Goal: Transaction & Acquisition: Purchase product/service

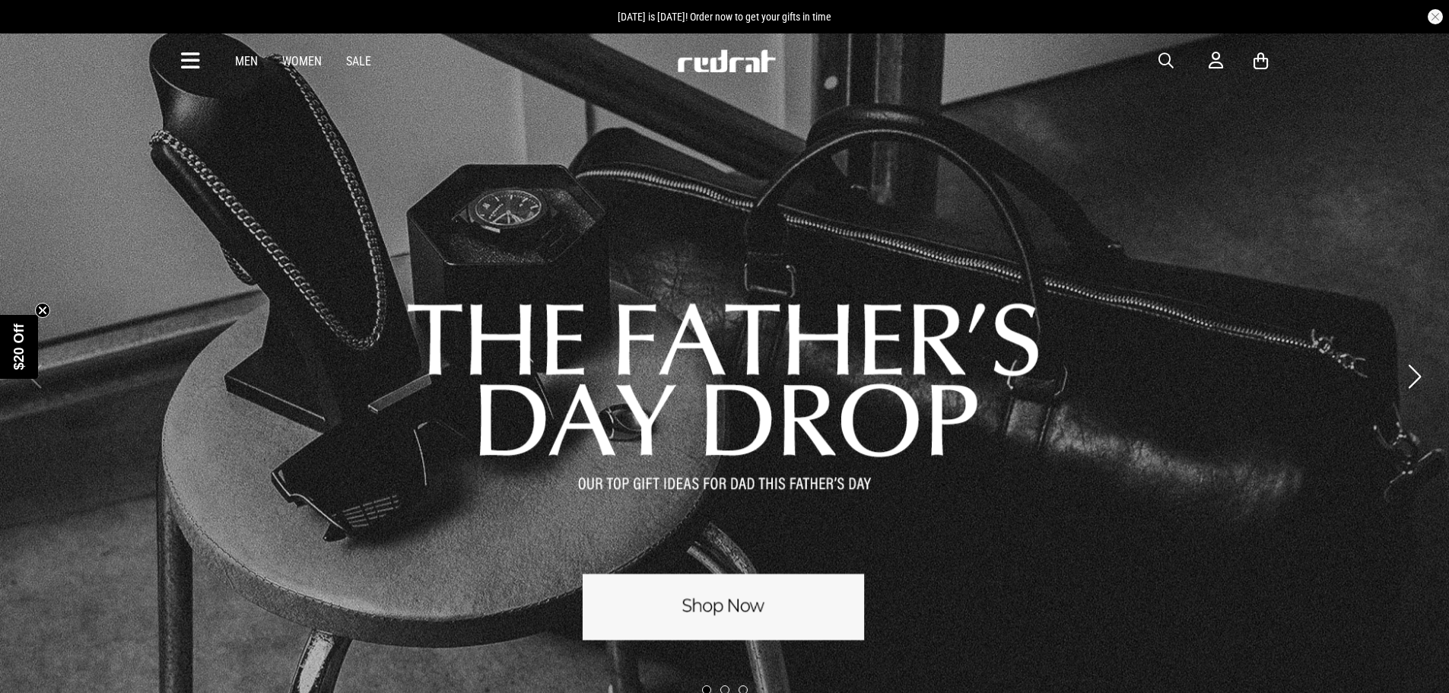
click at [824, 573] on link "1 / 3" at bounding box center [724, 377] width 1449 height 688
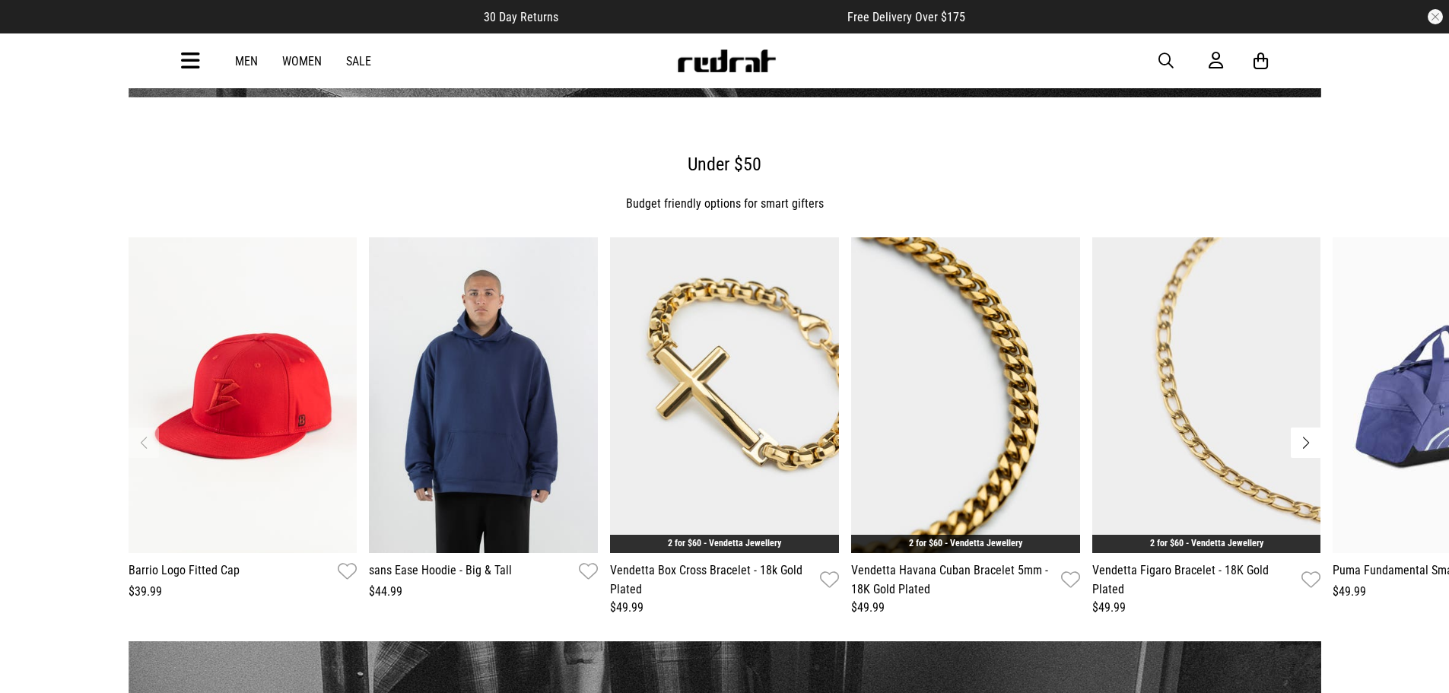
scroll to position [1598, 0]
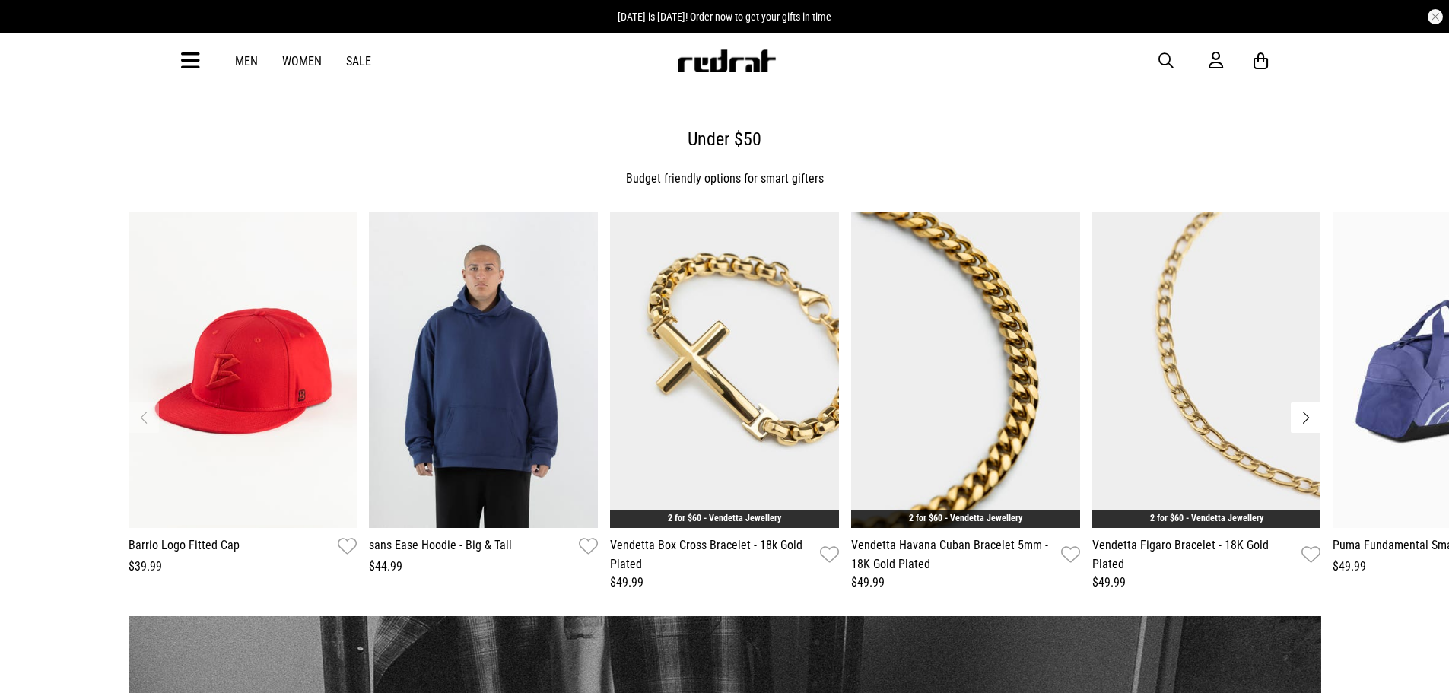
click at [1296, 416] on button "Next slide" at bounding box center [1306, 417] width 30 height 30
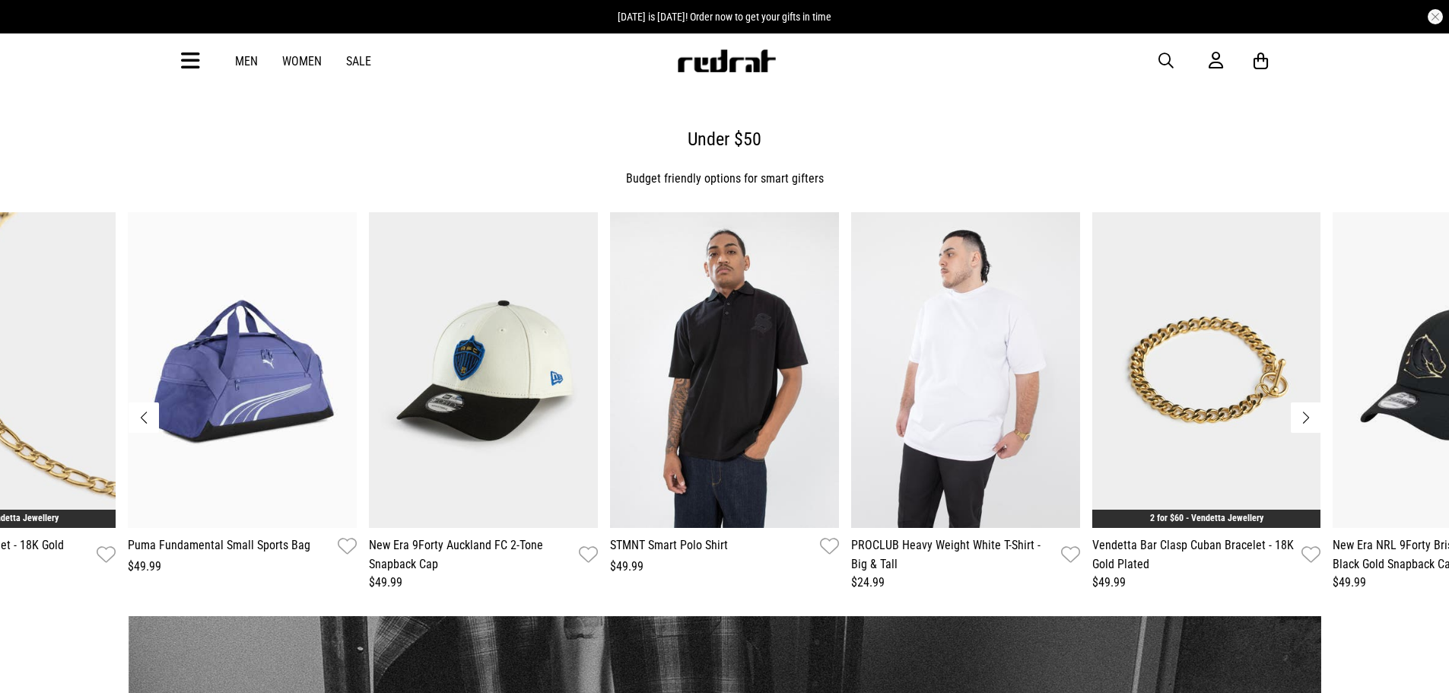
click at [1306, 418] on button "Next slide" at bounding box center [1306, 417] width 30 height 30
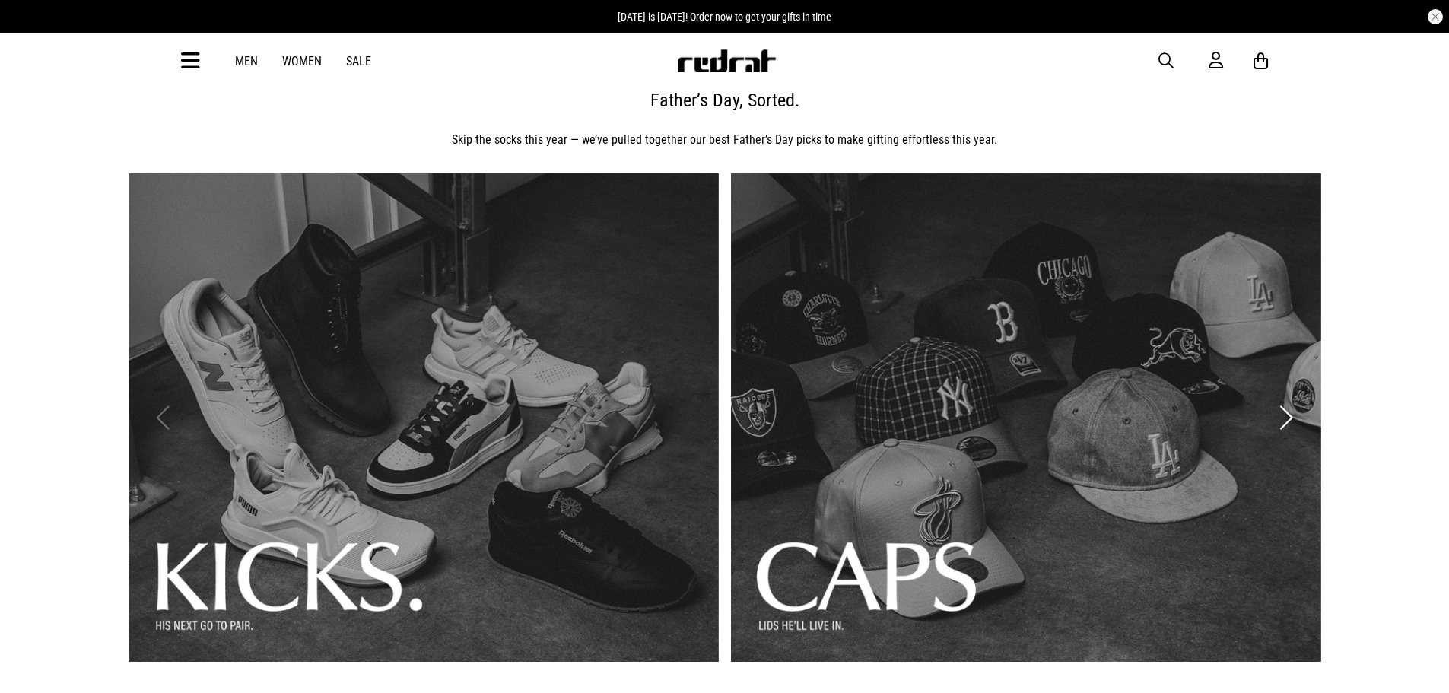
scroll to position [0, 0]
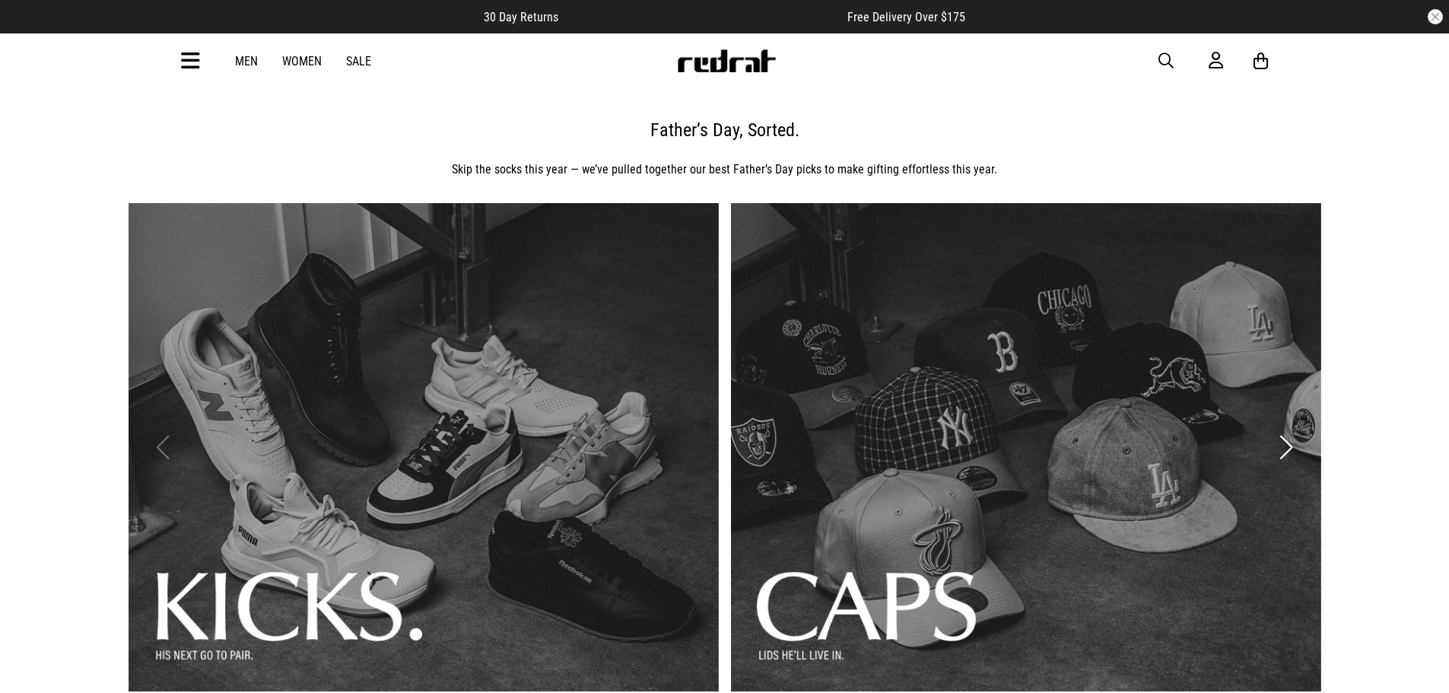
click at [422, 502] on link "1 / 3" at bounding box center [424, 447] width 590 height 488
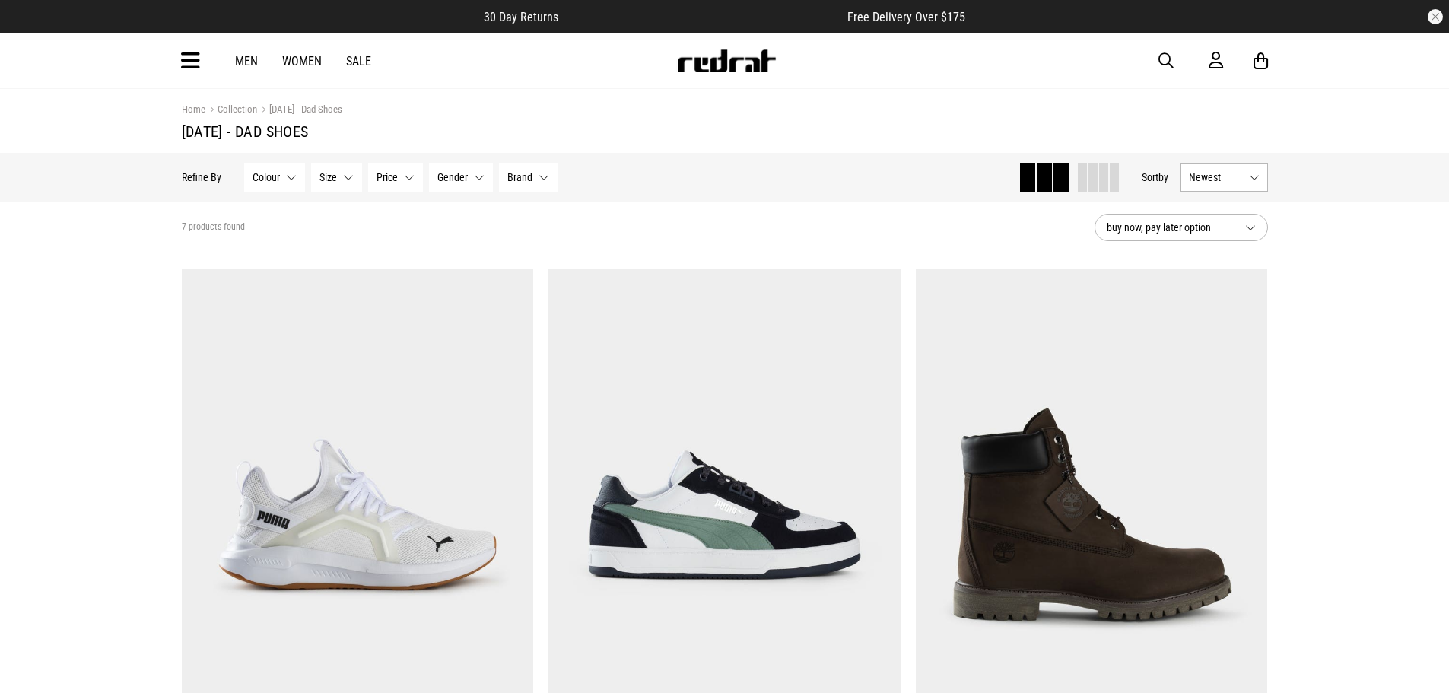
click at [254, 63] on link "Men" at bounding box center [246, 61] width 23 height 14
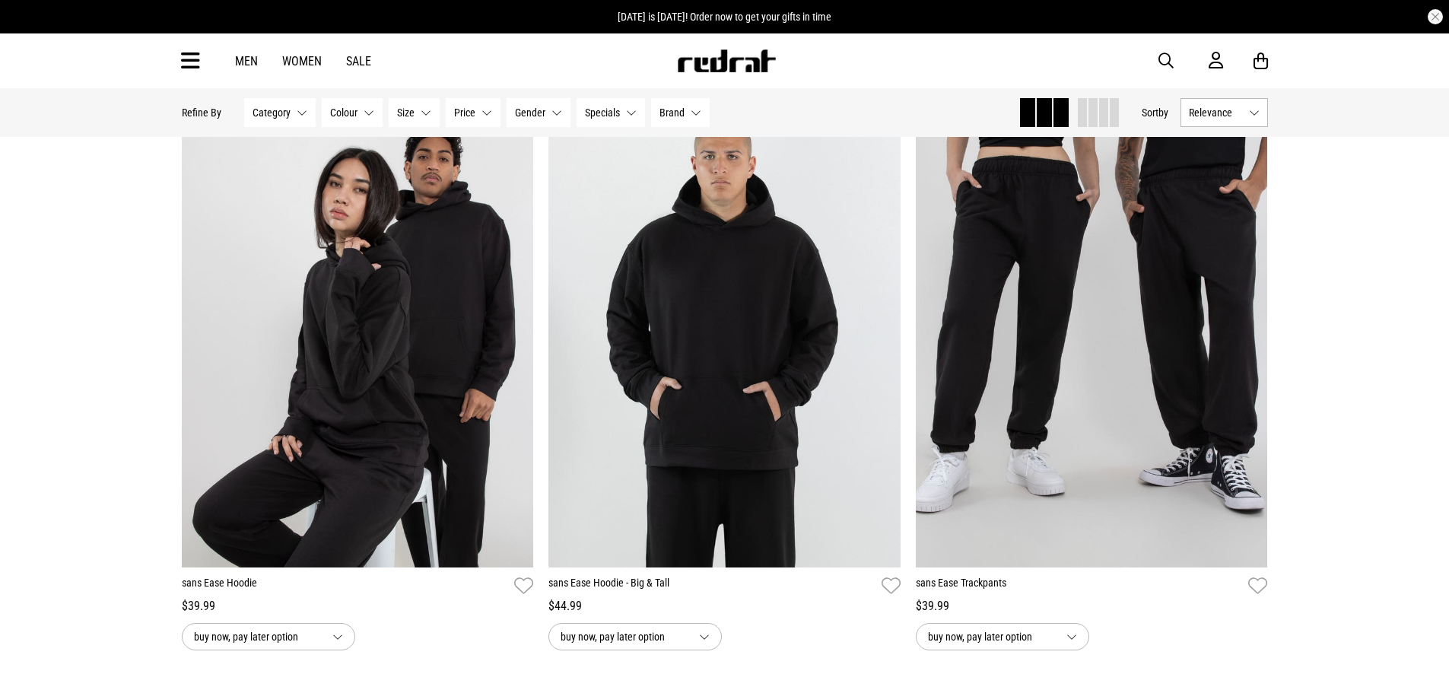
scroll to position [4412, 0]
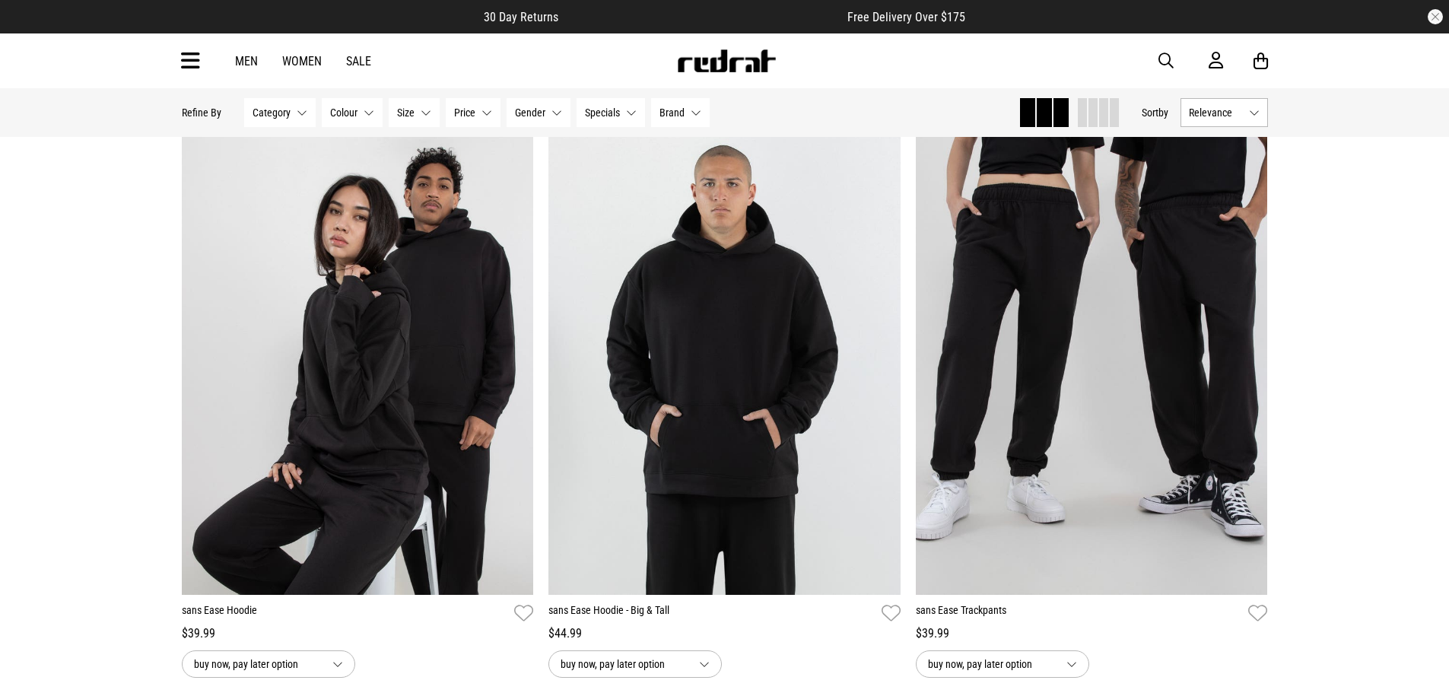
click at [417, 113] on button "Size None selected" at bounding box center [414, 112] width 51 height 29
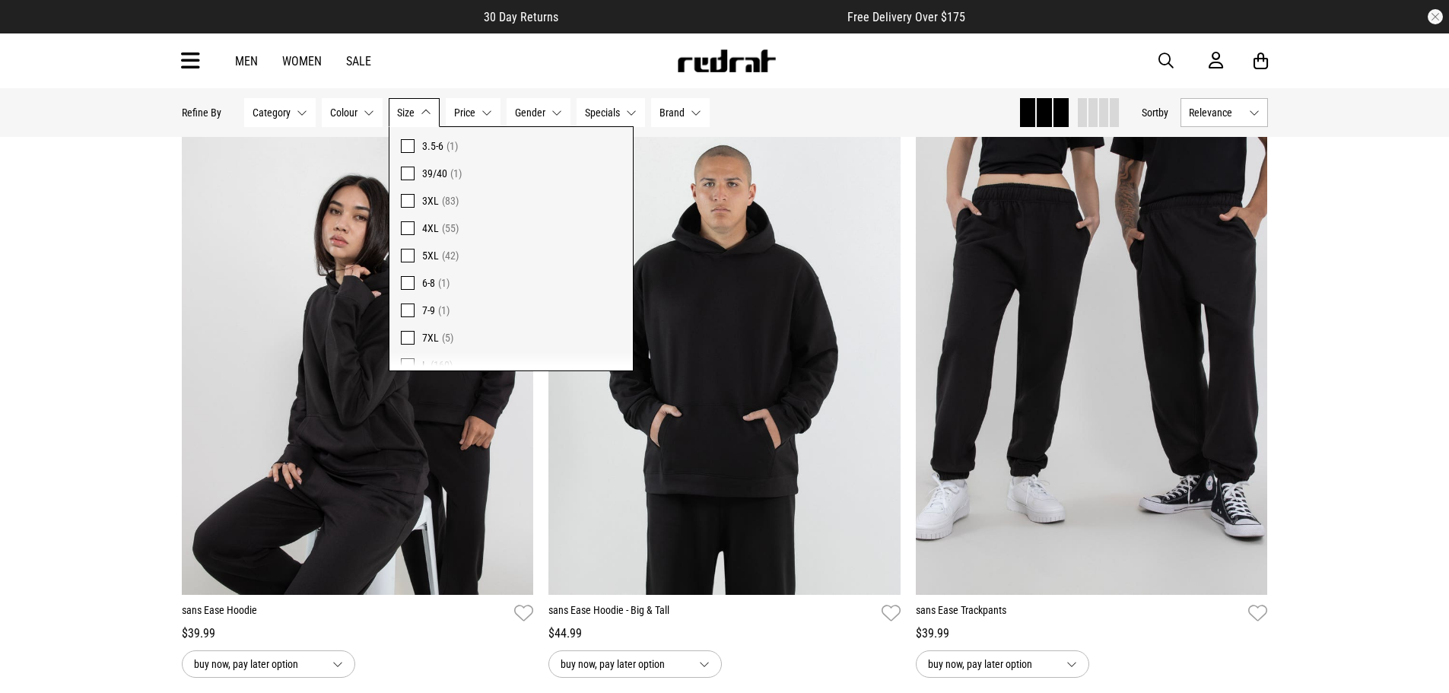
scroll to position [892, 0]
click at [407, 229] on span at bounding box center [408, 228] width 14 height 14
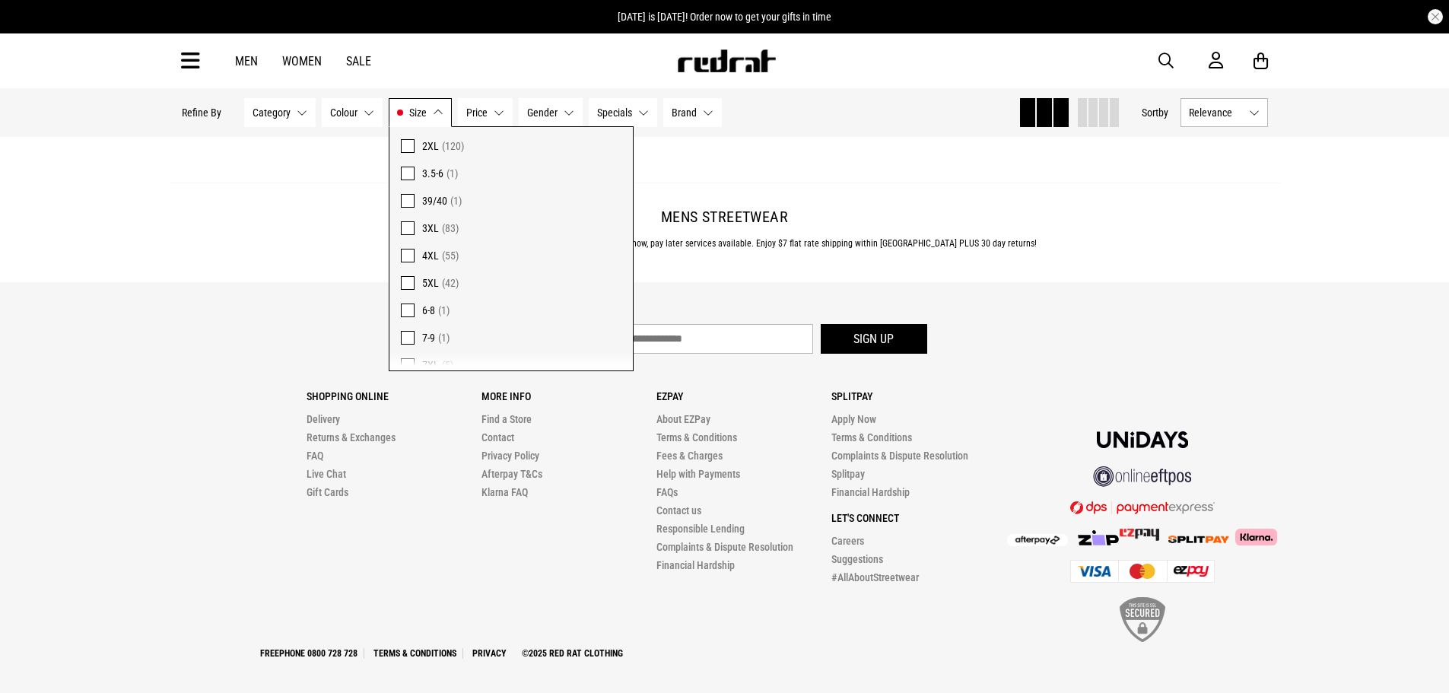
scroll to position [5125, 0]
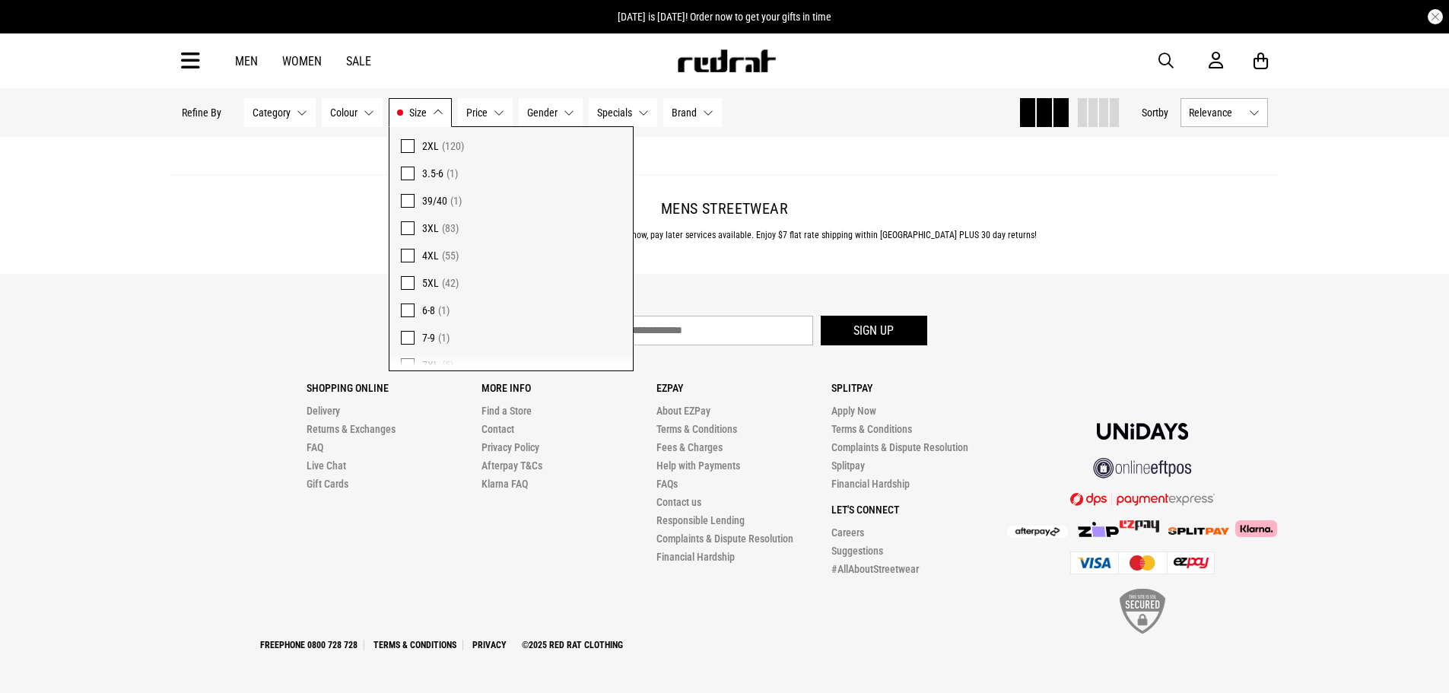
click at [408, 253] on span at bounding box center [408, 256] width 14 height 14
click at [440, 109] on button "Size 3XL, 4XL" at bounding box center [420, 112] width 63 height 29
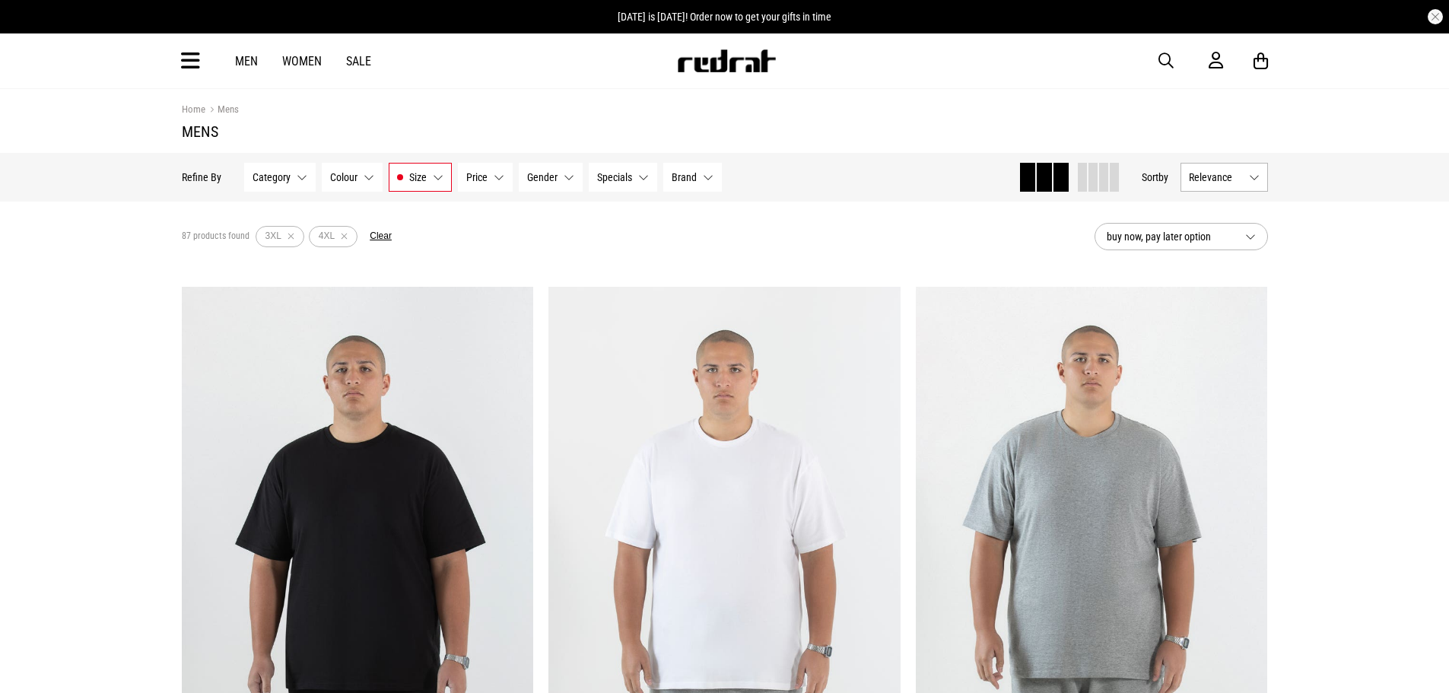
click at [1105, 174] on div at bounding box center [1097, 177] width 43 height 29
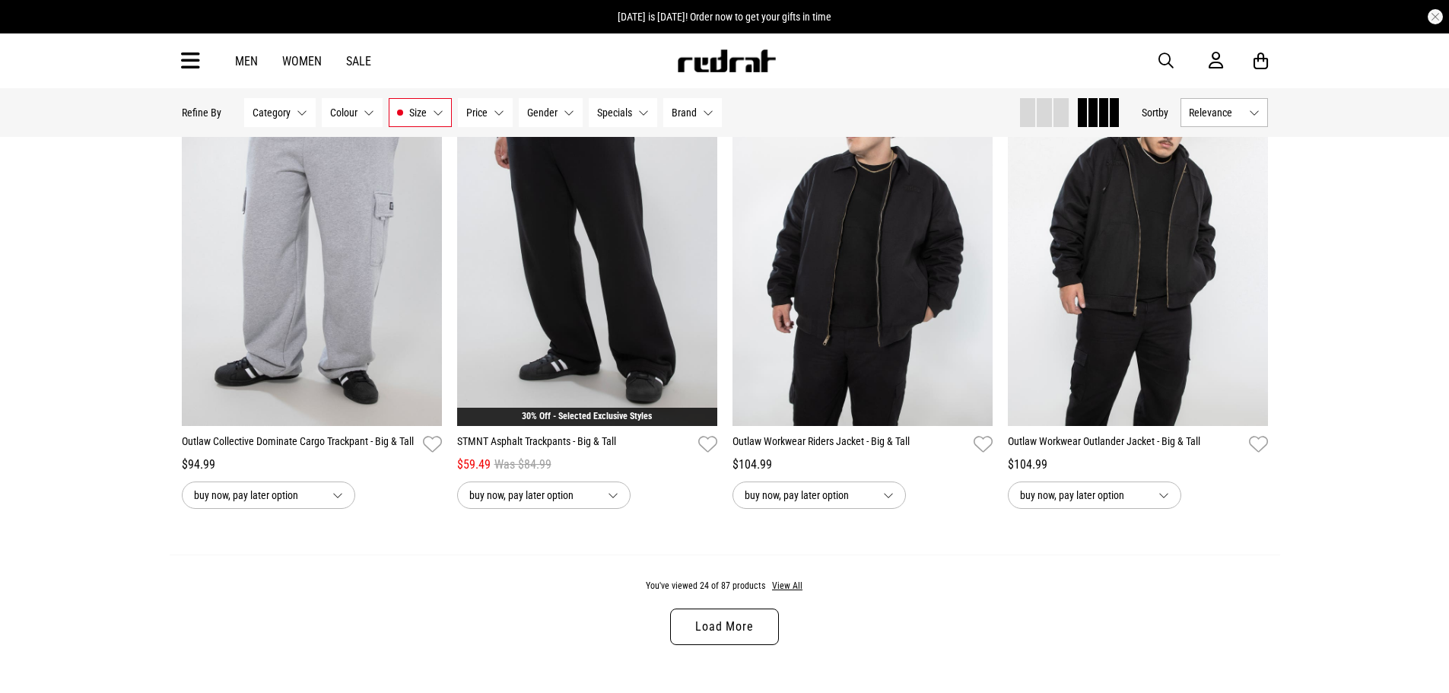
scroll to position [2587, 0]
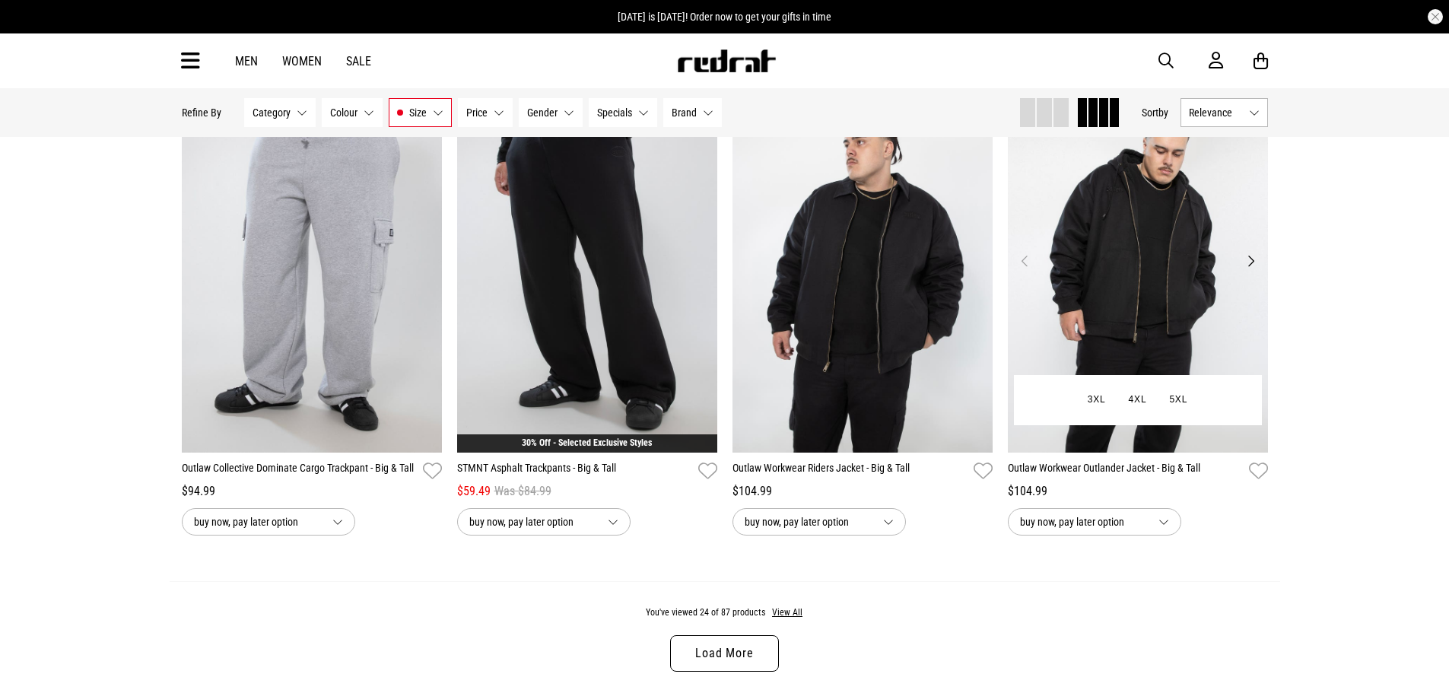
click at [1254, 268] on button "Next" at bounding box center [1251, 261] width 19 height 18
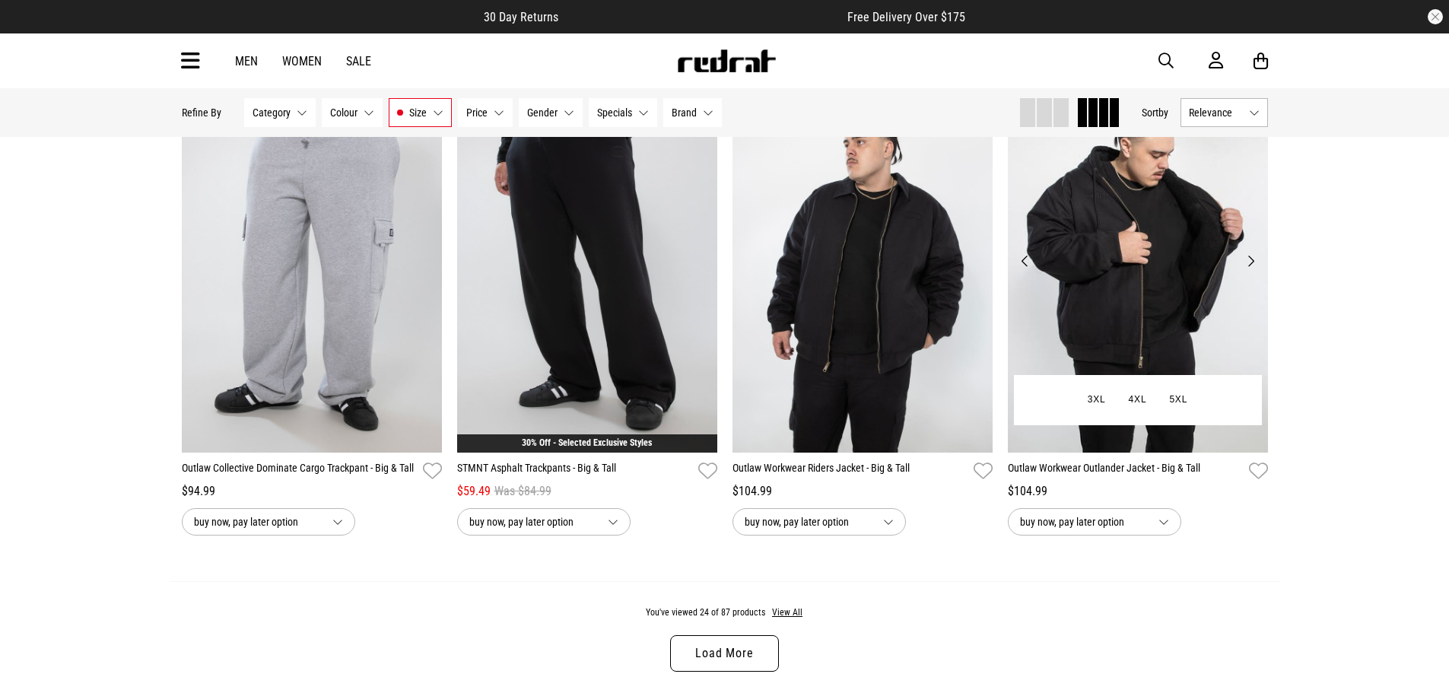
click at [1254, 268] on button "Next" at bounding box center [1251, 261] width 19 height 18
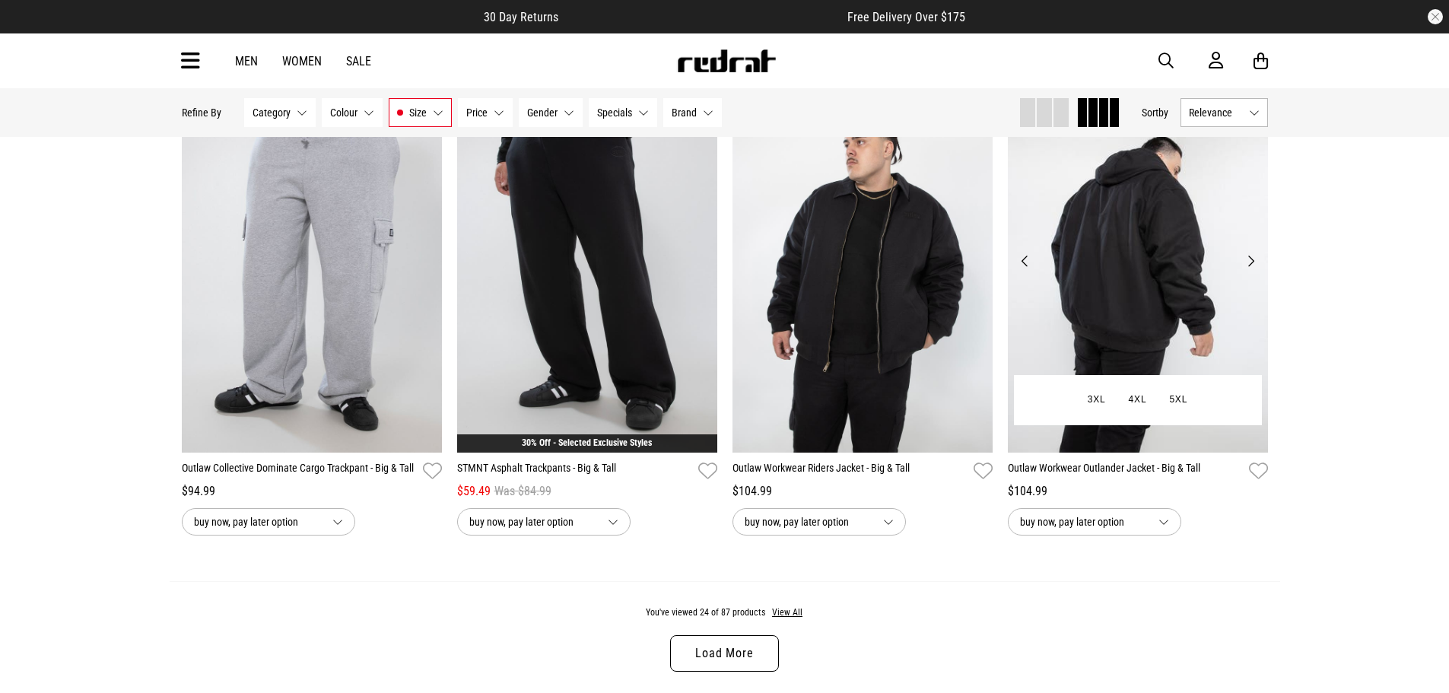
click at [1254, 268] on button "Next" at bounding box center [1251, 261] width 19 height 18
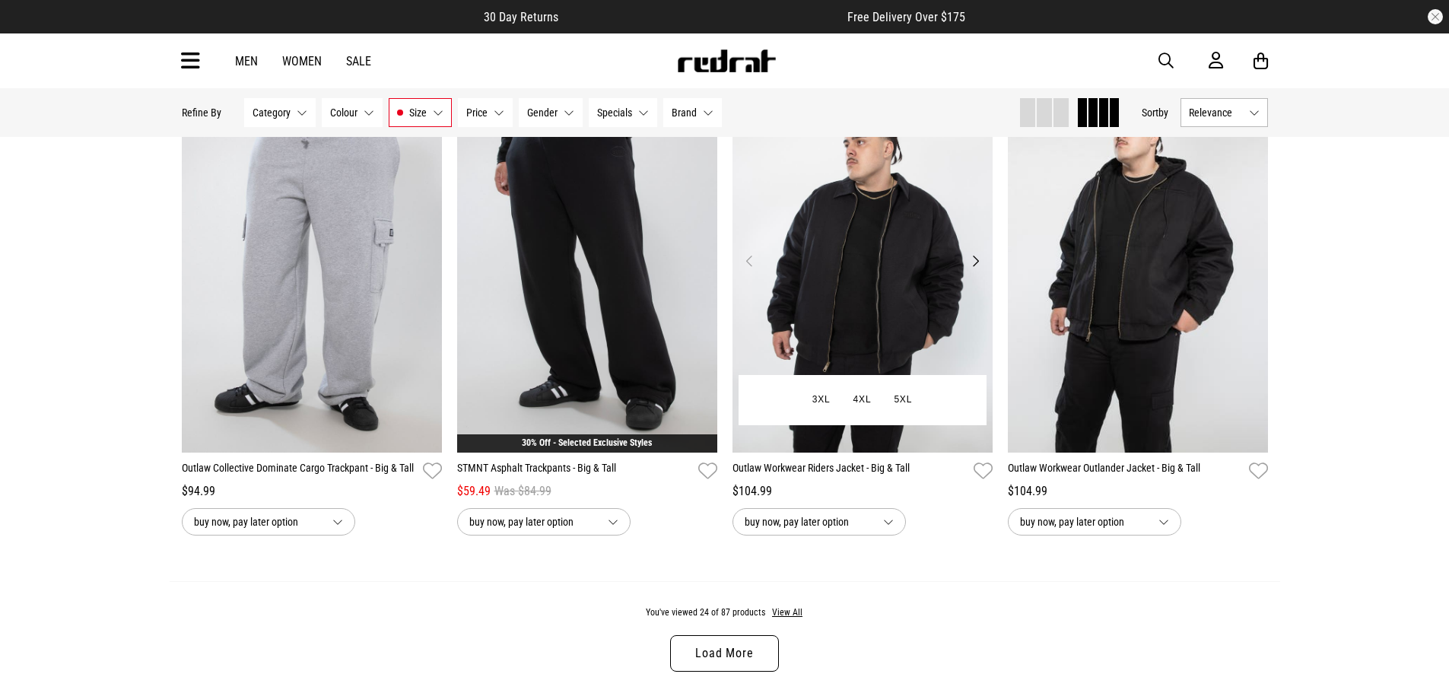
click at [975, 267] on button "Next" at bounding box center [975, 261] width 19 height 18
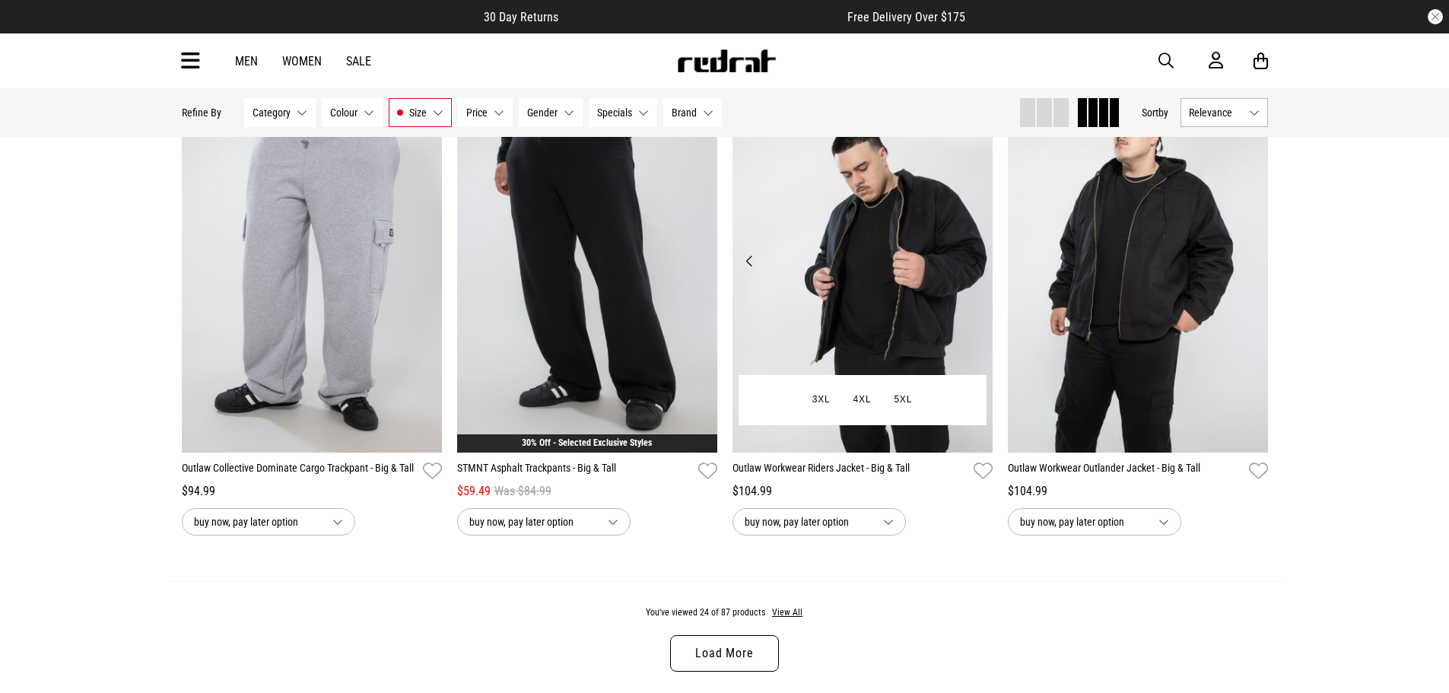
click at [975, 267] on button "Next" at bounding box center [975, 261] width 19 height 18
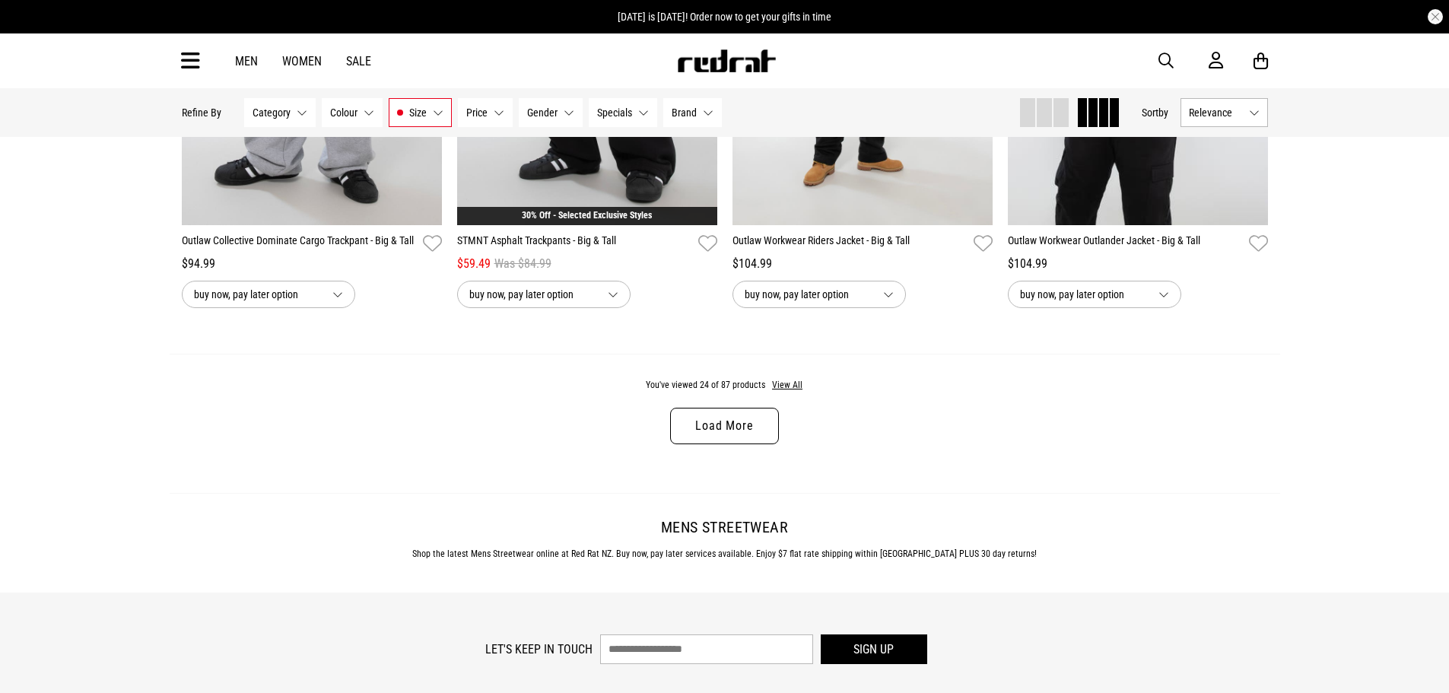
scroll to position [2815, 0]
click at [721, 442] on link "Load More" at bounding box center [724, 425] width 108 height 37
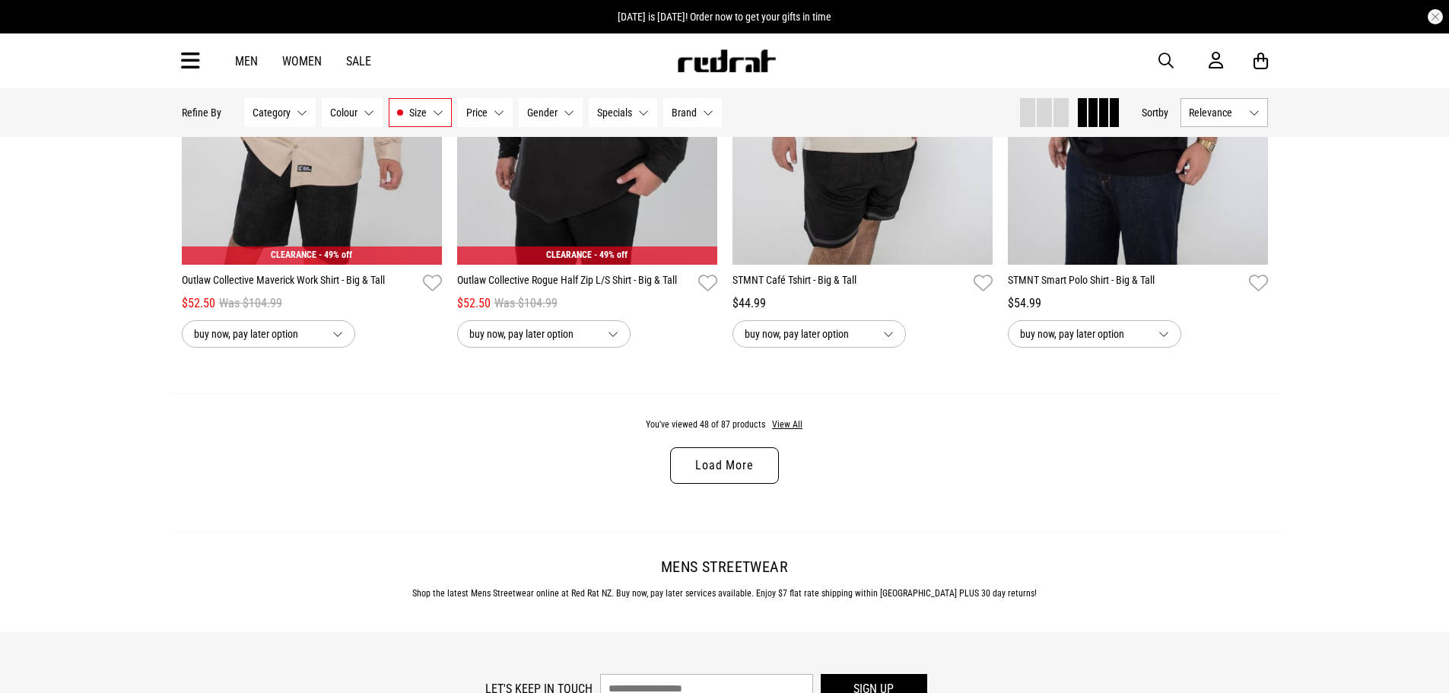
scroll to position [5706, 0]
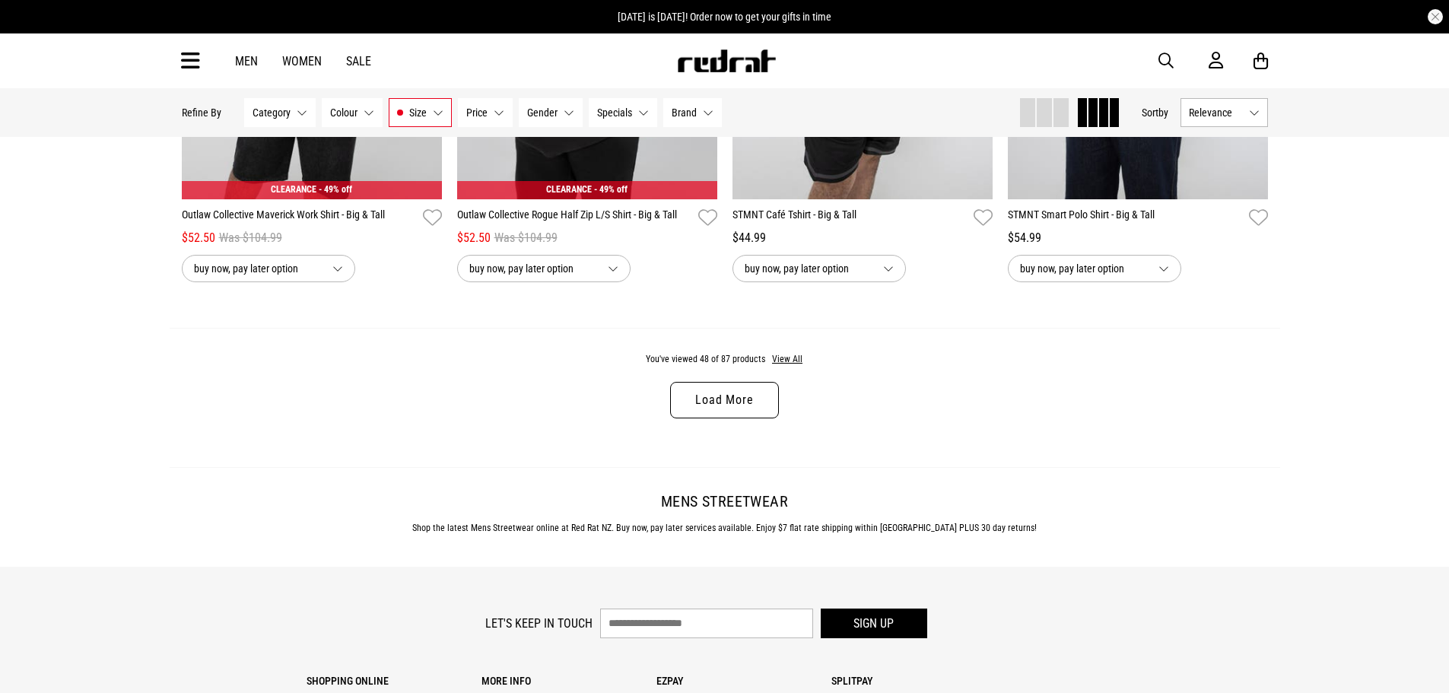
drag, startPoint x: 752, startPoint y: 405, endPoint x: 762, endPoint y: 410, distance: 11.6
click at [752, 405] on link "Load More" at bounding box center [724, 400] width 108 height 37
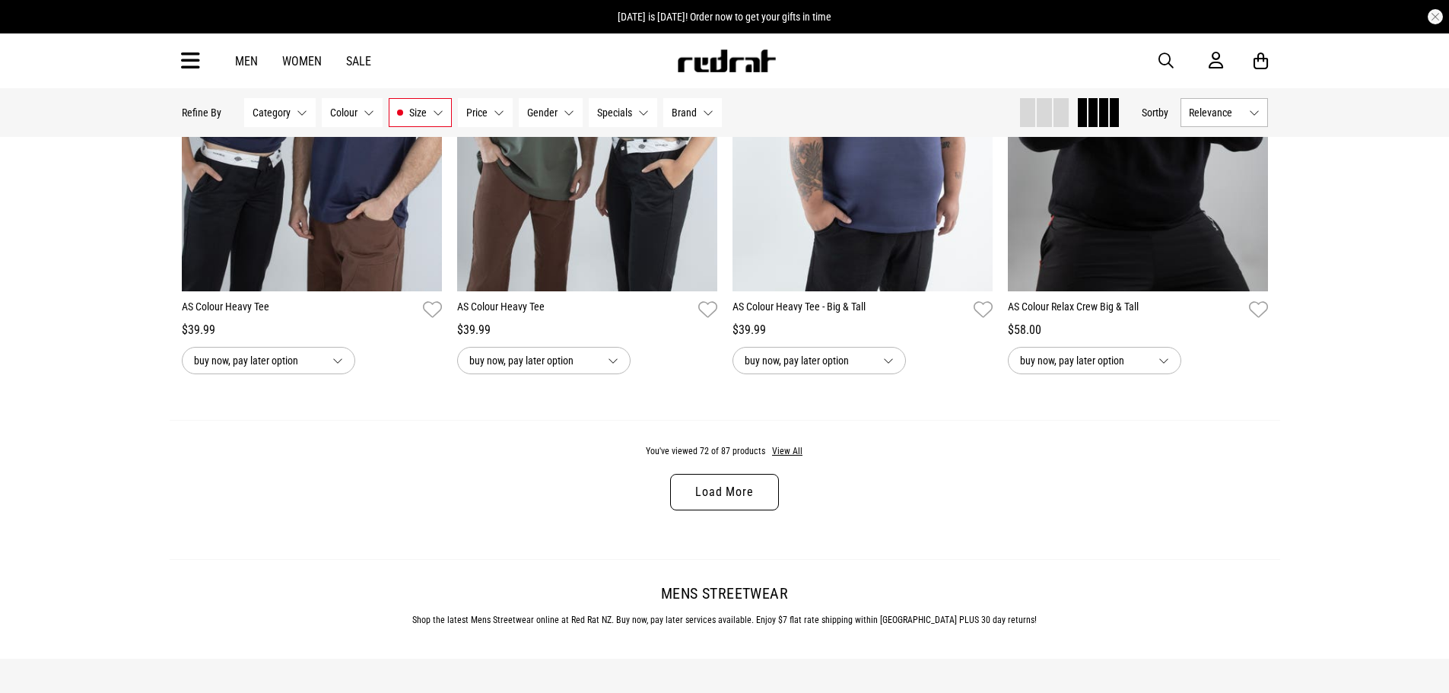
scroll to position [8597, 0]
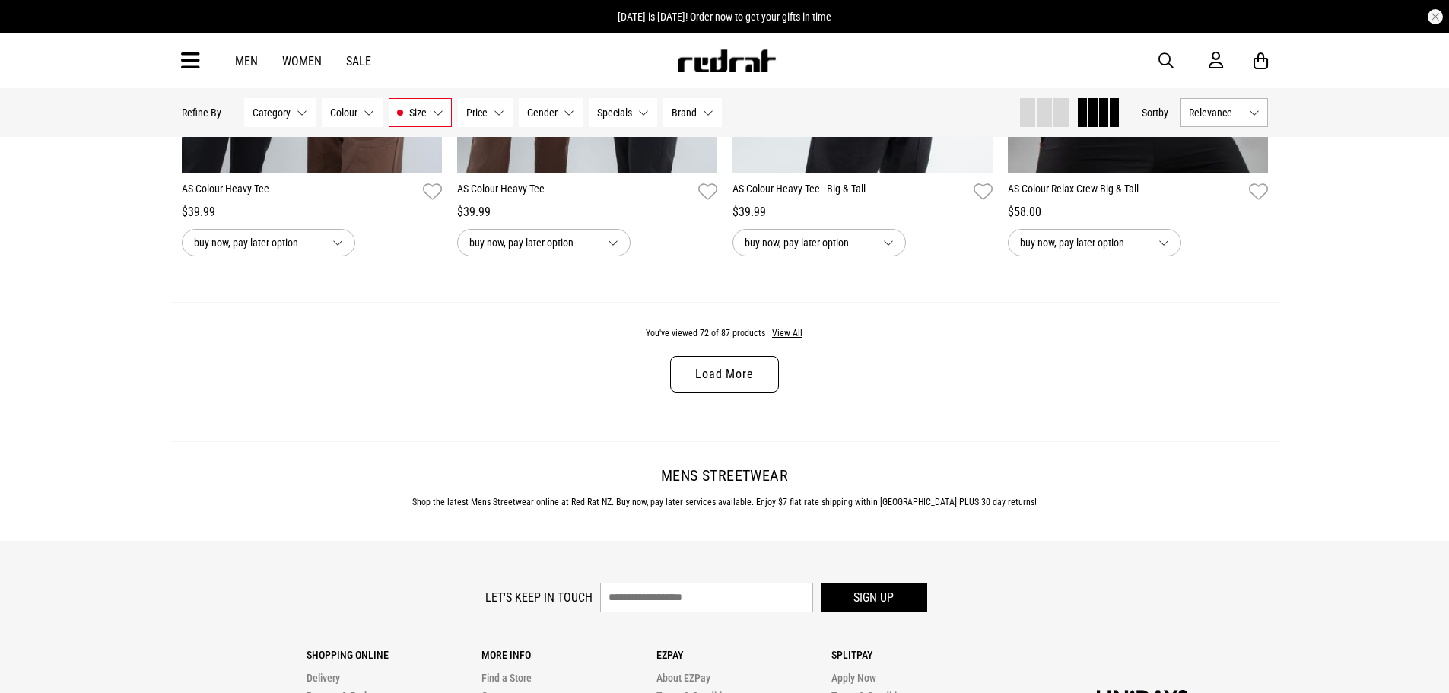
click at [756, 393] on link "Load More" at bounding box center [724, 374] width 108 height 37
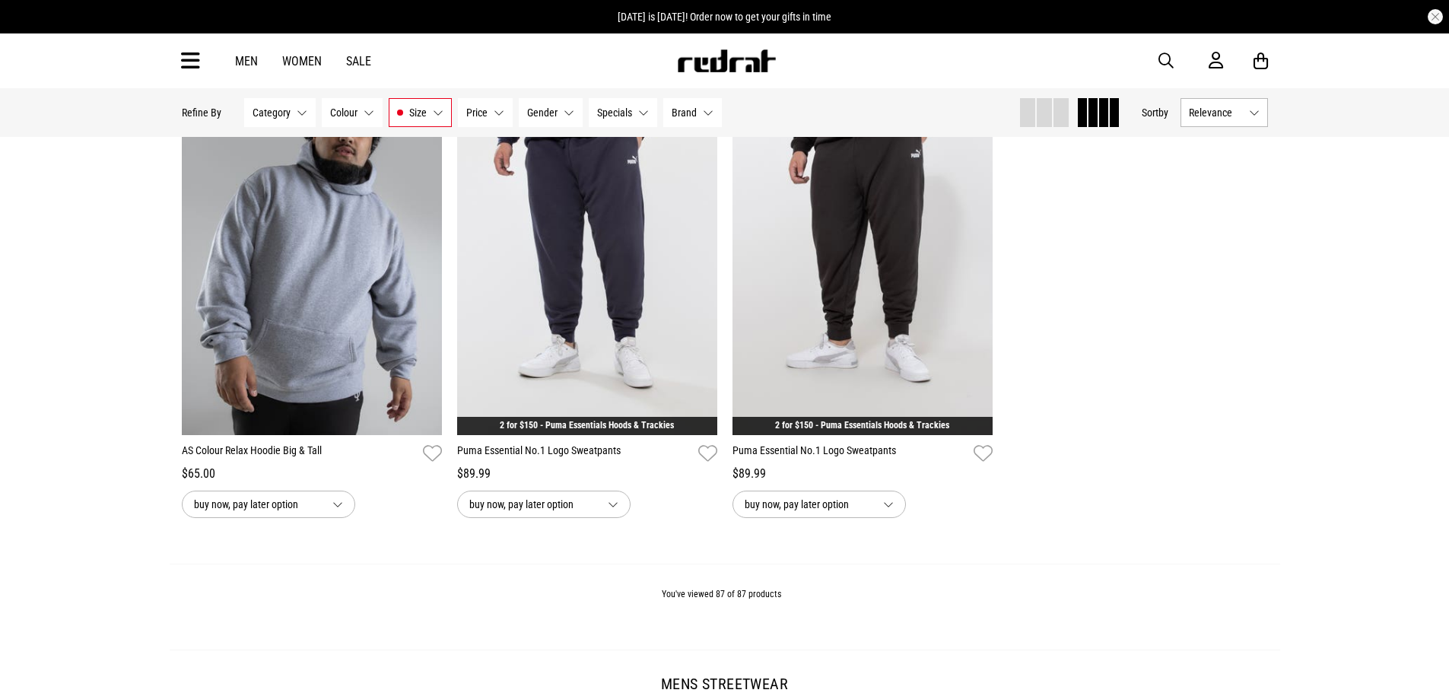
scroll to position [10346, 0]
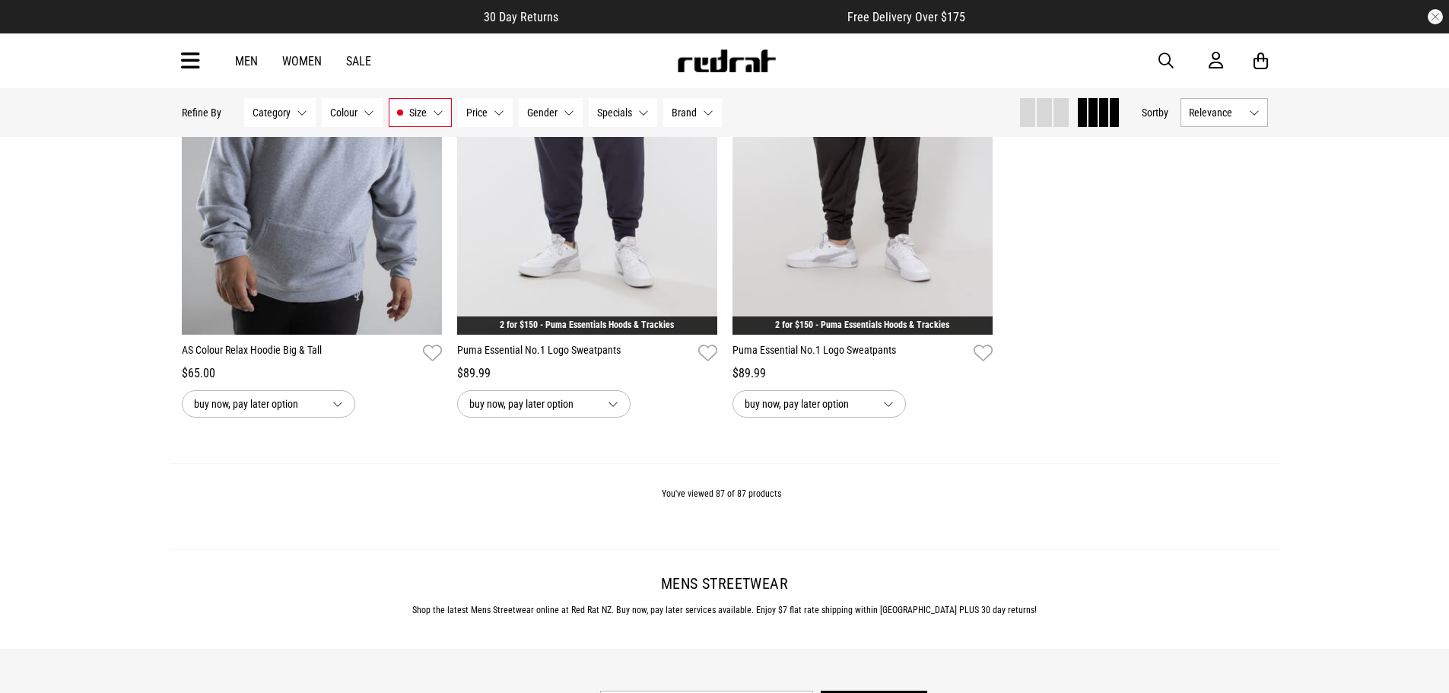
click at [237, 62] on link "Men" at bounding box center [246, 61] width 23 height 14
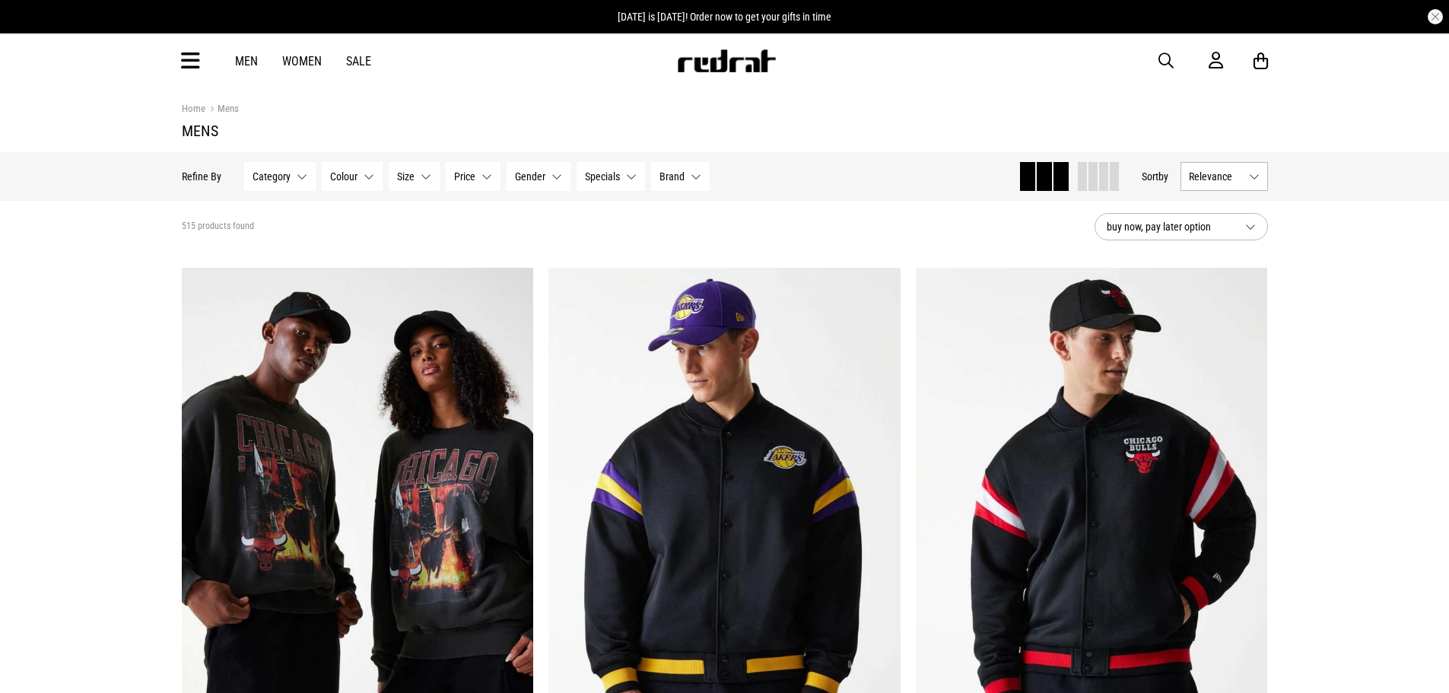
click at [187, 58] on icon at bounding box center [190, 61] width 19 height 25
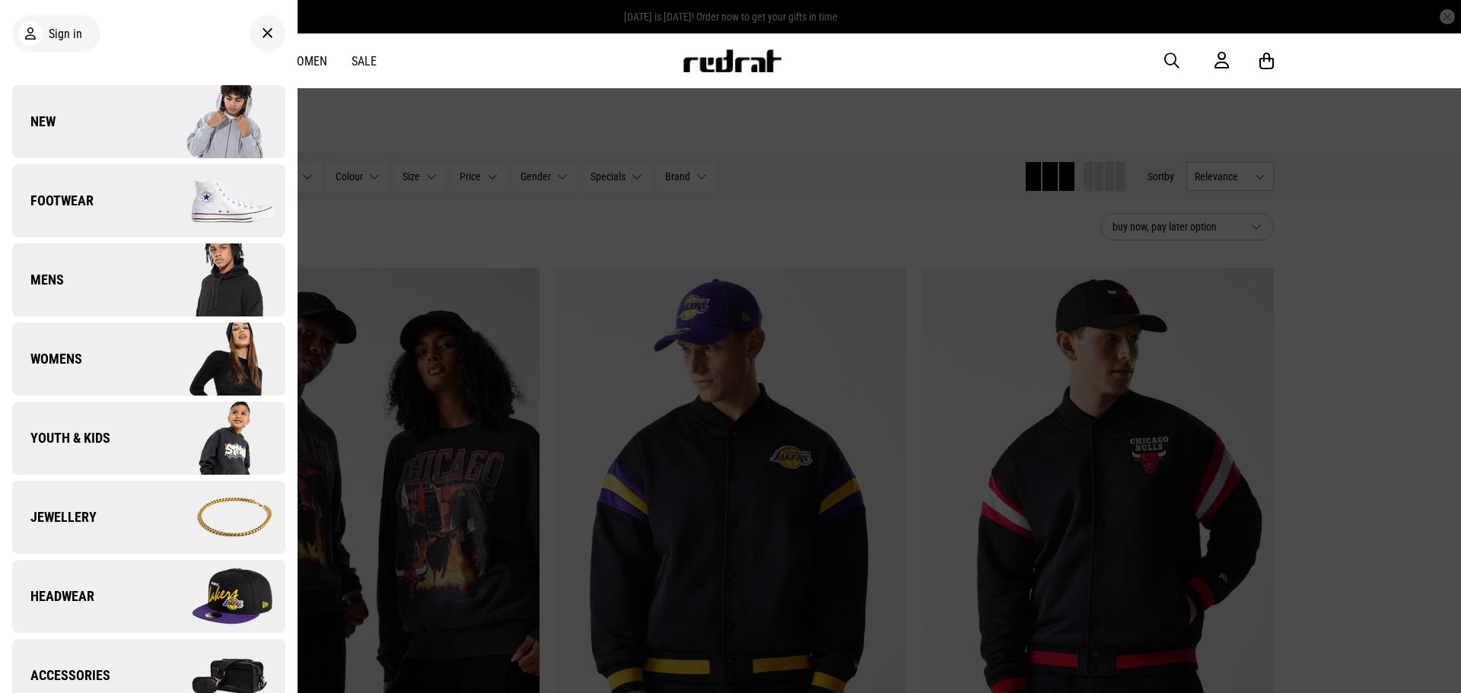
click at [110, 227] on link "Footwear" at bounding box center [148, 200] width 273 height 73
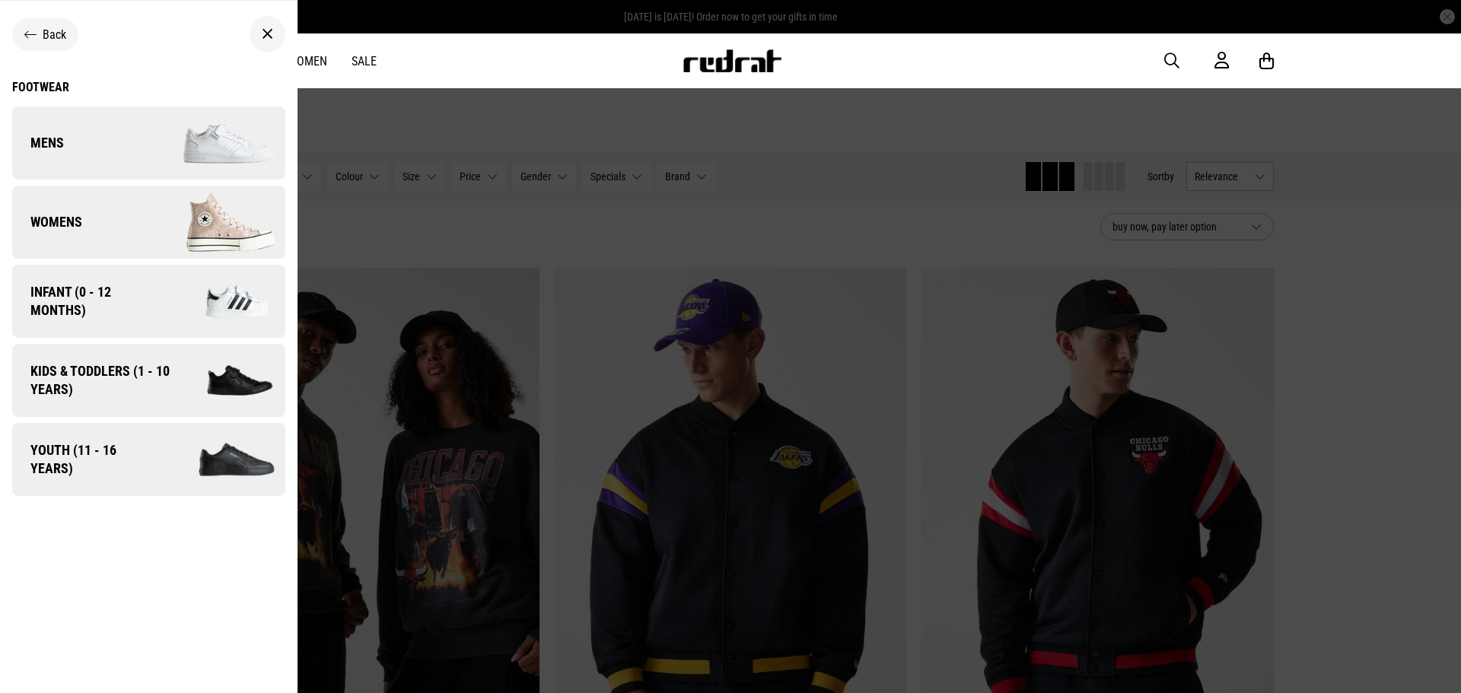
click at [143, 134] on link "Mens" at bounding box center [148, 143] width 273 height 73
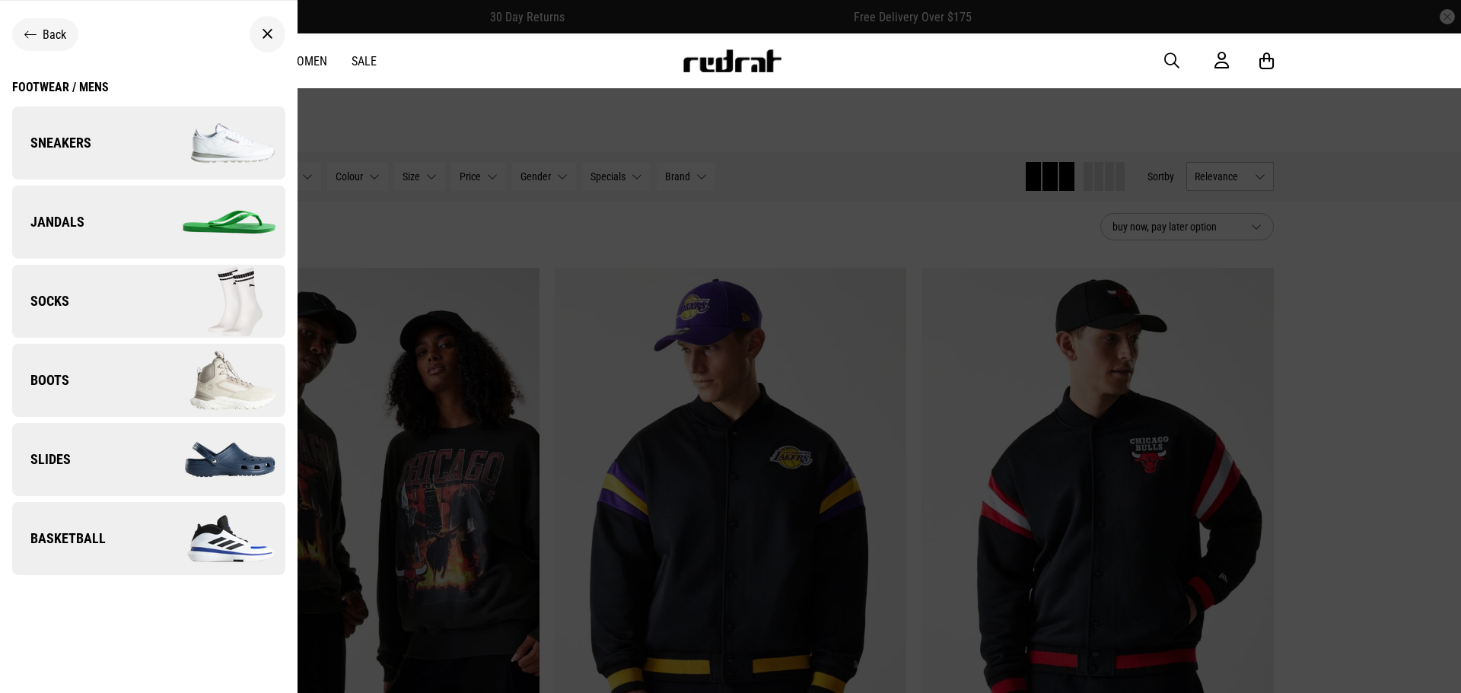
click at [140, 145] on link "Sneakers" at bounding box center [148, 143] width 273 height 73
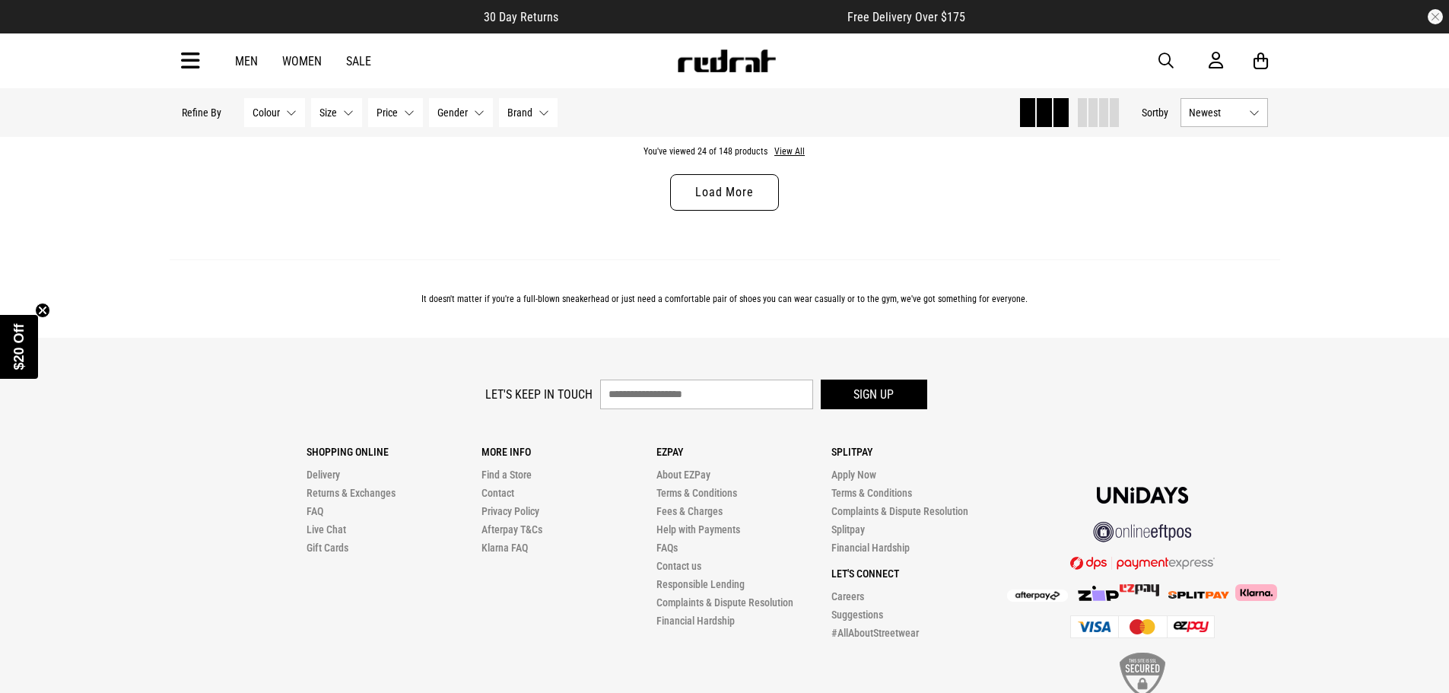
scroll to position [5021, 0]
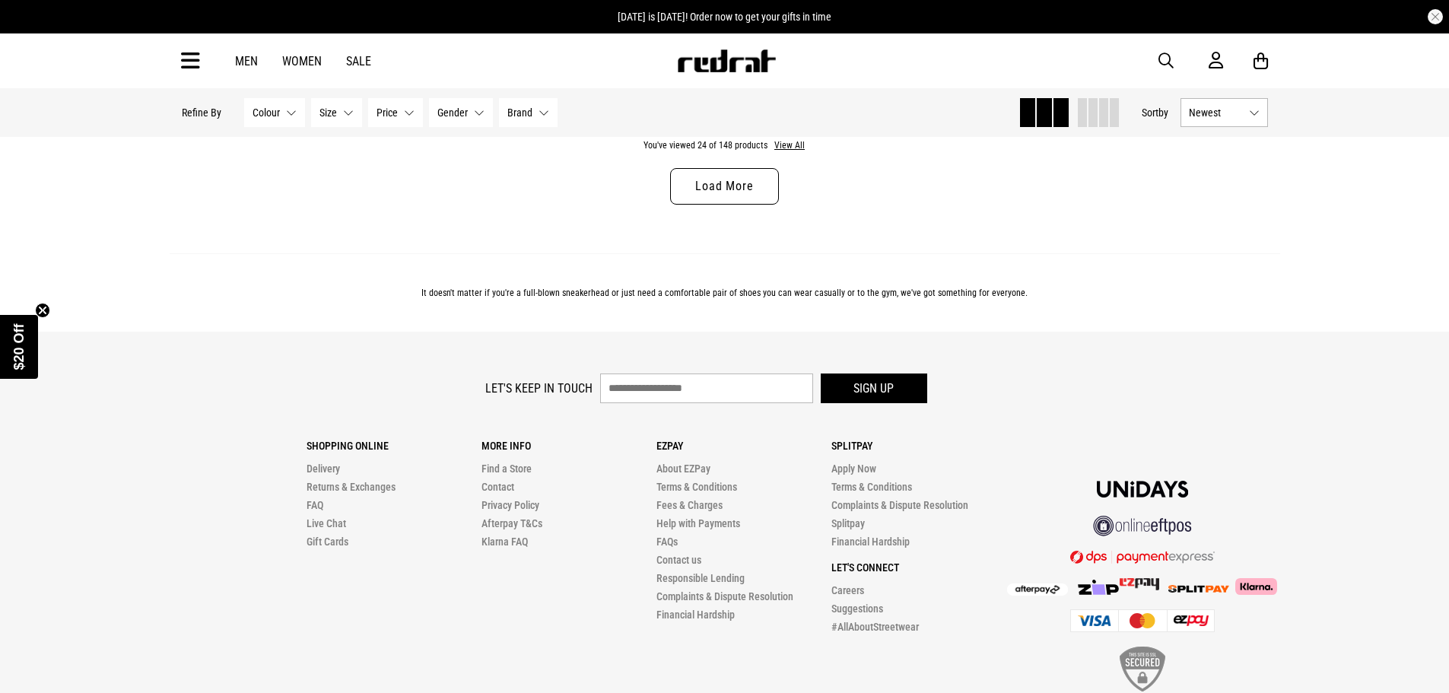
click at [723, 190] on link "Load More" at bounding box center [724, 186] width 108 height 37
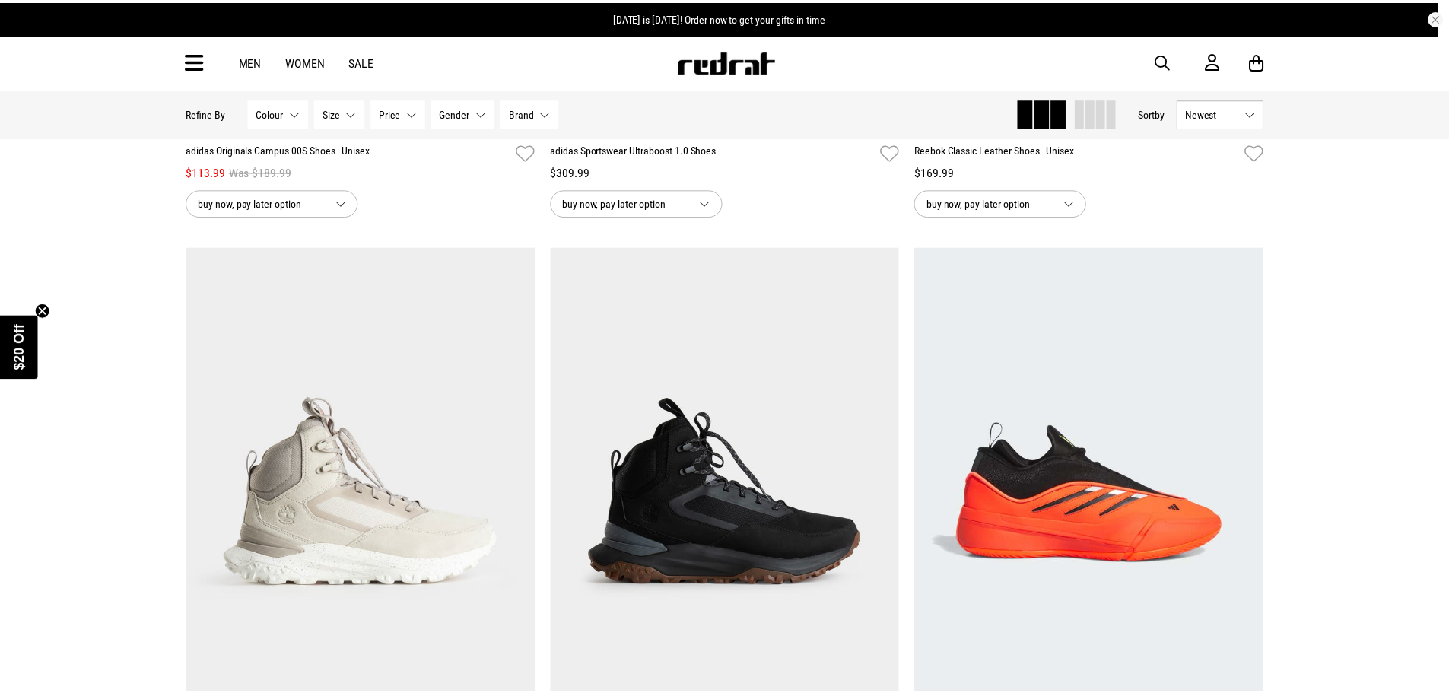
scroll to position [6695, 0]
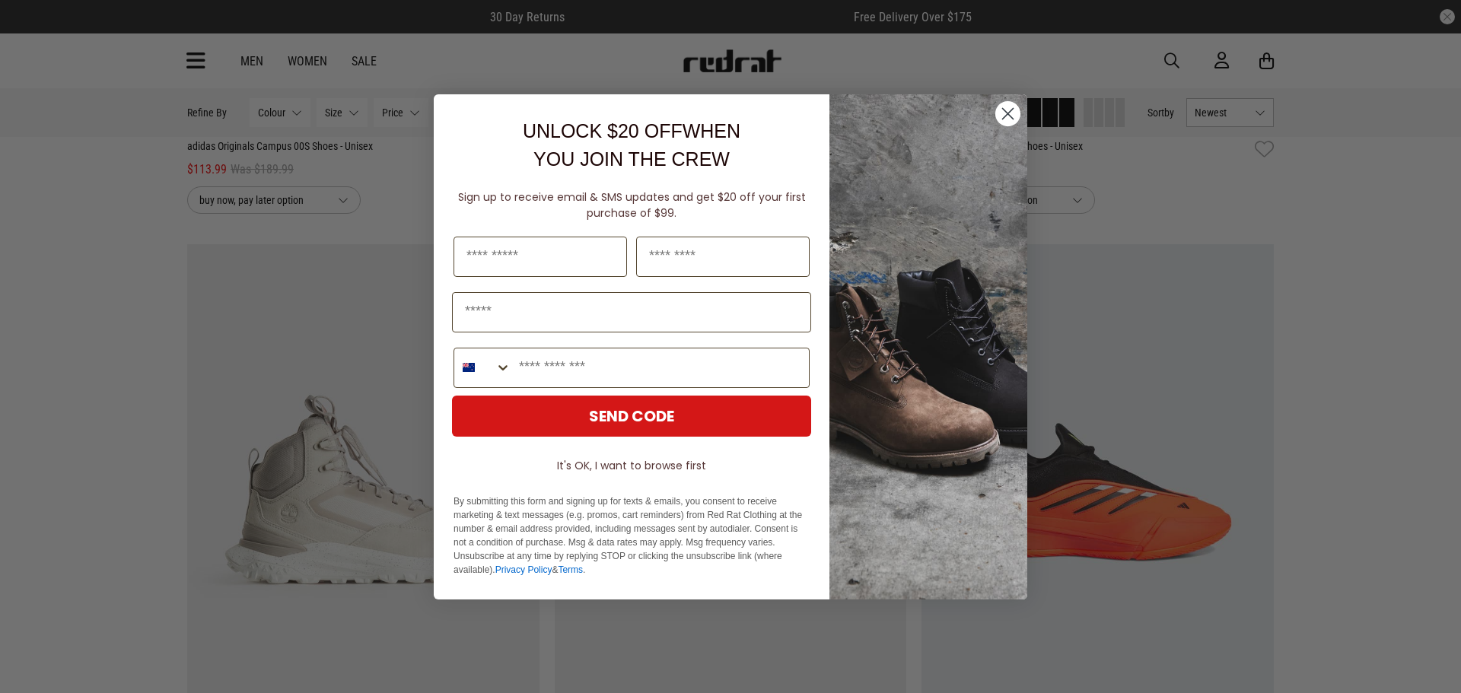
click at [995, 108] on icon "Close dialog" at bounding box center [1007, 113] width 27 height 27
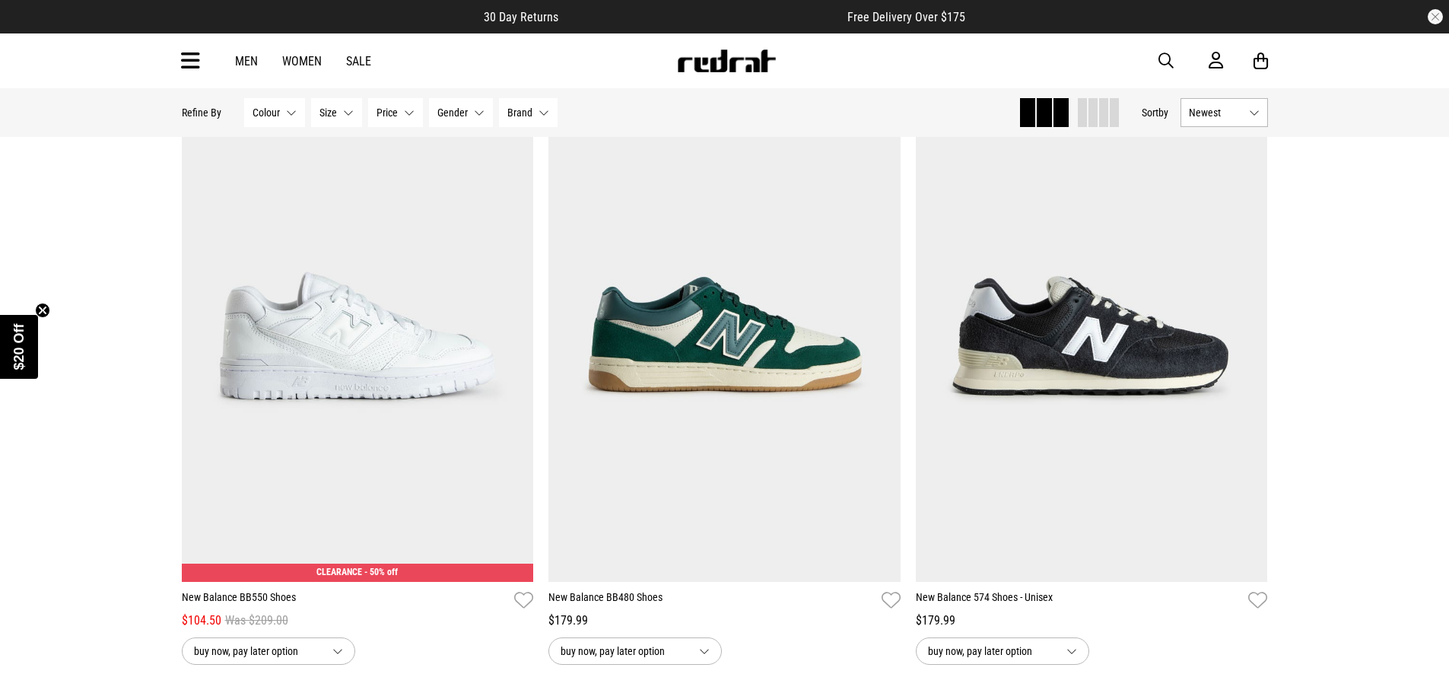
scroll to position [9510, 0]
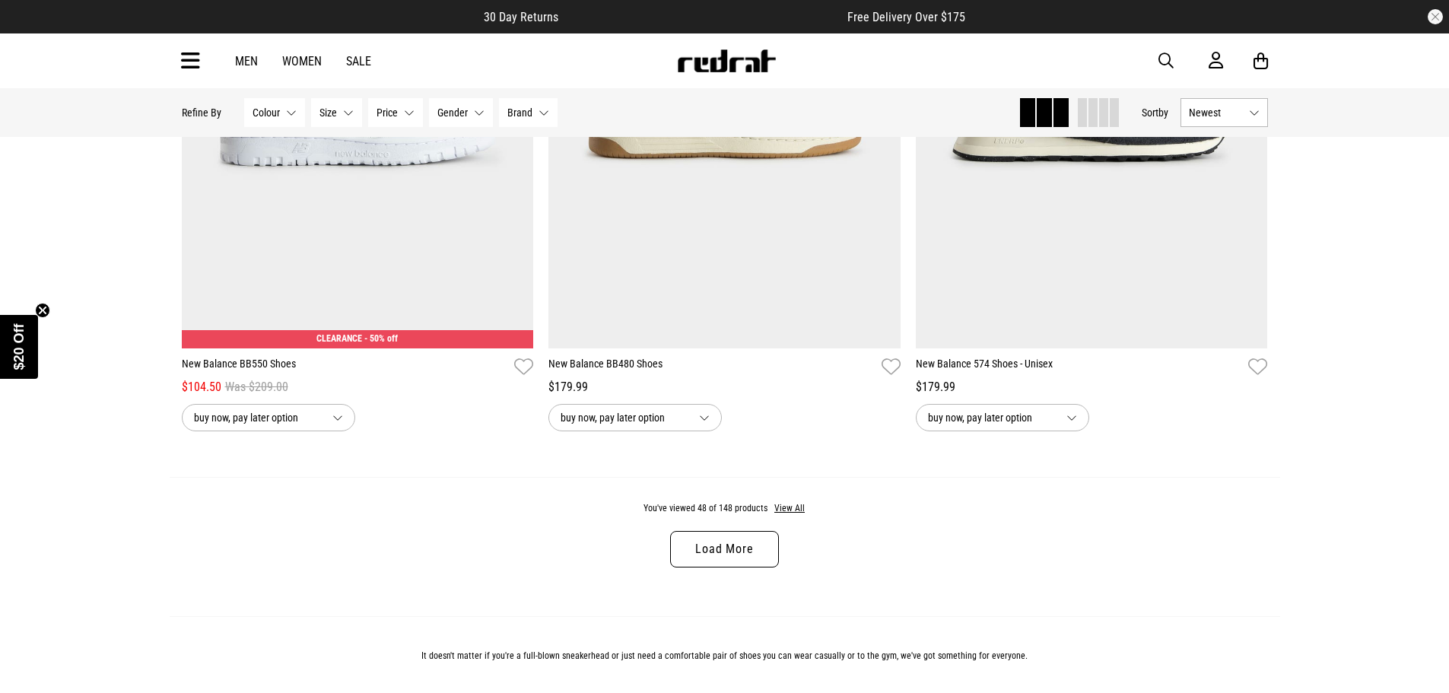
click at [720, 568] on link "Load More" at bounding box center [724, 549] width 108 height 37
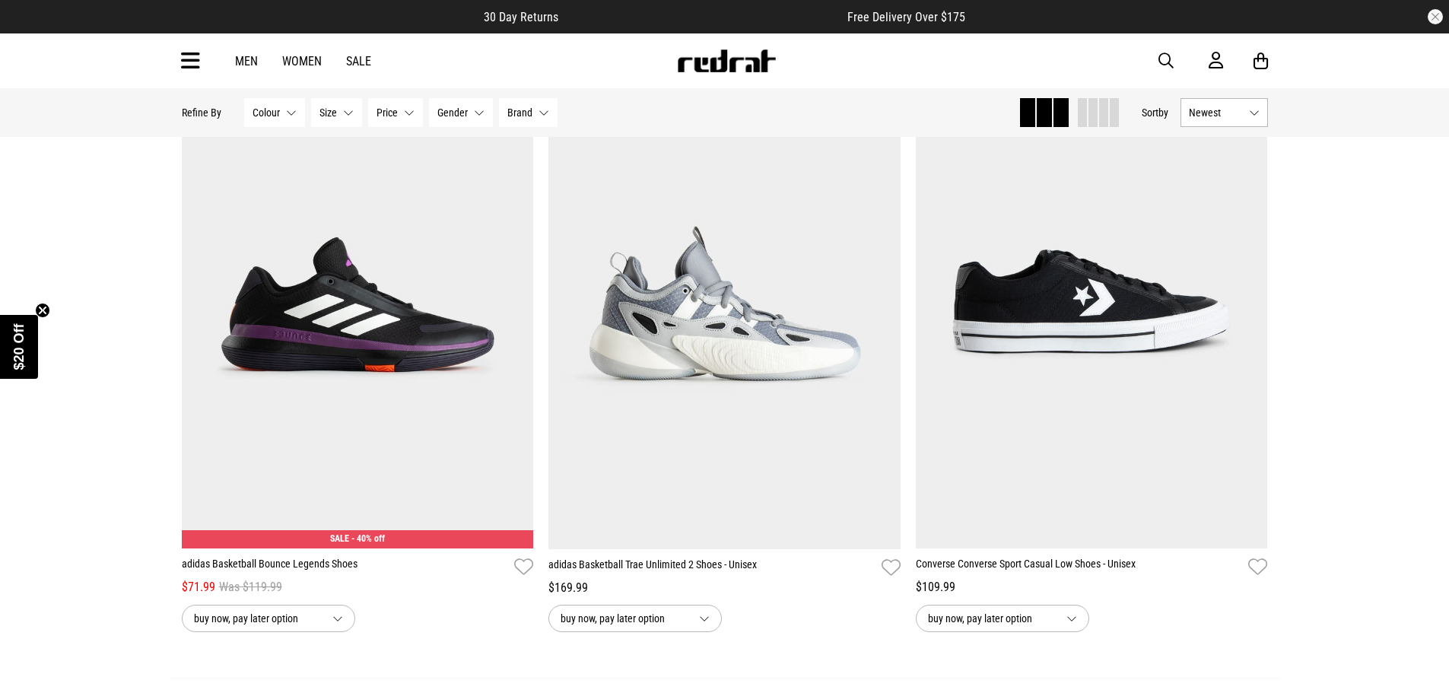
scroll to position [14455, 0]
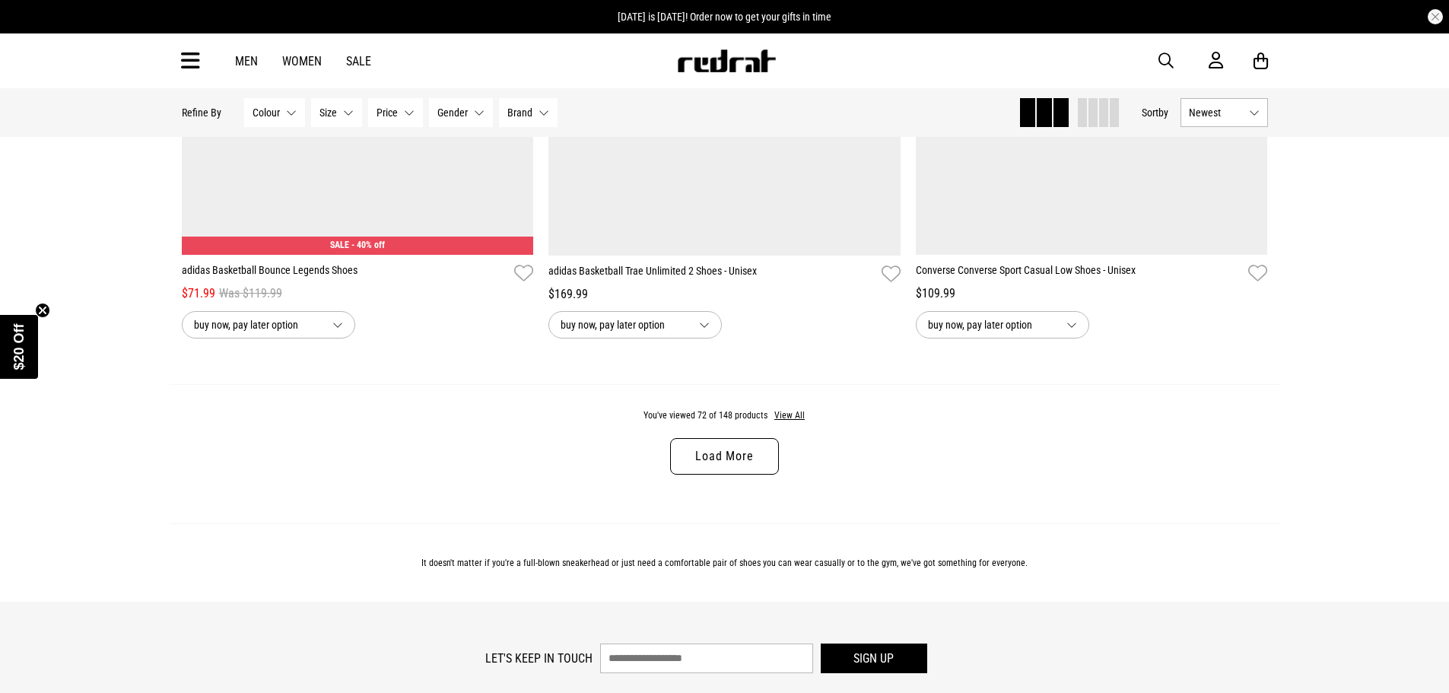
click at [717, 475] on link "Load More" at bounding box center [724, 456] width 108 height 37
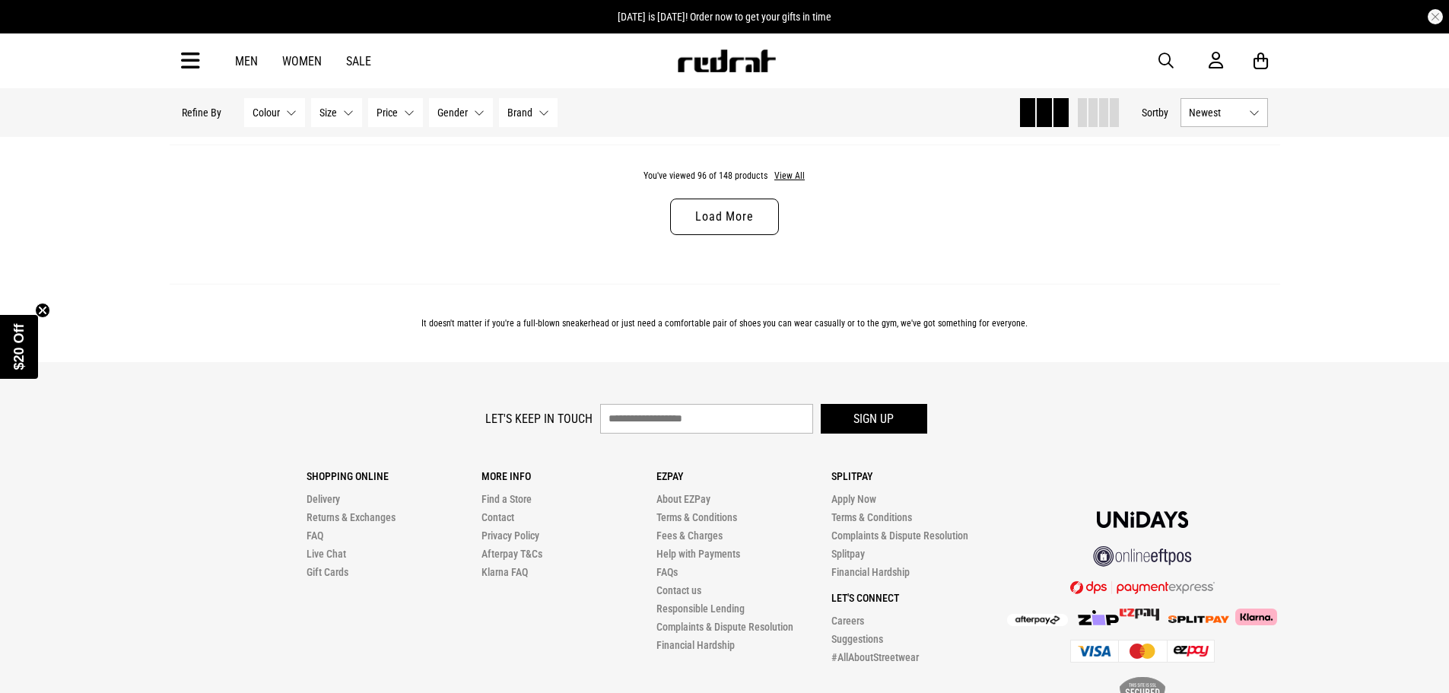
scroll to position [19552, 0]
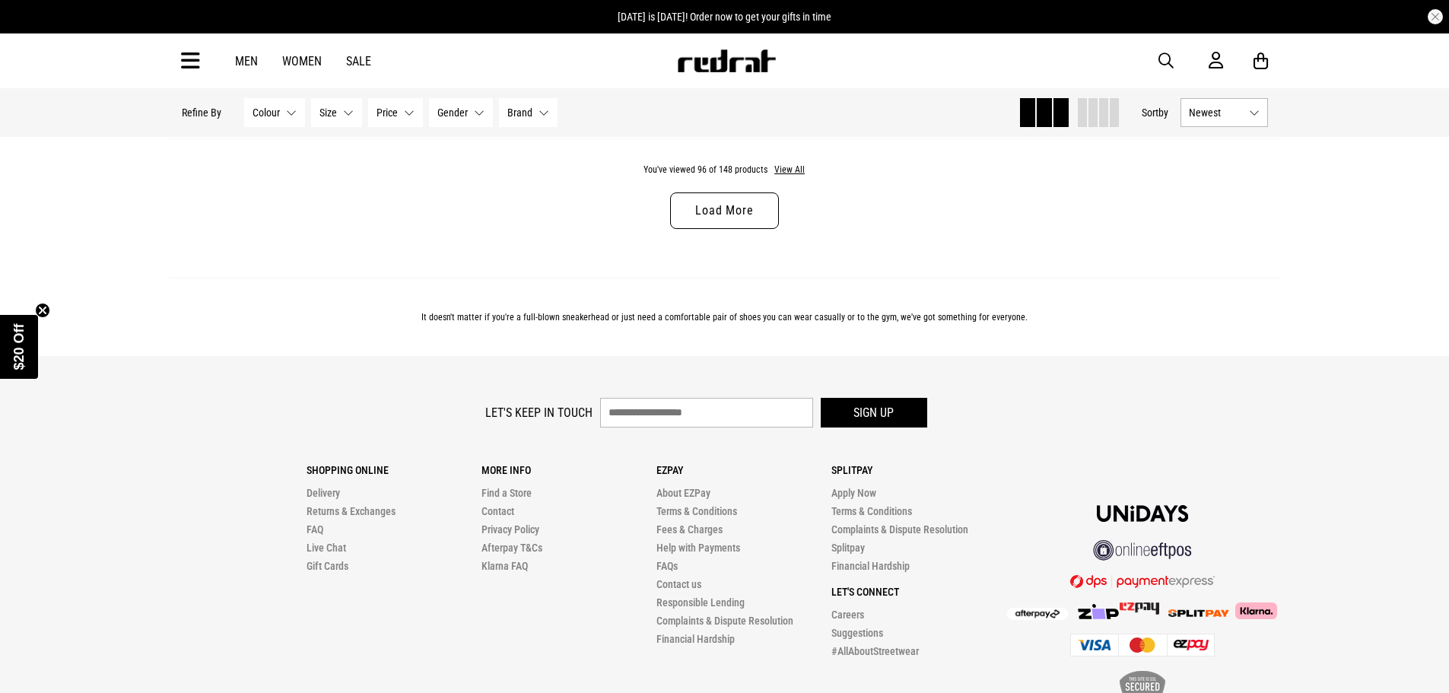
click at [733, 229] on link "Load More" at bounding box center [724, 210] width 108 height 37
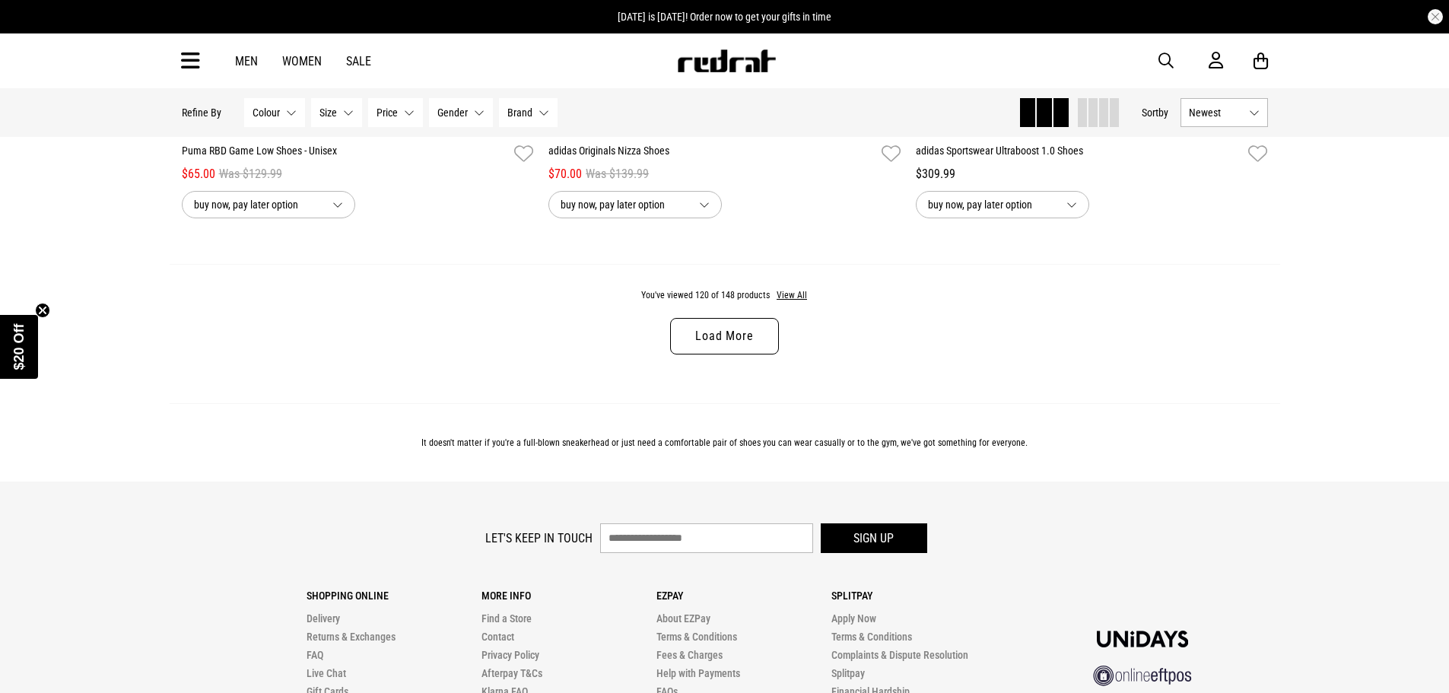
scroll to position [24345, 0]
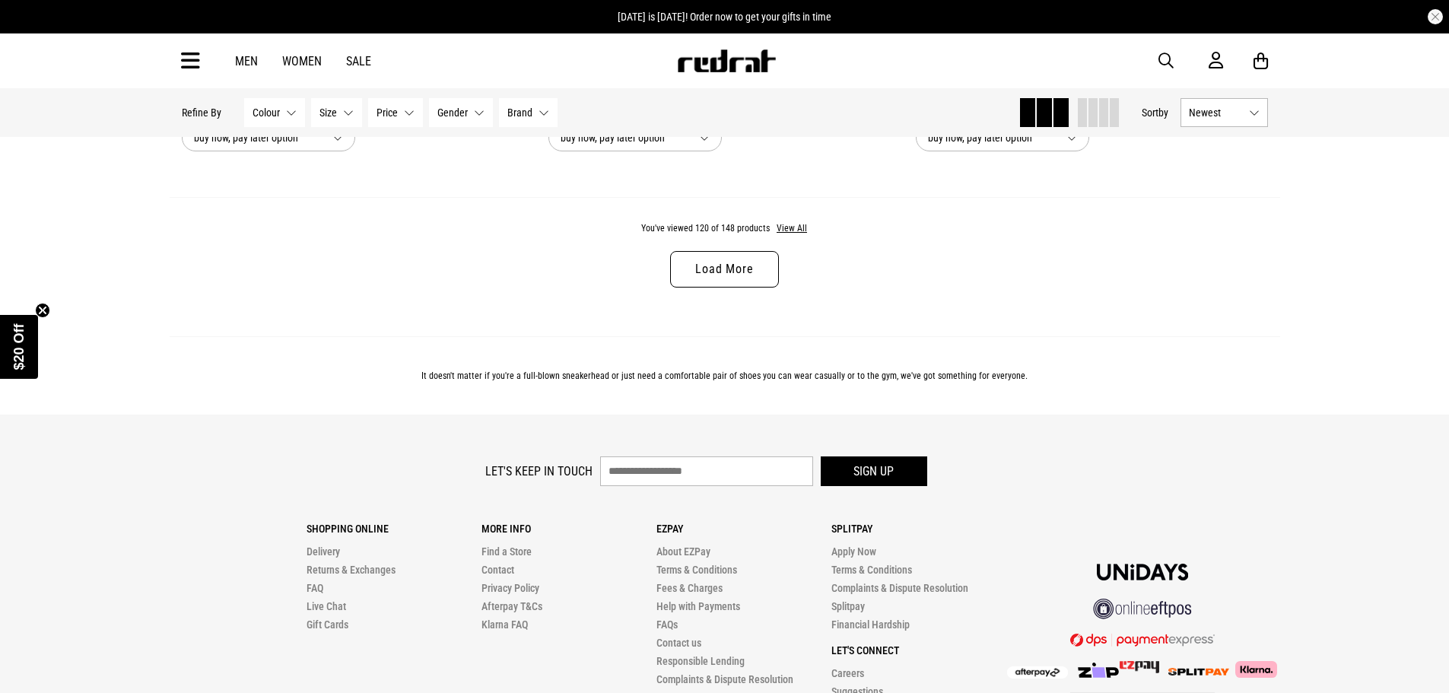
click at [719, 288] on link "Load More" at bounding box center [724, 269] width 108 height 37
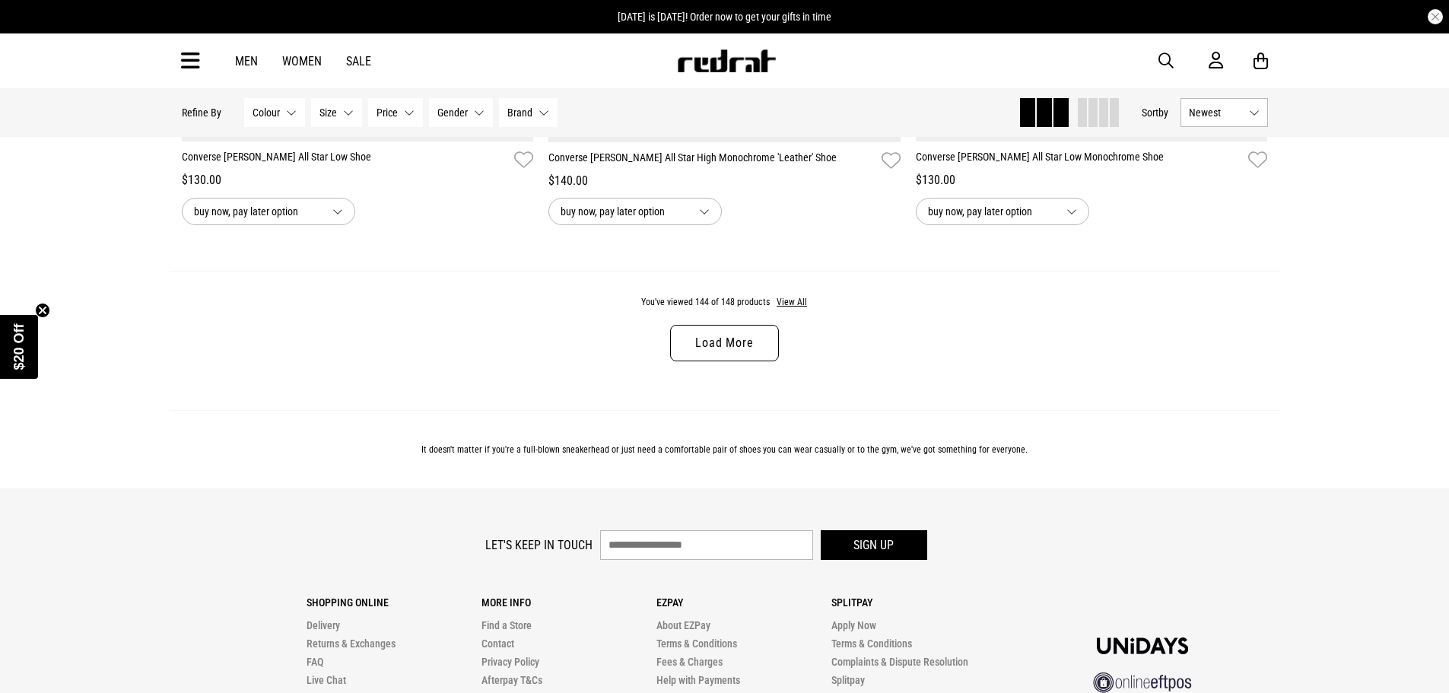
scroll to position [29137, 0]
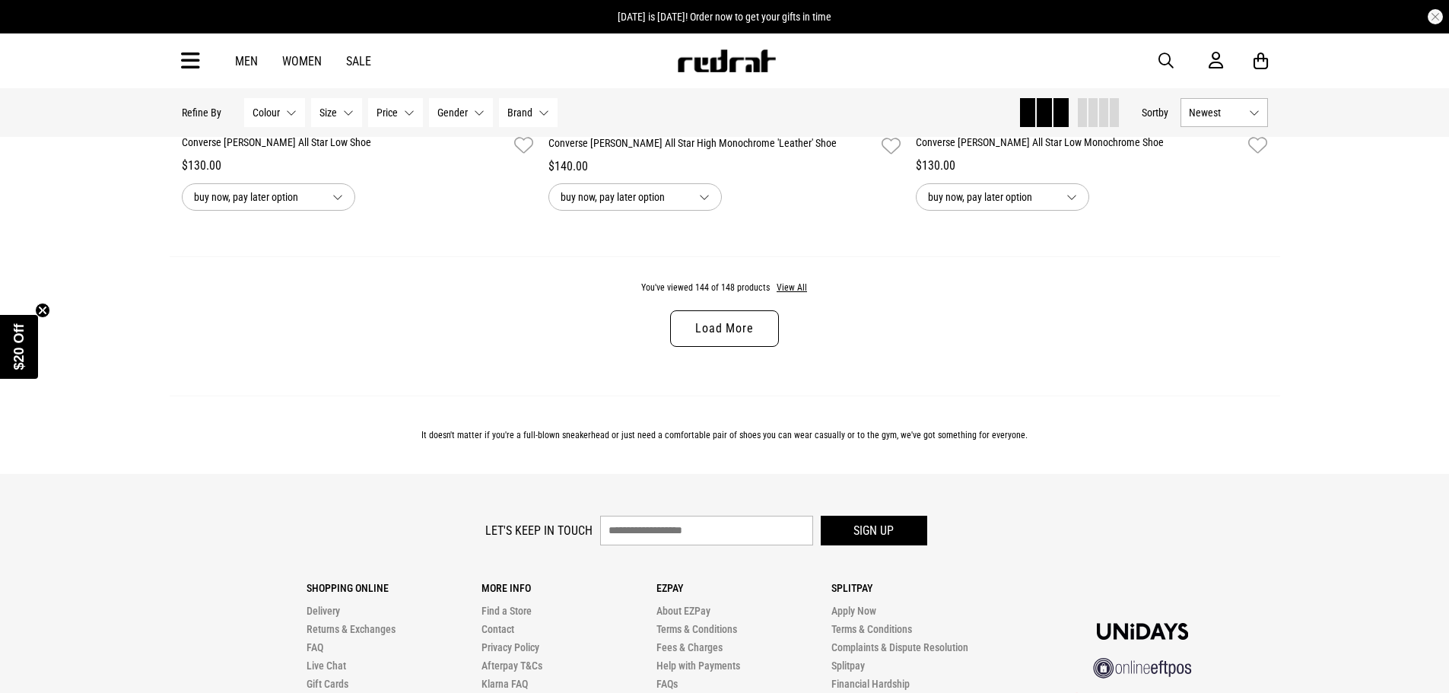
click at [682, 347] on link "Load More" at bounding box center [724, 328] width 108 height 37
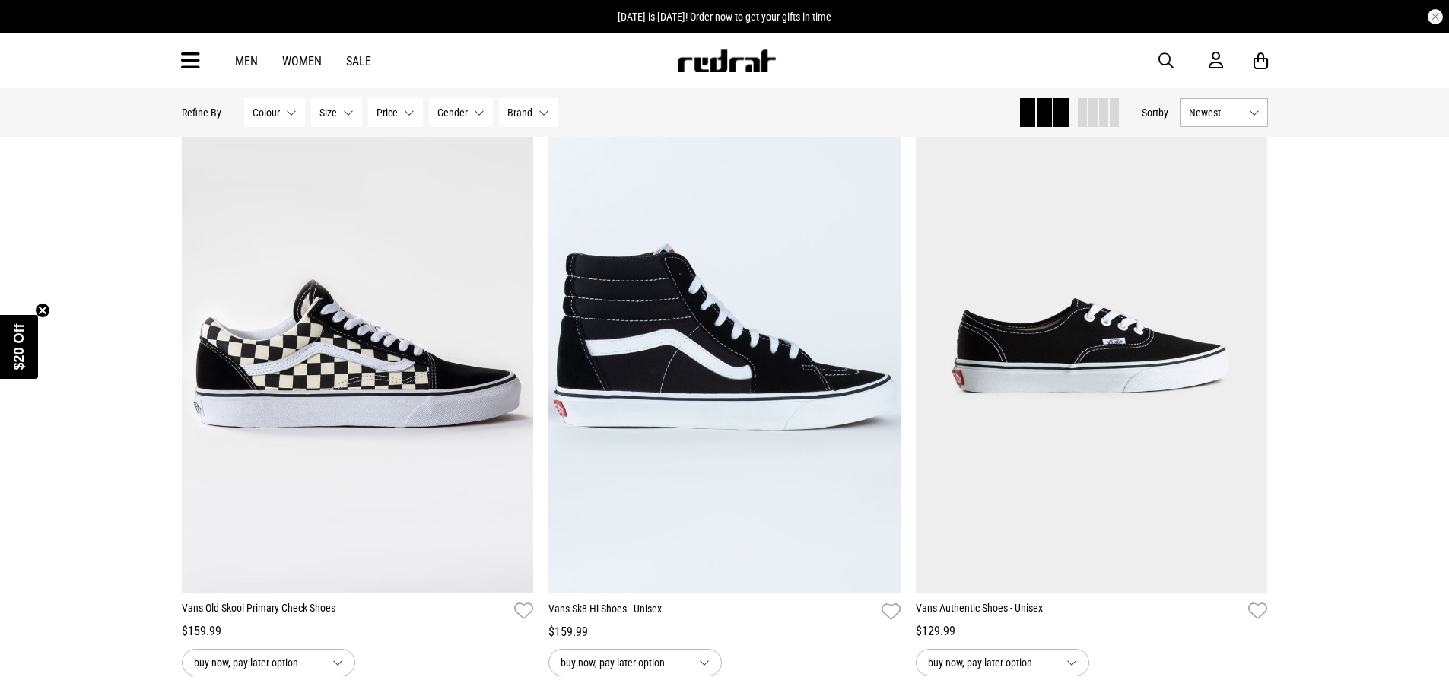
scroll to position [25638, 0]
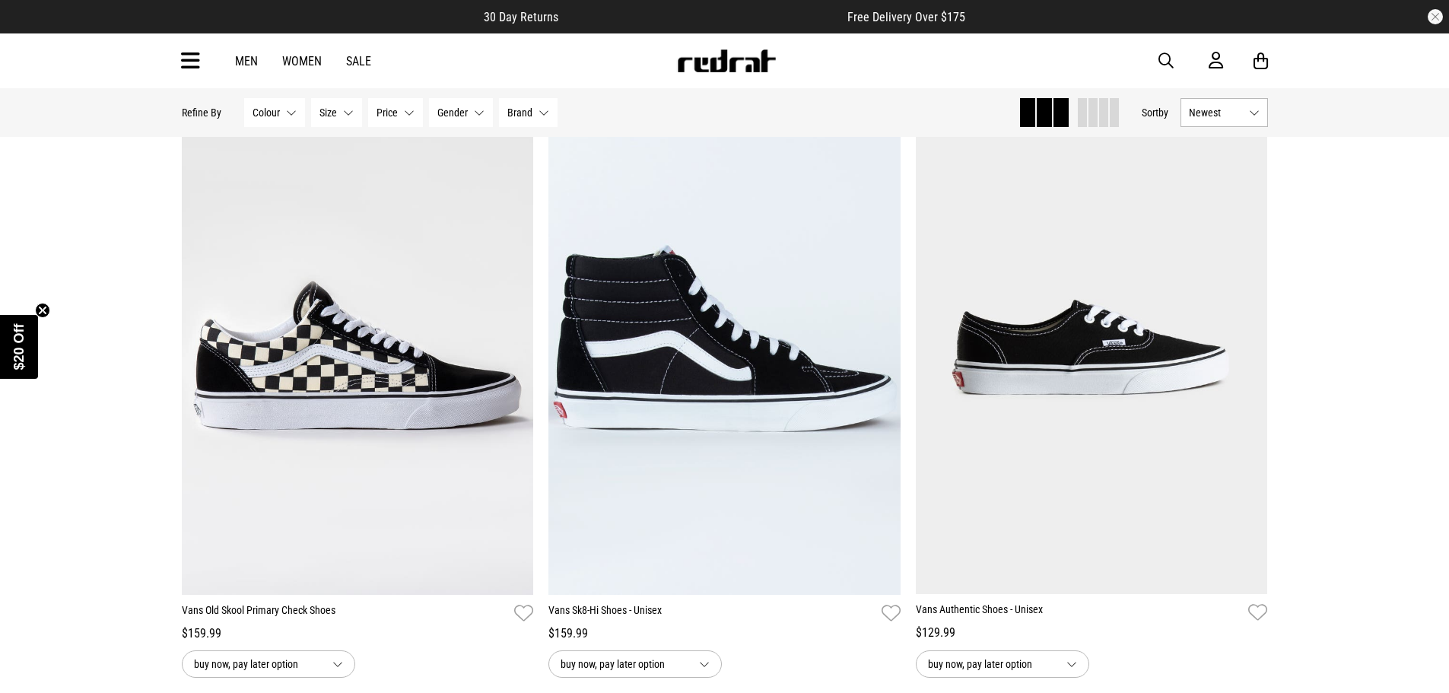
click at [310, 52] on div "Men Women Sale Sign in New Back Footwear Back Mens Back Womens Back Youth & Kid…" at bounding box center [725, 60] width 1111 height 55
click at [310, 56] on link "Women" at bounding box center [302, 61] width 40 height 14
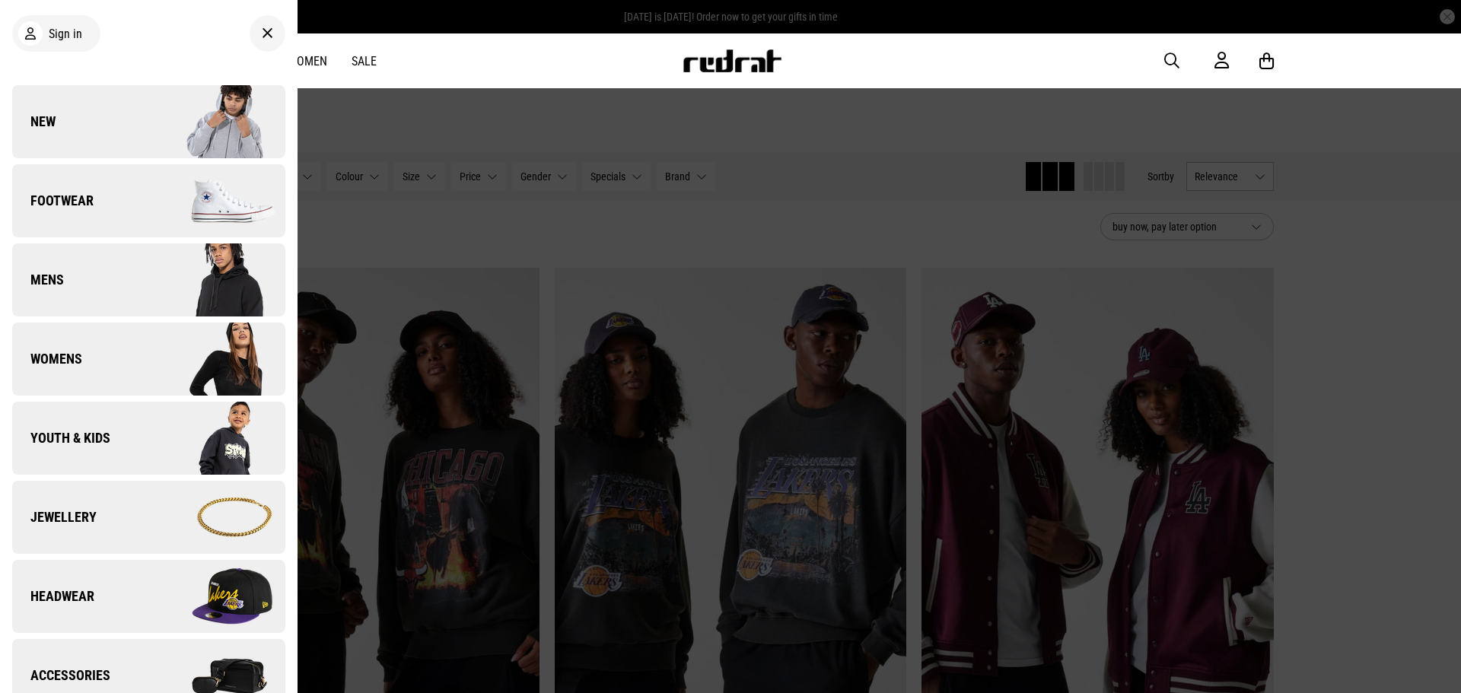
click at [123, 370] on link "Womens" at bounding box center [148, 359] width 273 height 73
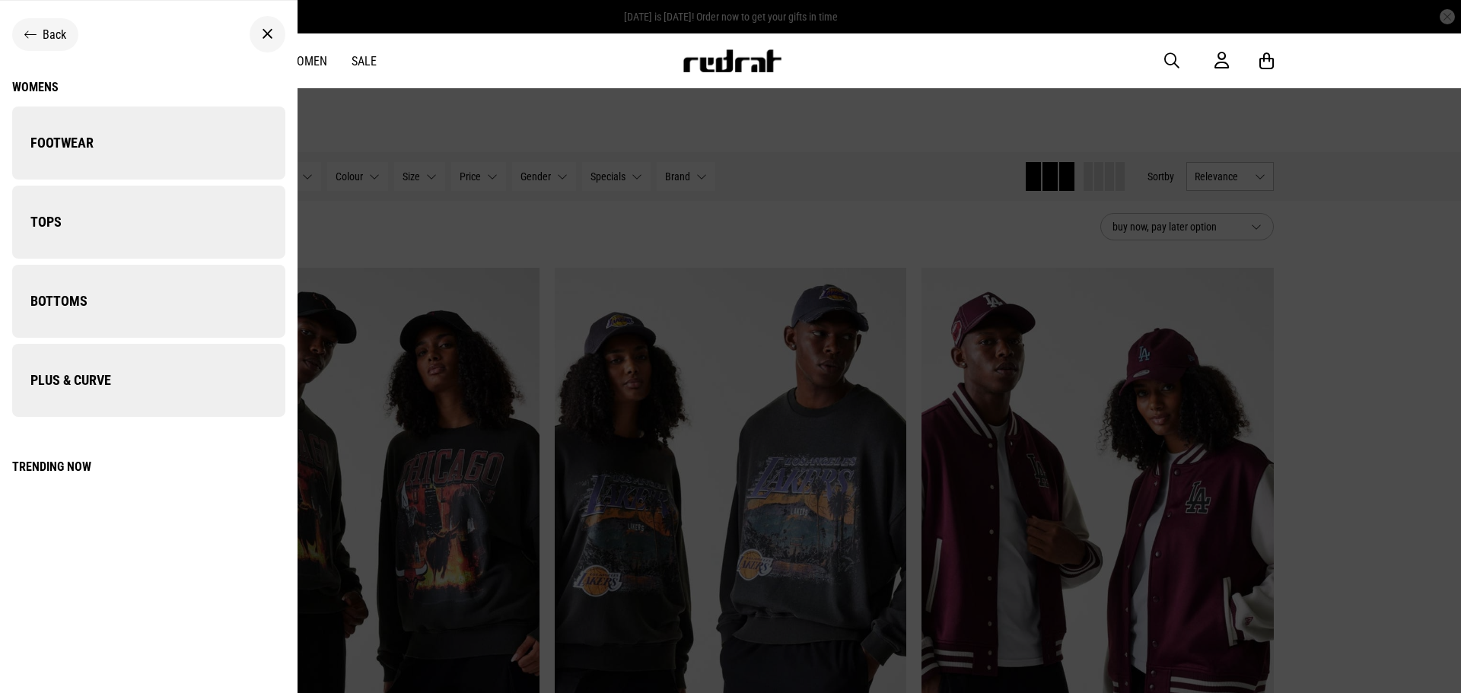
click at [135, 389] on link "Plus & Curve" at bounding box center [148, 380] width 273 height 73
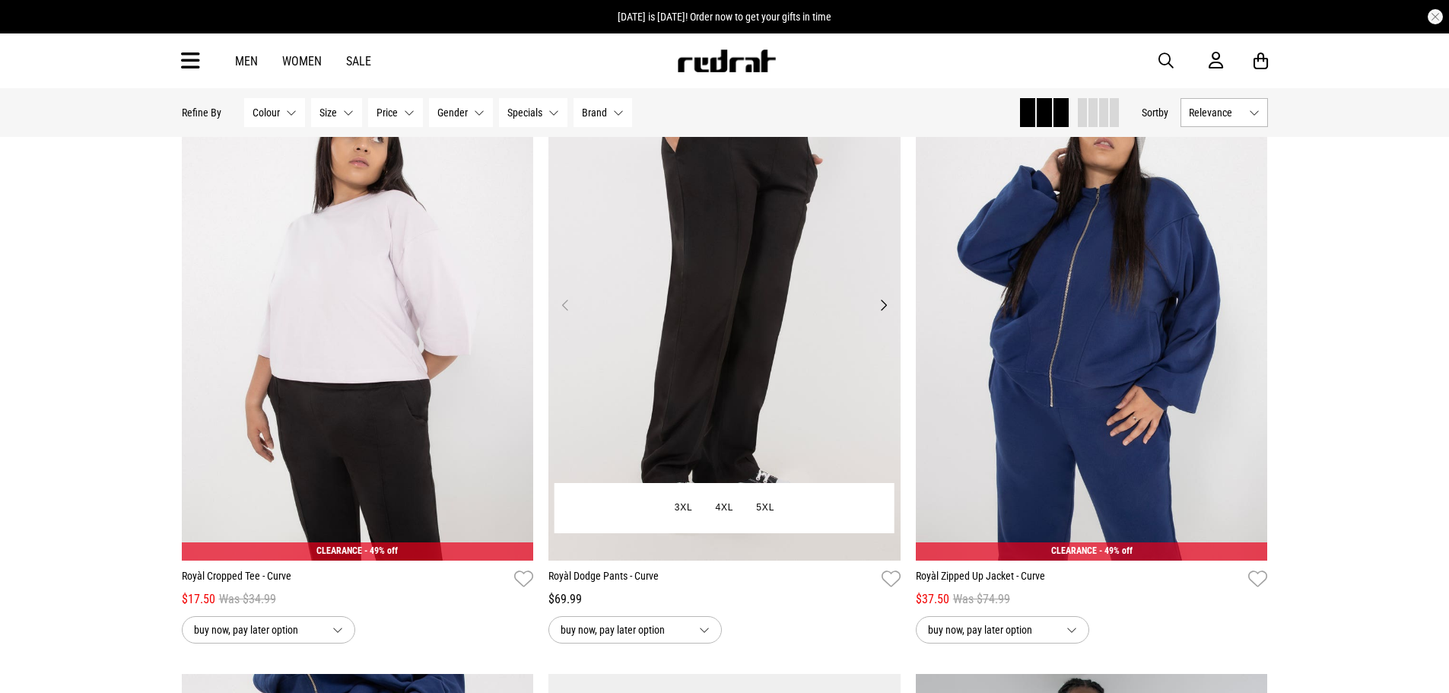
scroll to position [228, 0]
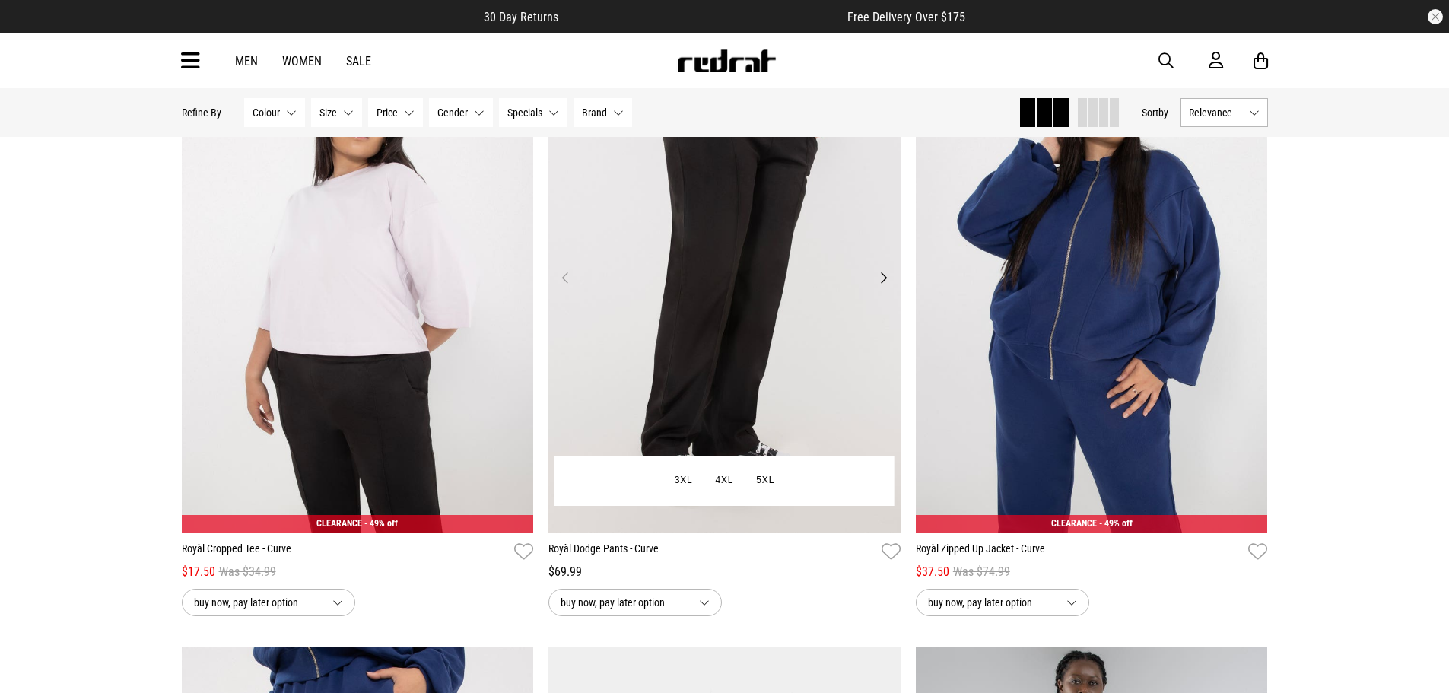
click at [765, 304] on img at bounding box center [725, 286] width 352 height 493
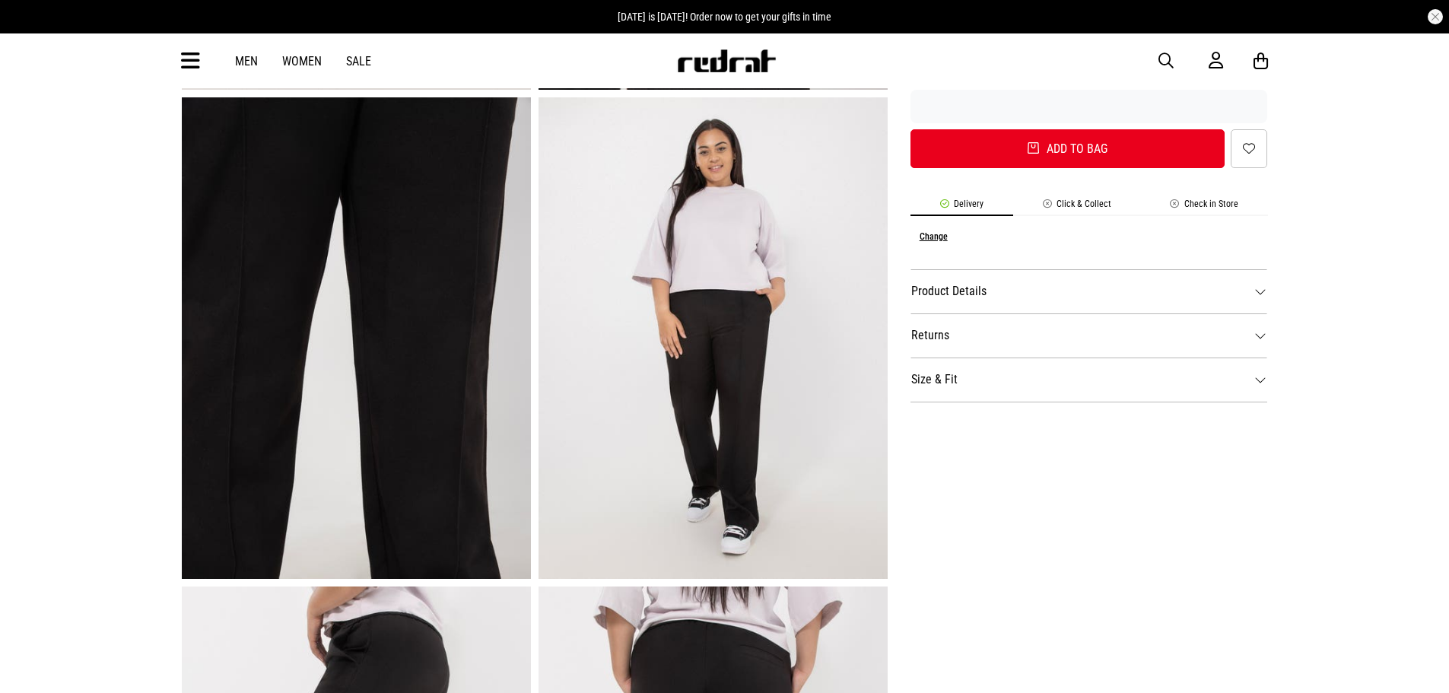
scroll to position [304, 0]
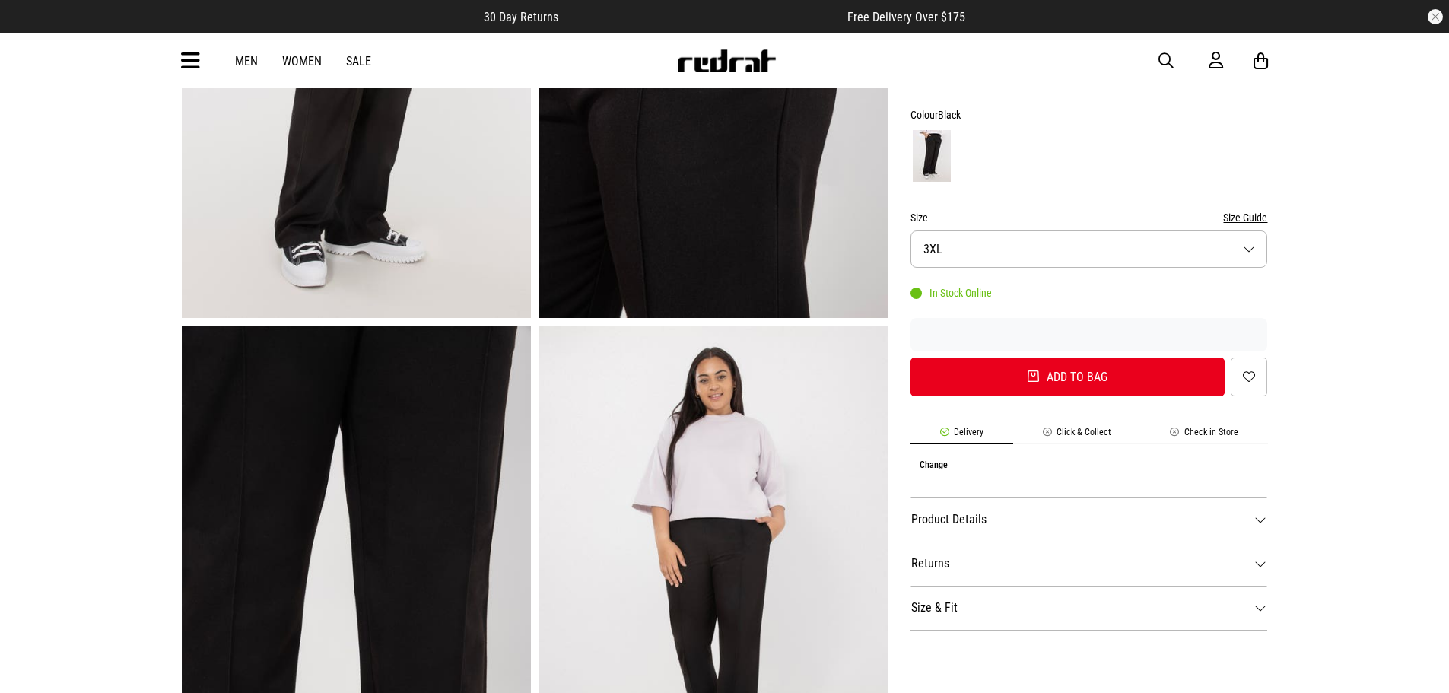
click at [1054, 602] on dt "Size & Fit" at bounding box center [1090, 608] width 358 height 44
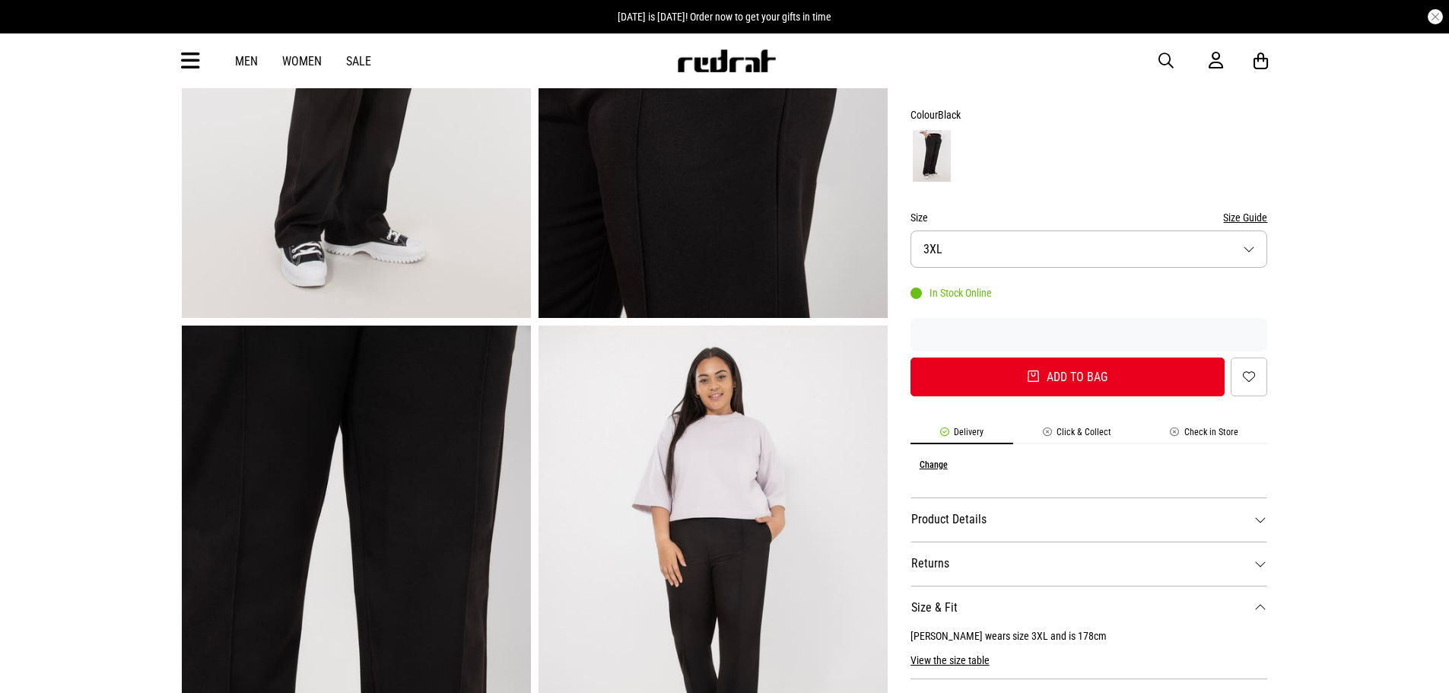
click at [1016, 517] on dt "Product Details" at bounding box center [1090, 520] width 358 height 44
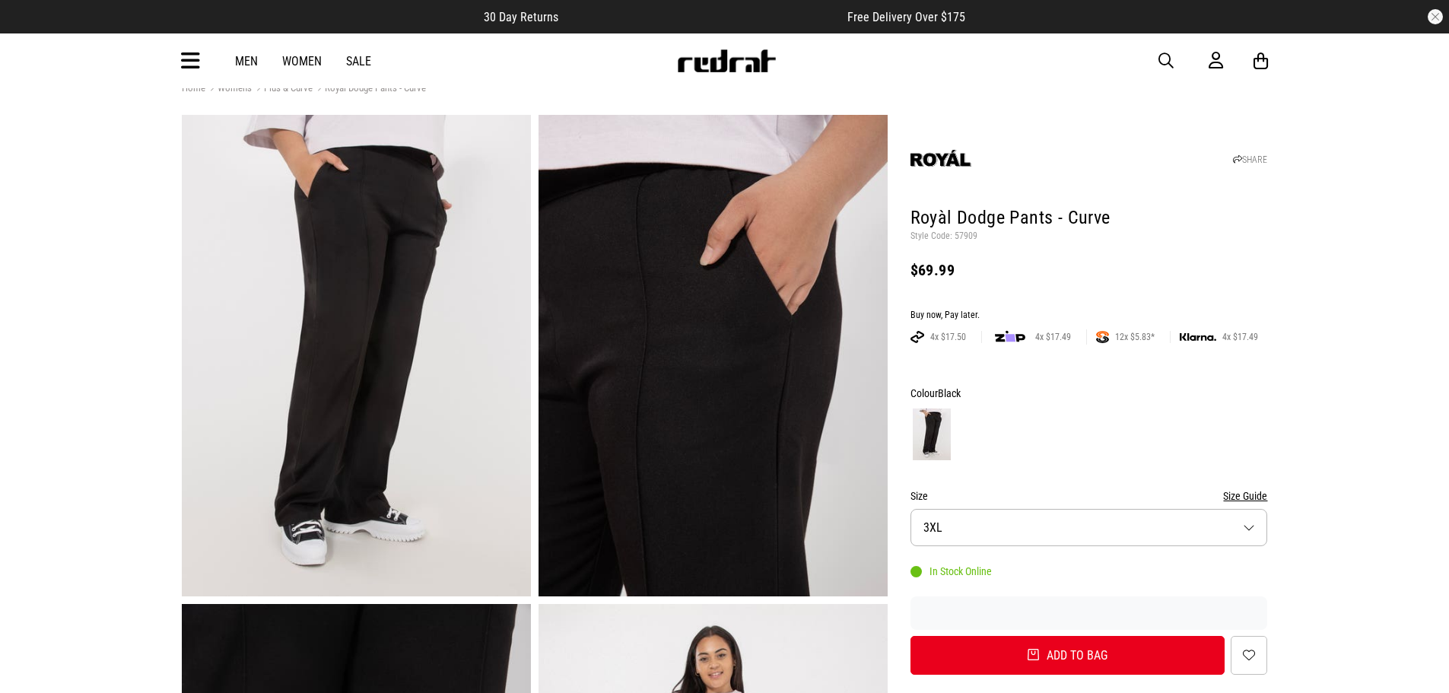
scroll to position [0, 0]
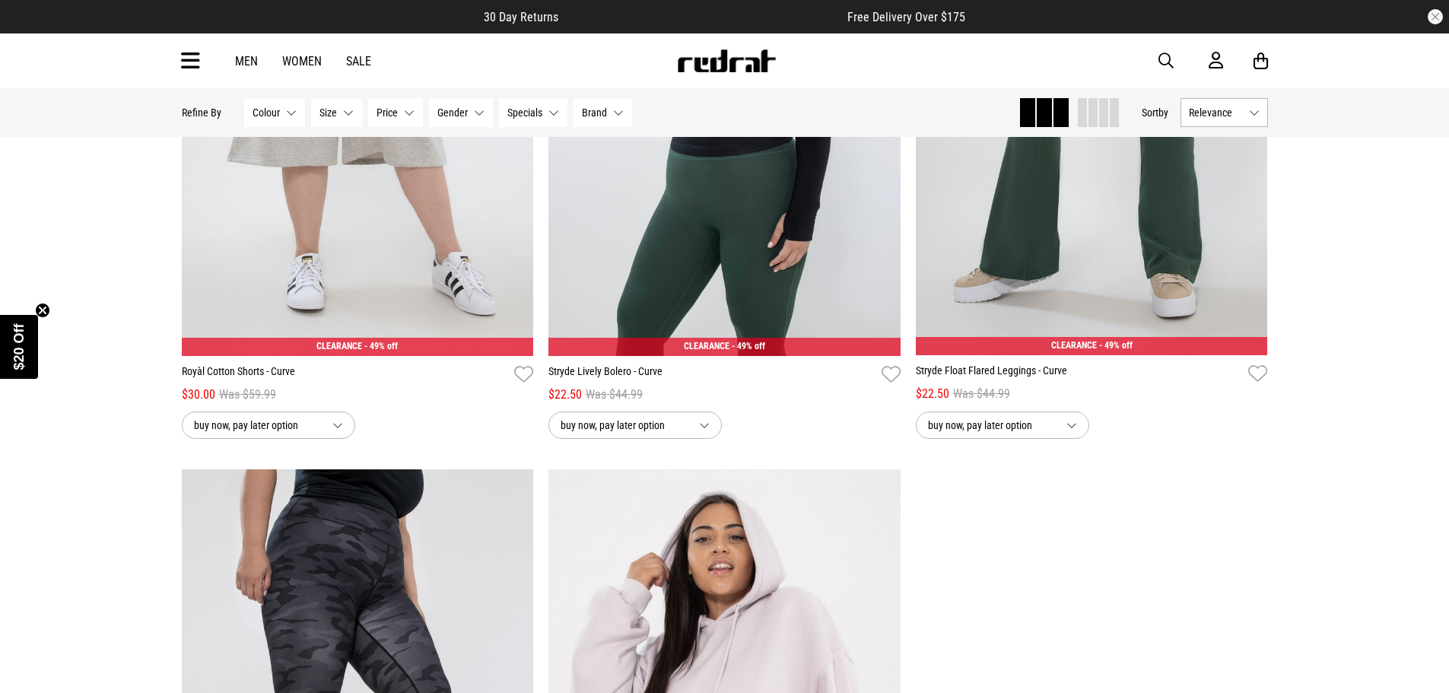
scroll to position [2651, 0]
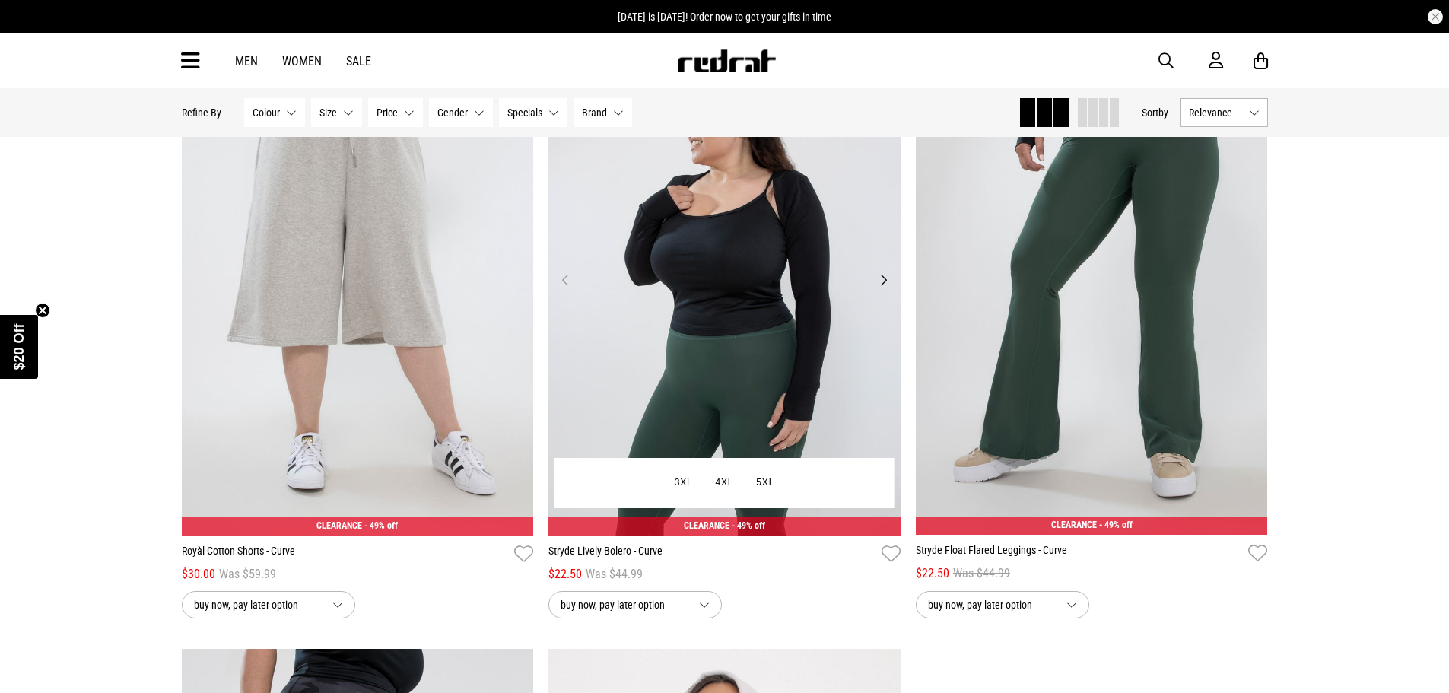
click at [889, 282] on button "Next" at bounding box center [883, 280] width 19 height 18
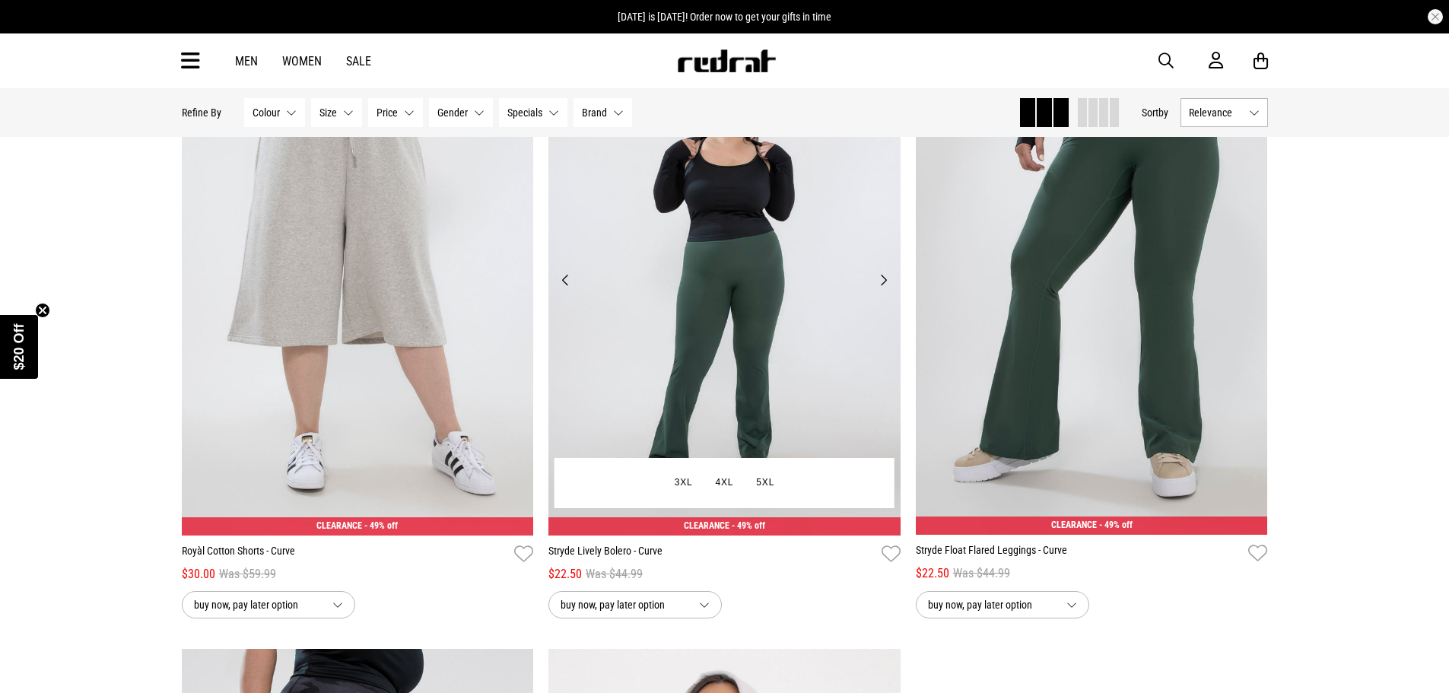
click at [889, 282] on button "Next" at bounding box center [883, 280] width 19 height 18
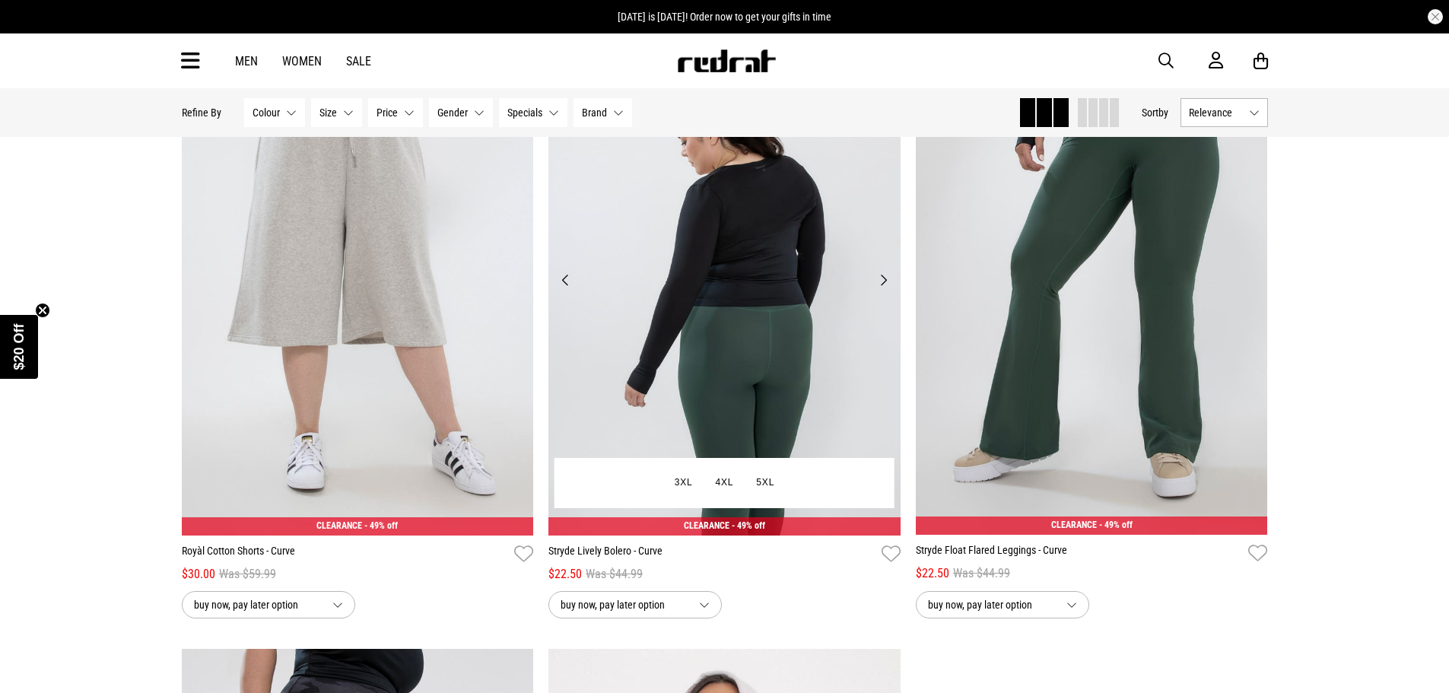
click at [889, 282] on button "Next" at bounding box center [883, 280] width 19 height 18
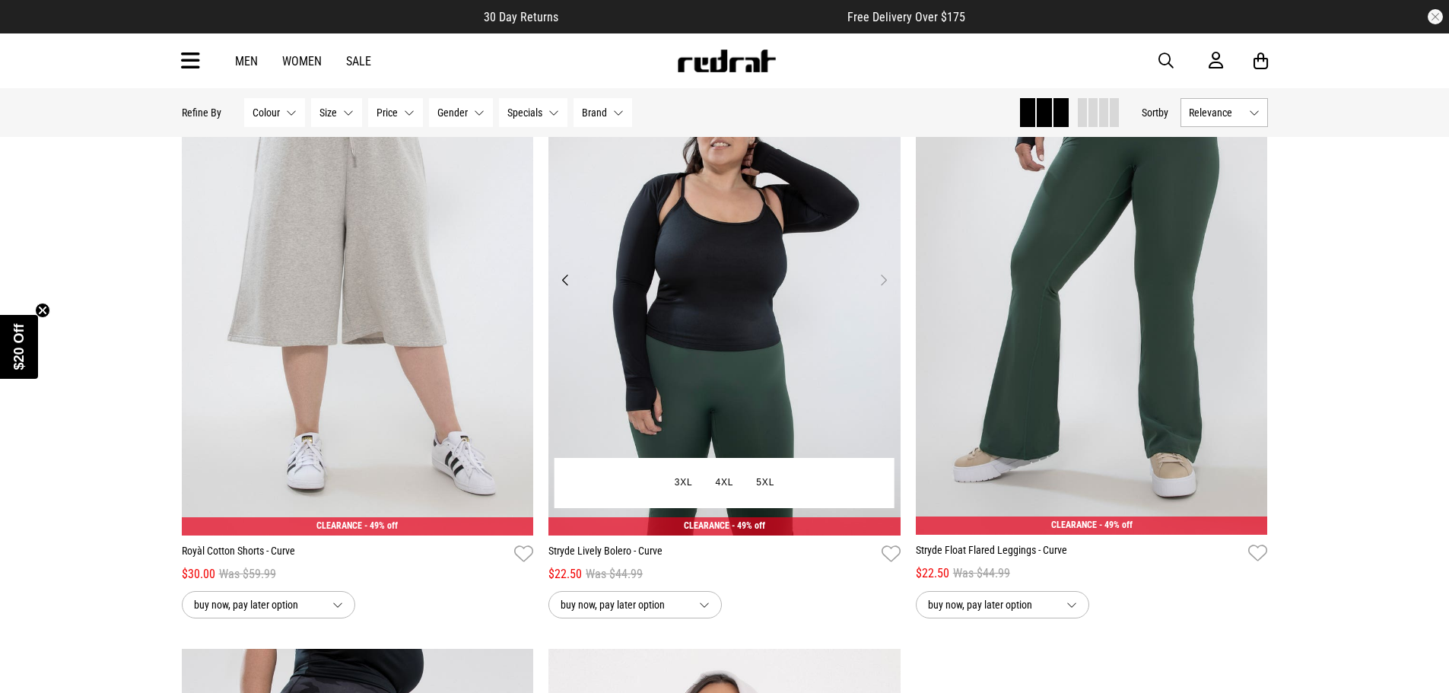
click at [883, 287] on button "Next" at bounding box center [883, 280] width 19 height 18
click at [882, 283] on button "Next" at bounding box center [883, 280] width 19 height 18
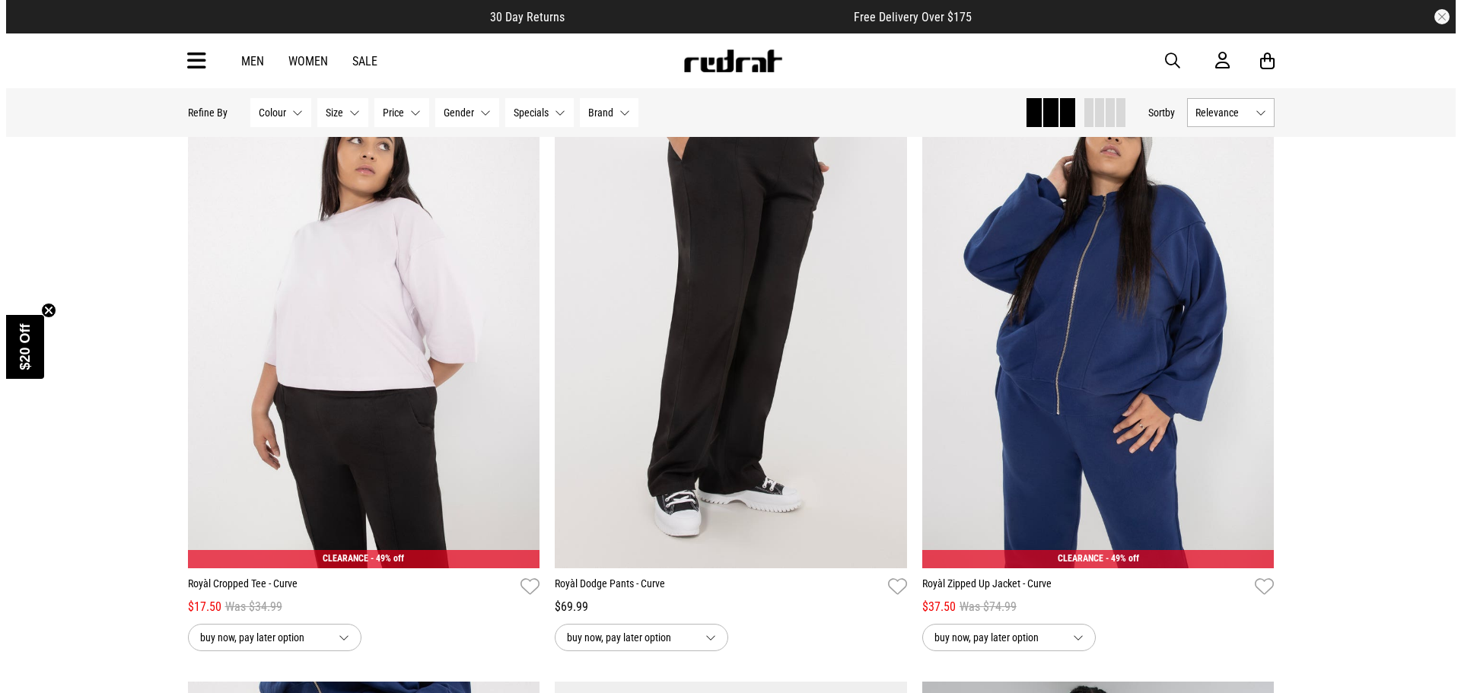
scroll to position [228, 0]
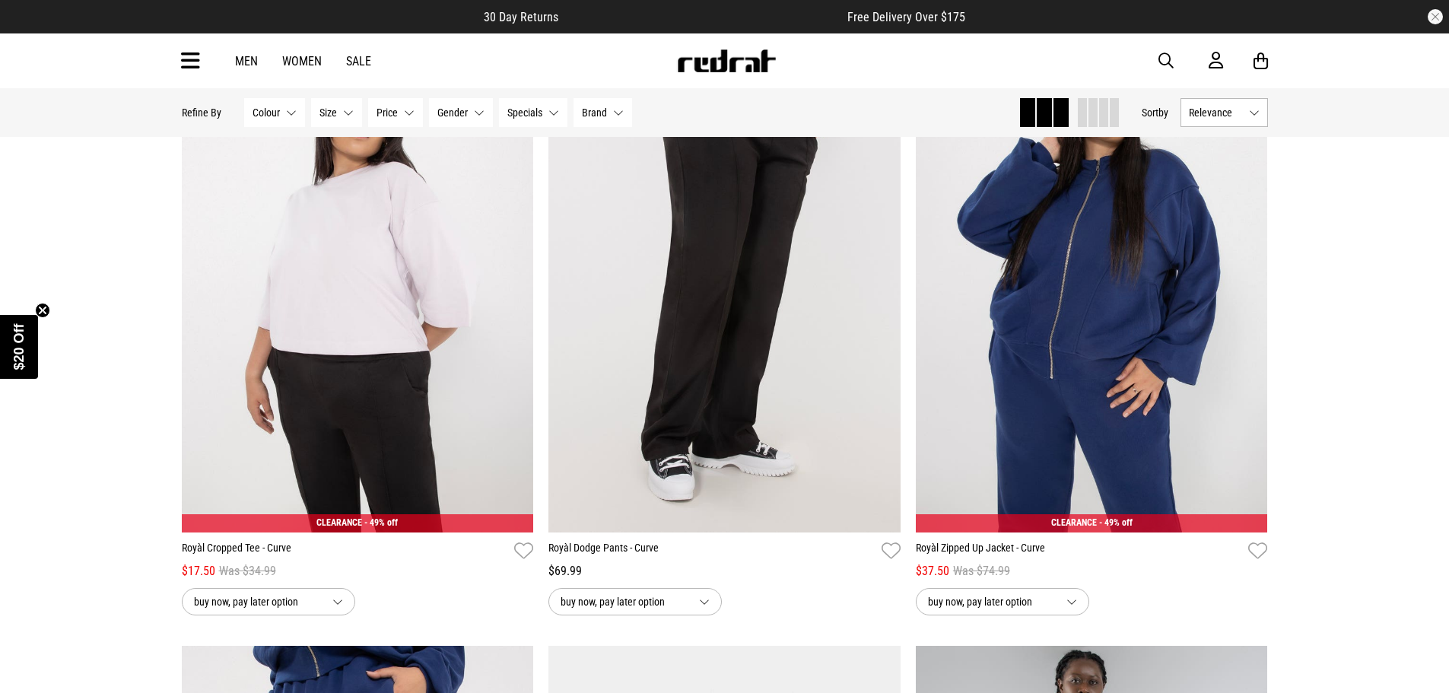
click at [184, 60] on icon at bounding box center [190, 61] width 19 height 25
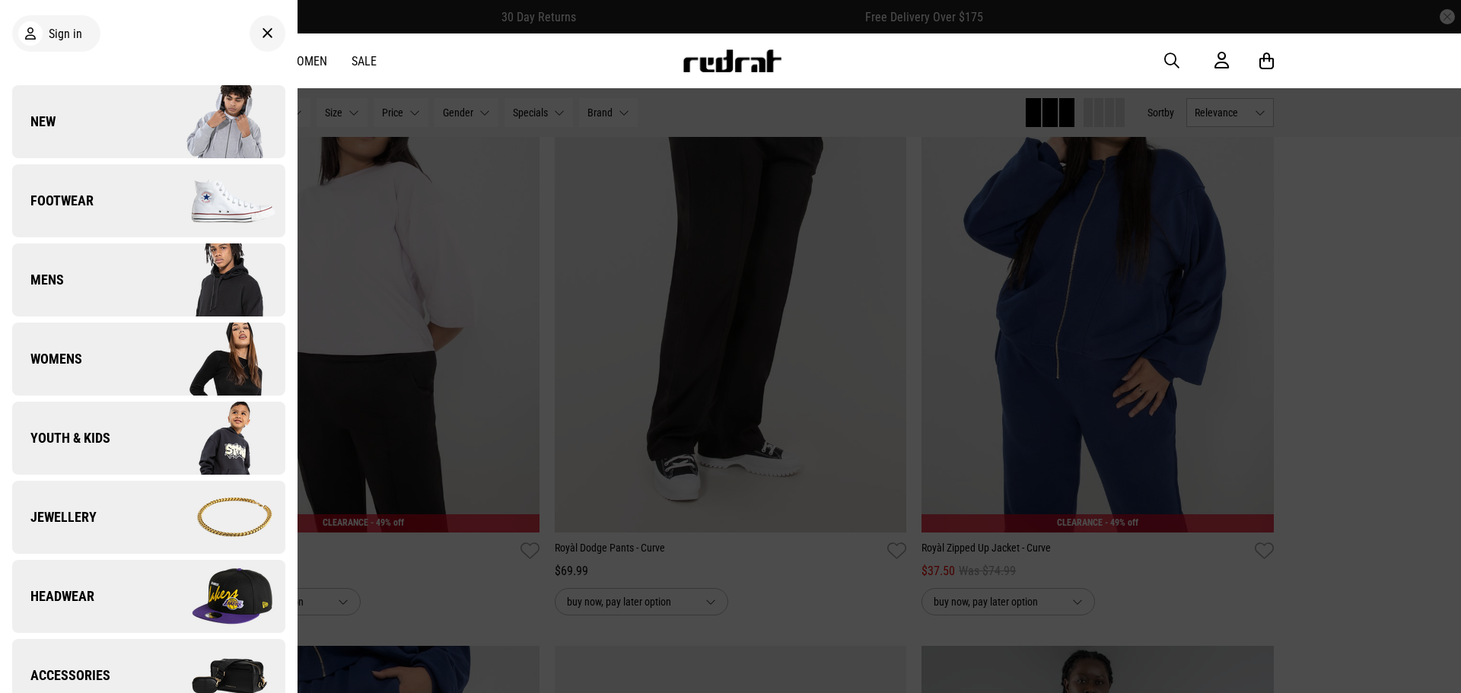
click at [110, 285] on link "Mens" at bounding box center [148, 279] width 273 height 73
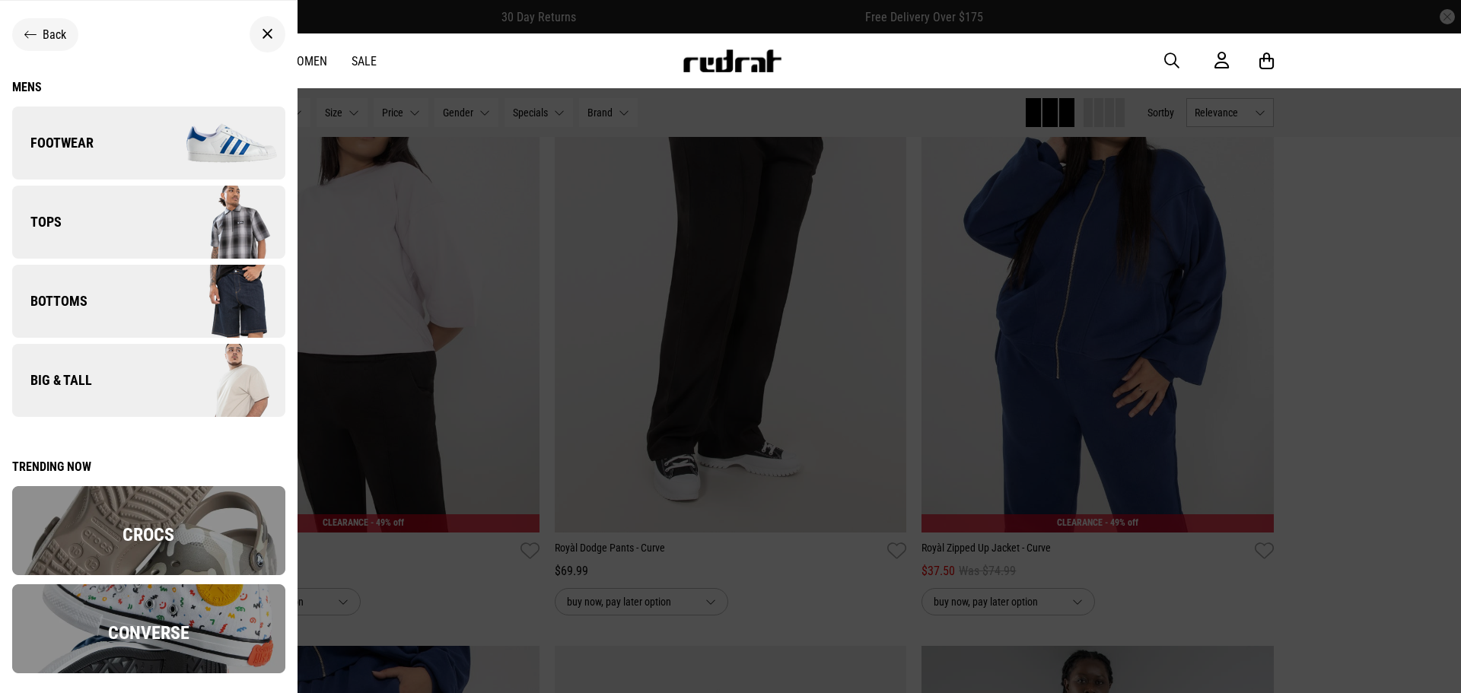
click at [124, 396] on link "Big & Tall" at bounding box center [148, 380] width 273 height 73
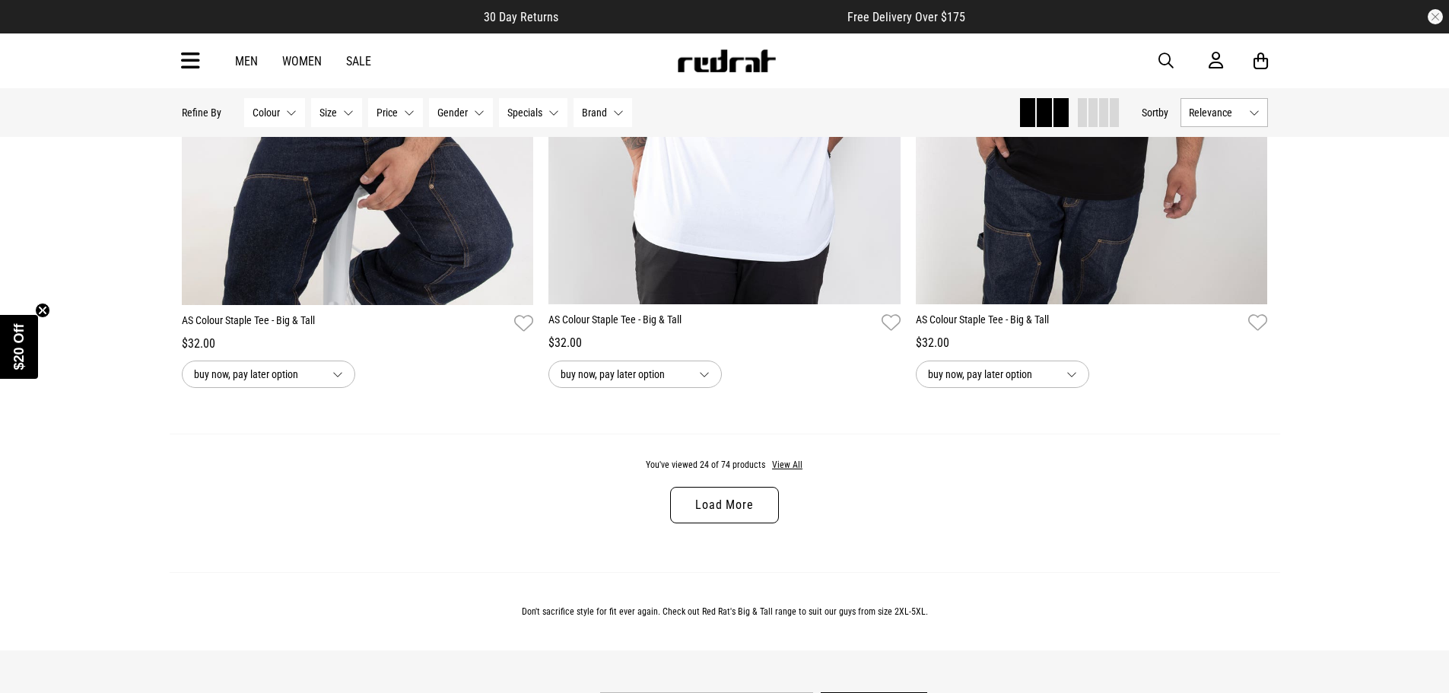
scroll to position [4717, 0]
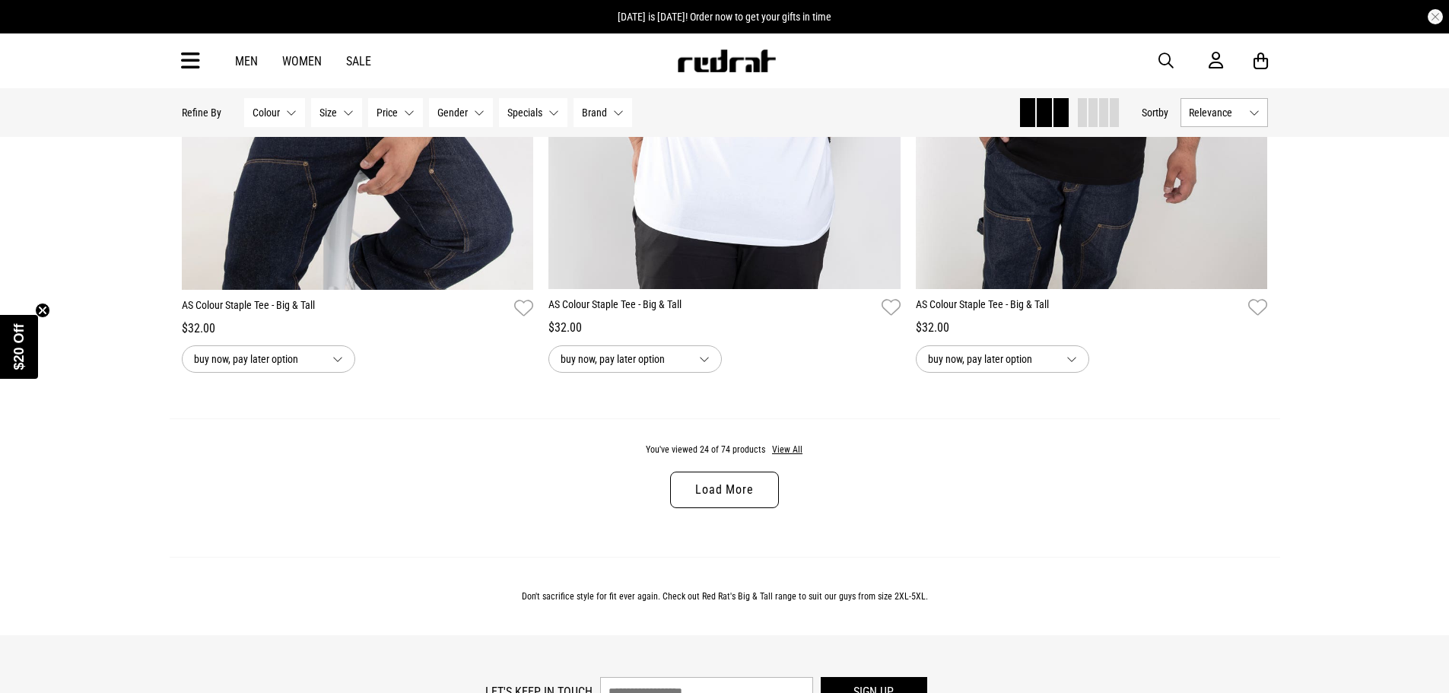
click at [692, 508] on link "Load More" at bounding box center [724, 490] width 108 height 37
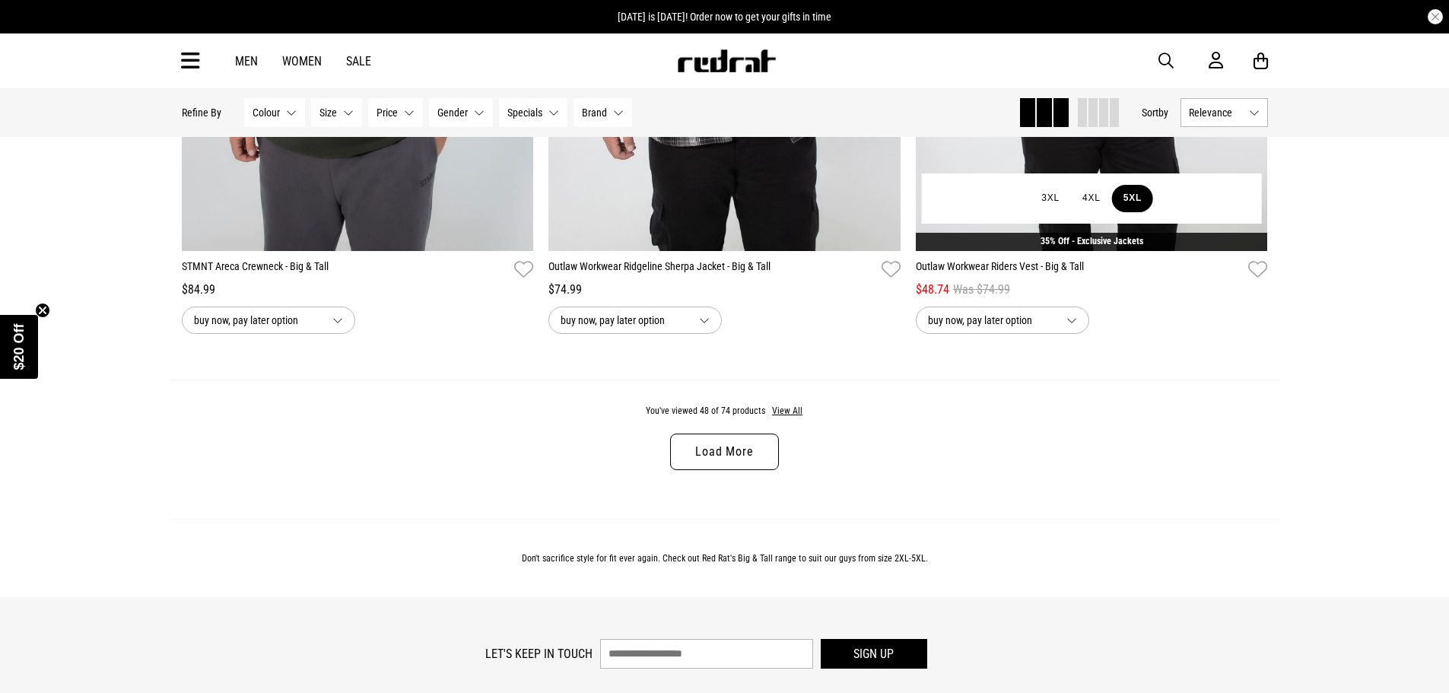
scroll to position [9662, 0]
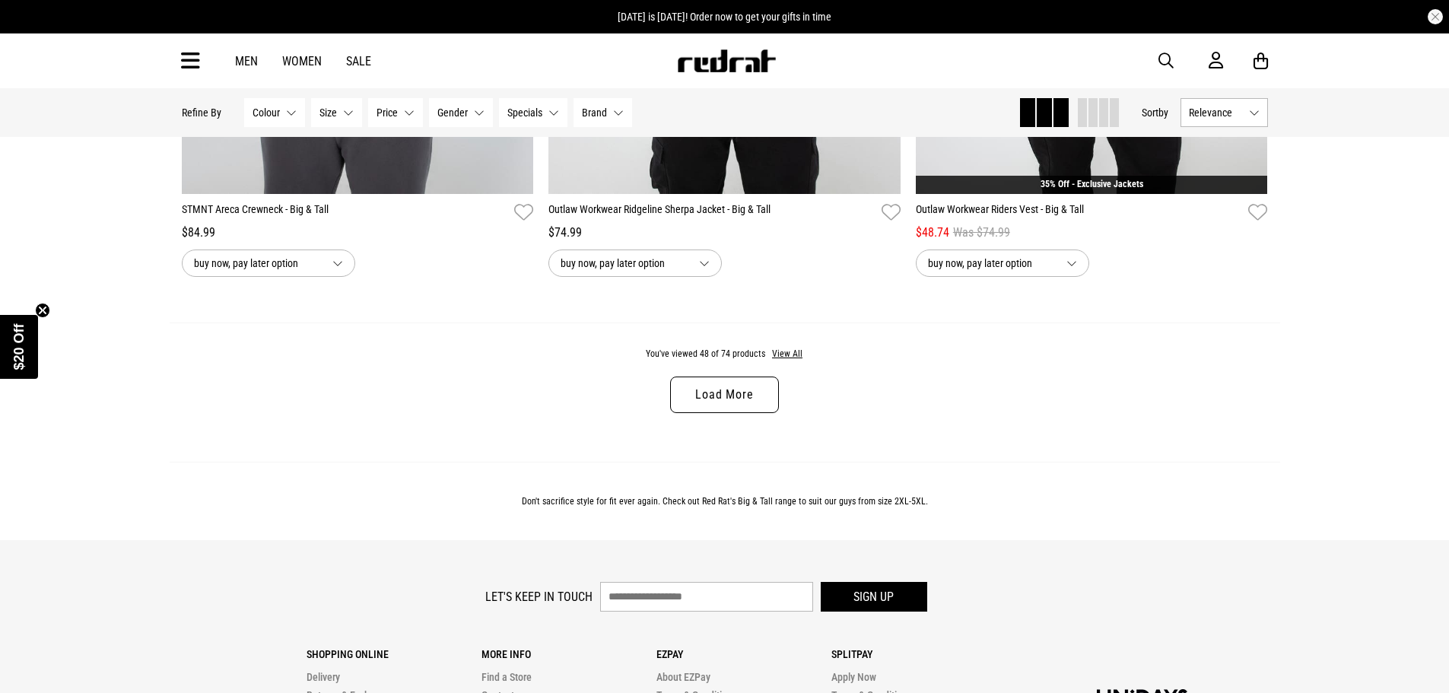
click at [760, 412] on link "Load More" at bounding box center [724, 395] width 108 height 37
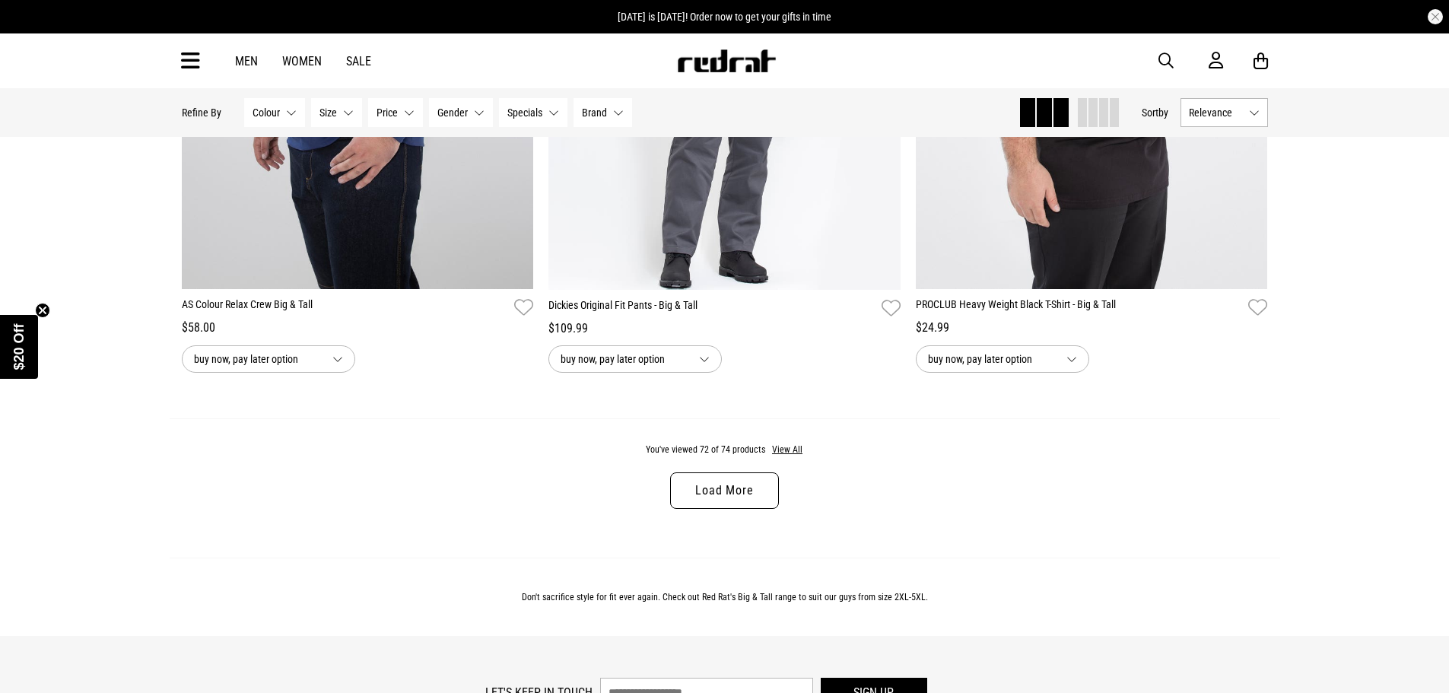
scroll to position [14455, 0]
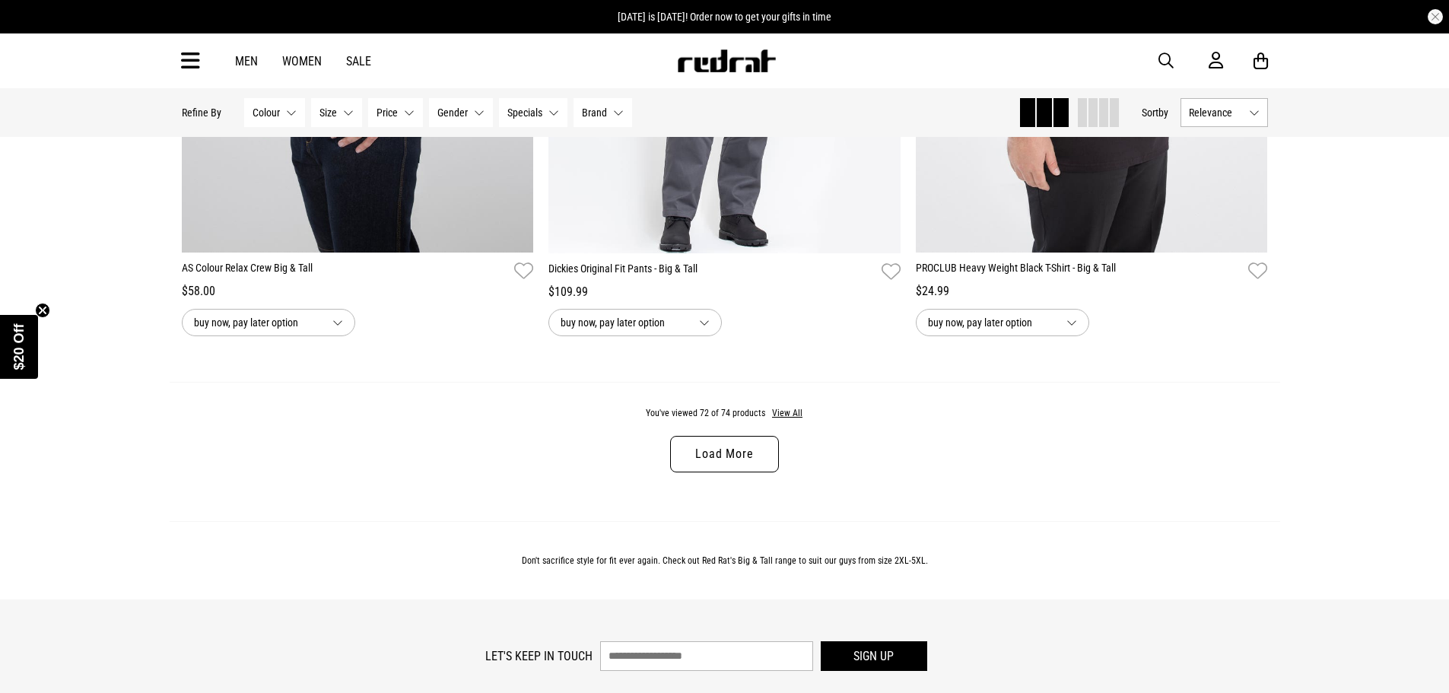
click at [743, 462] on link "Load More" at bounding box center [724, 454] width 108 height 37
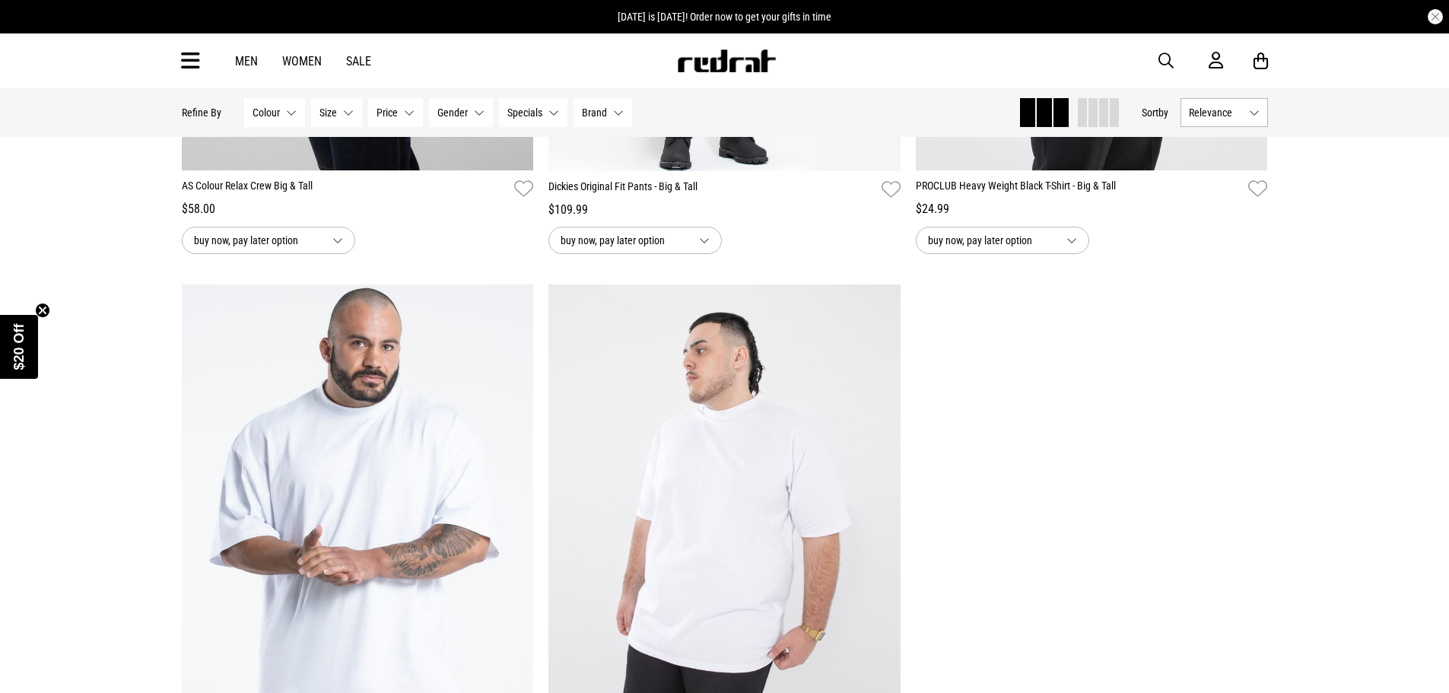
scroll to position [14683, 0]
